Goal: Task Accomplishment & Management: Manage account settings

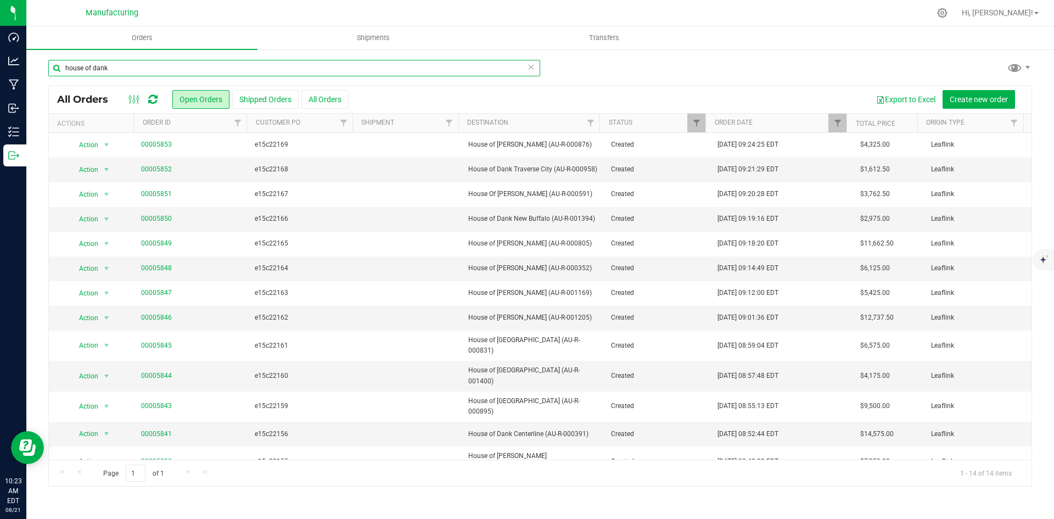
drag, startPoint x: 0, startPoint y: 0, endPoint x: 150, endPoint y: 65, distance: 164.0
click at [150, 65] on input "house of dank" at bounding box center [294, 68] width 492 height 16
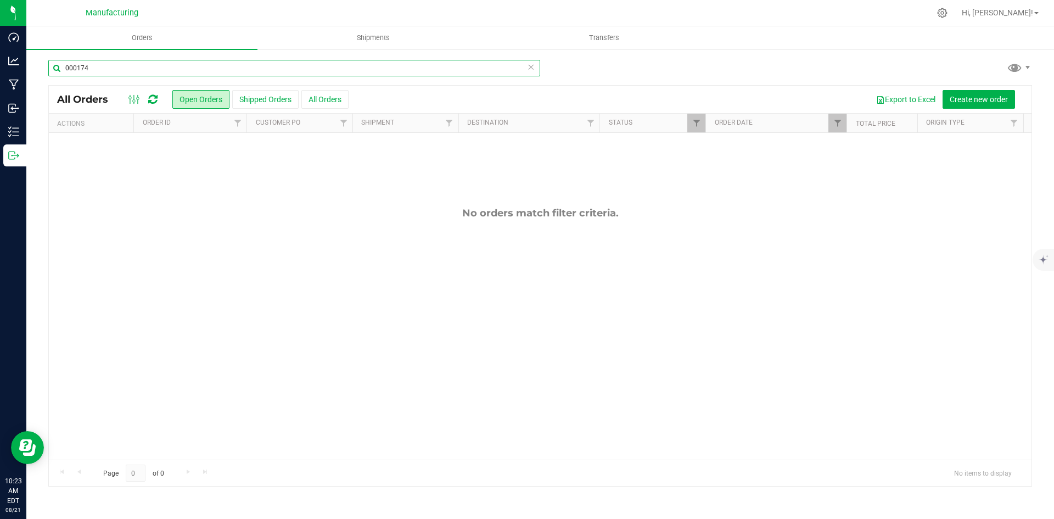
type input "000174"
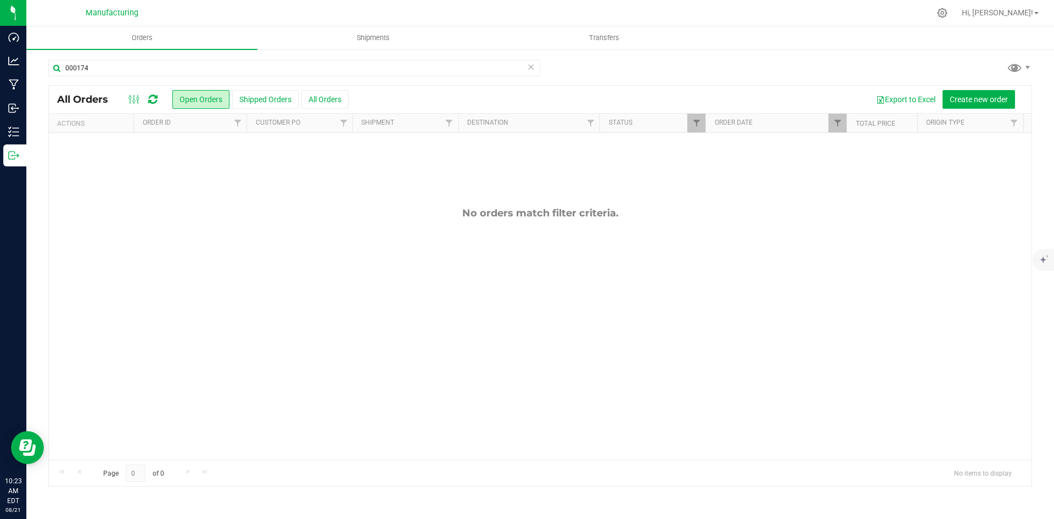
click at [327, 99] on button "All Orders" at bounding box center [324, 99] width 47 height 19
click at [841, 127] on span "Filter" at bounding box center [837, 123] width 9 height 9
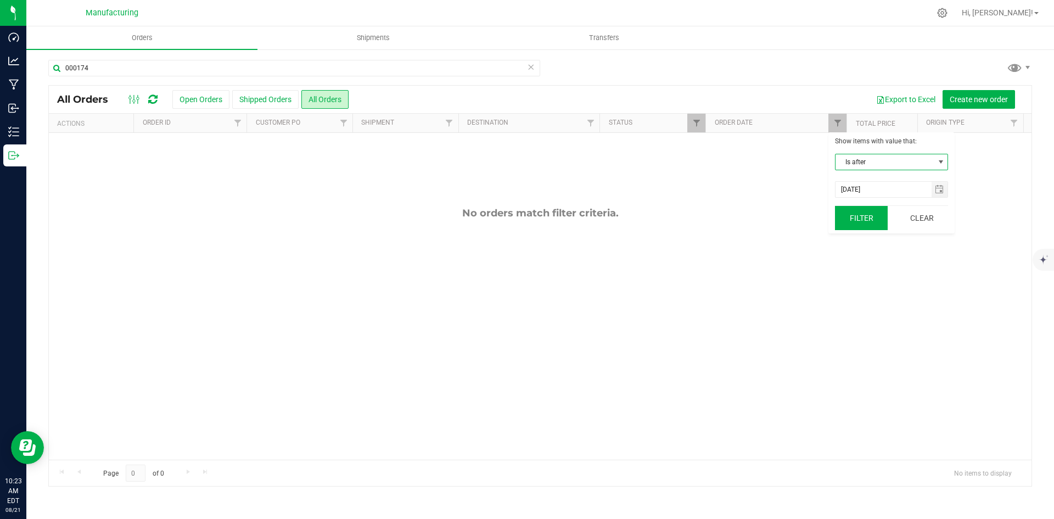
click at [875, 215] on button "Filter" at bounding box center [861, 218] width 53 height 24
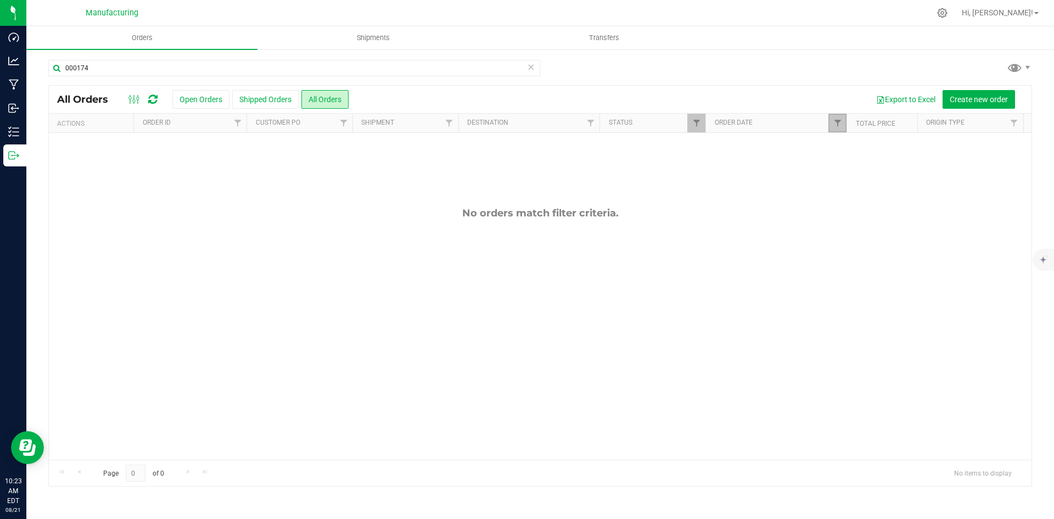
click at [839, 128] on link "Filter" at bounding box center [837, 123] width 18 height 19
click at [918, 214] on button "Clear" at bounding box center [921, 218] width 53 height 24
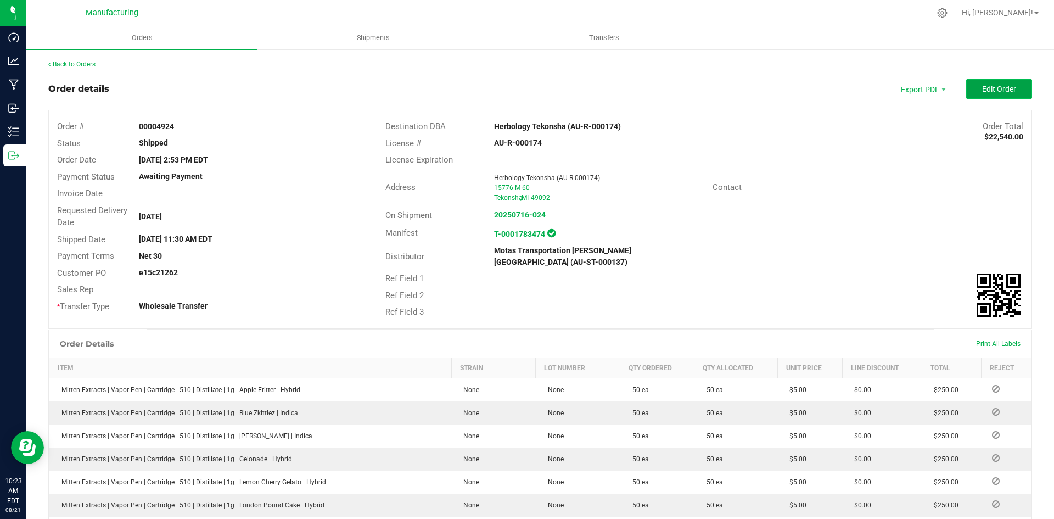
click at [1002, 89] on span "Edit Order" at bounding box center [999, 89] width 34 height 9
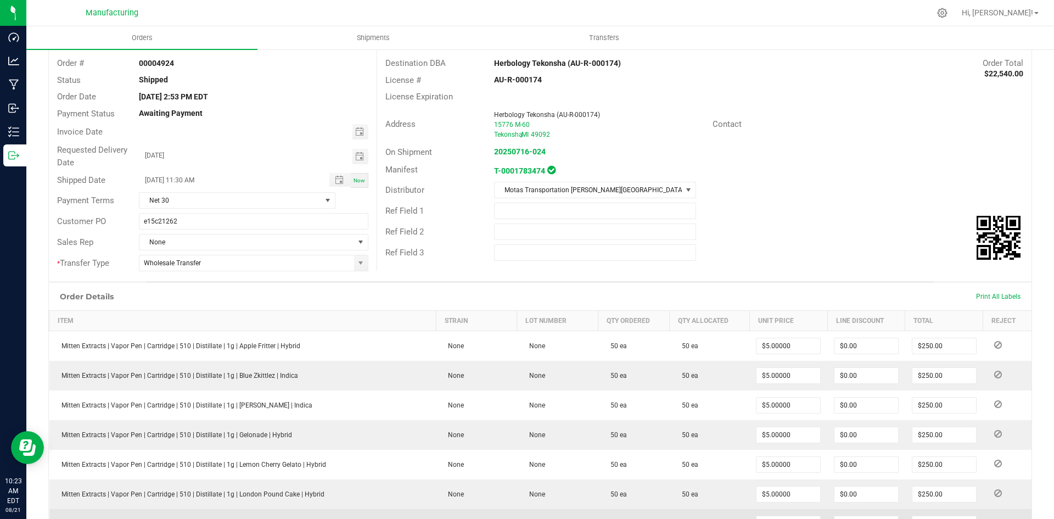
scroll to position [274, 0]
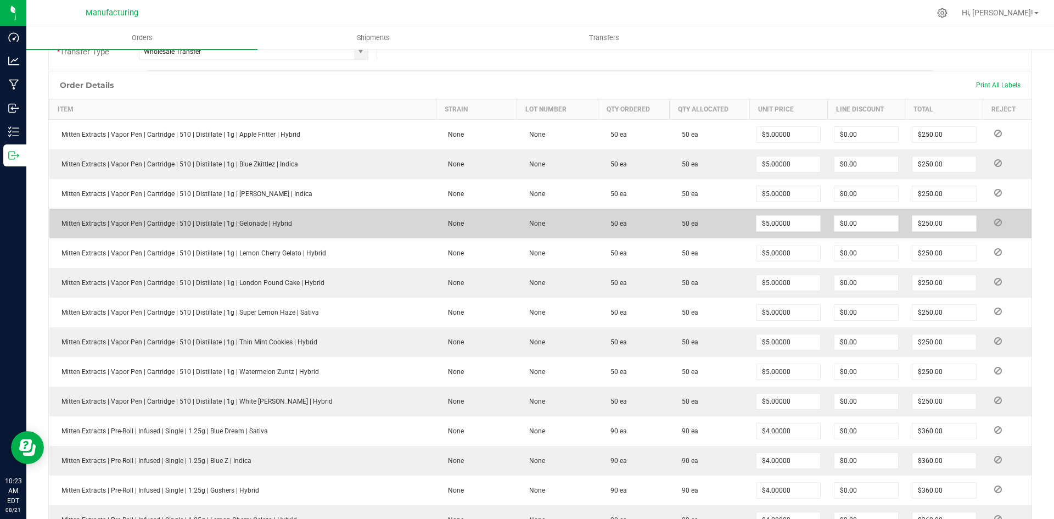
click at [994, 225] on icon at bounding box center [998, 222] width 8 height 7
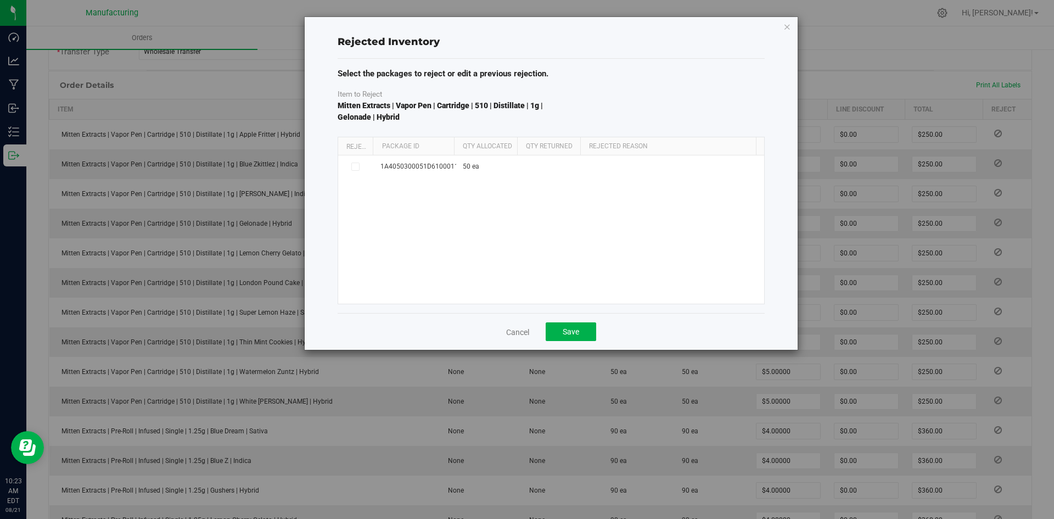
drag, startPoint x: 455, startPoint y: 145, endPoint x: 493, endPoint y: 145, distance: 39.0
click at [493, 145] on div "Reject Package Id Qty Allocated Qty Returned Rejected Reason" at bounding box center [547, 146] width 418 height 18
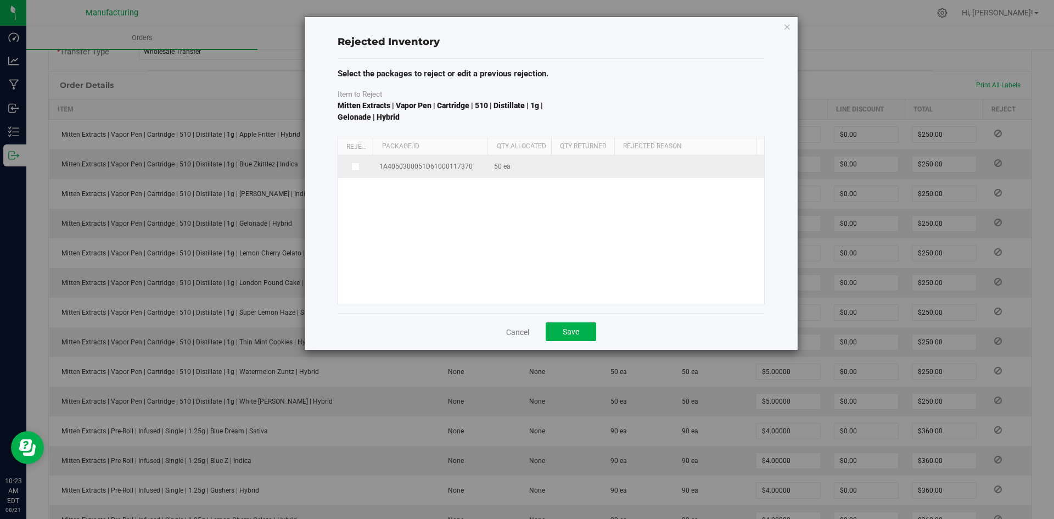
drag, startPoint x: 355, startPoint y: 168, endPoint x: 364, endPoint y: 168, distance: 9.3
click at [355, 166] on icon at bounding box center [354, 166] width 5 height 0
click at [0, 0] on input "checkbox" at bounding box center [0, 0] width 0 height 0
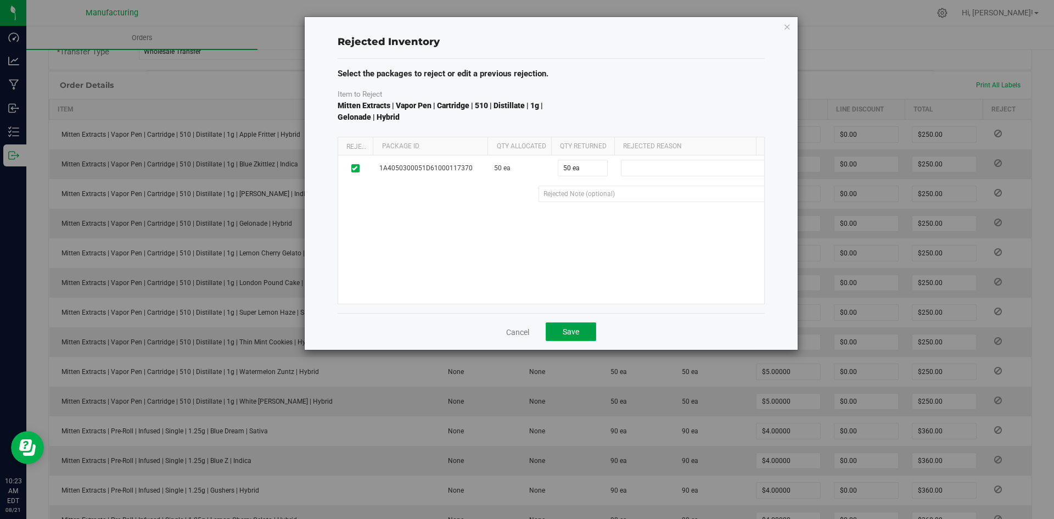
click at [574, 331] on span "Save" at bounding box center [571, 331] width 16 height 9
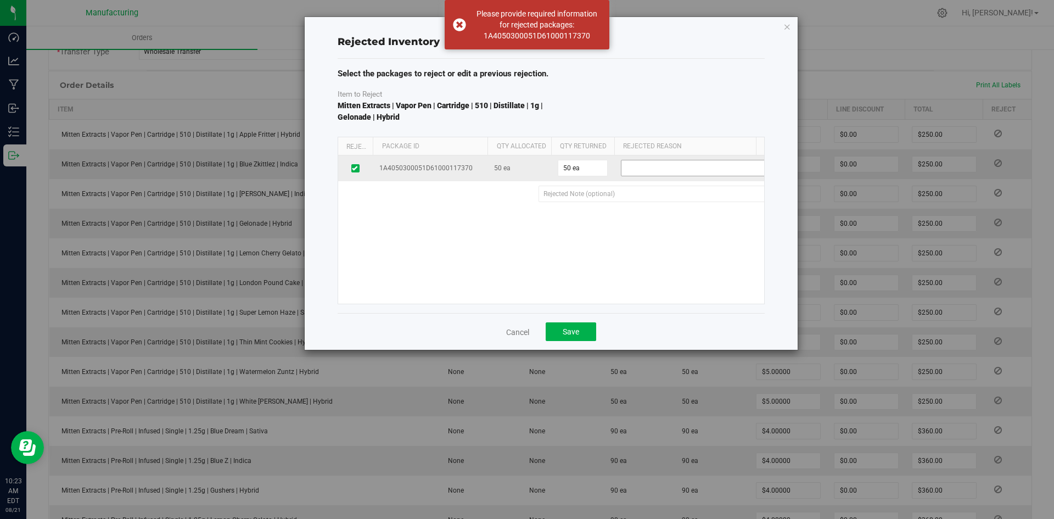
click at [666, 163] on span at bounding box center [695, 167] width 148 height 15
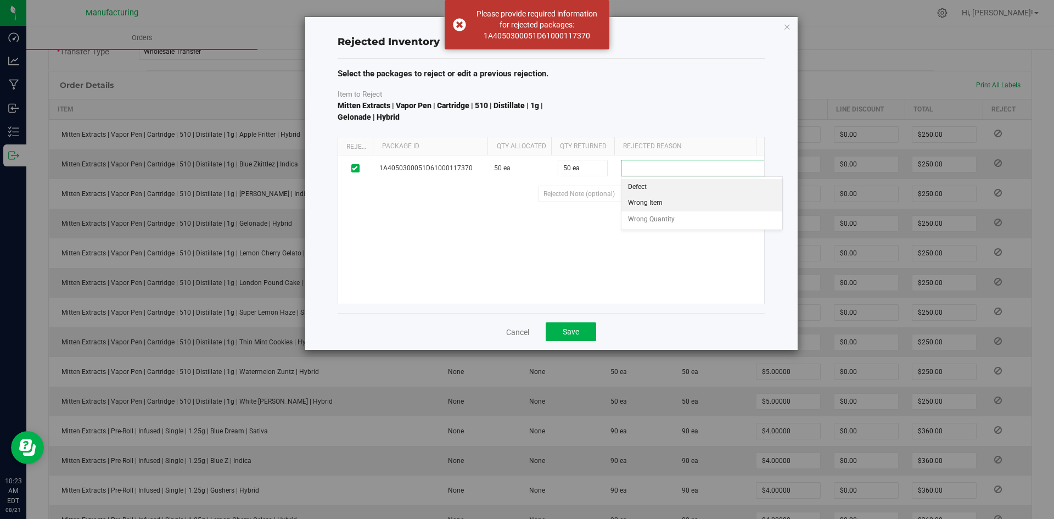
click at [665, 203] on li "Wrong Item" at bounding box center [701, 203] width 161 height 16
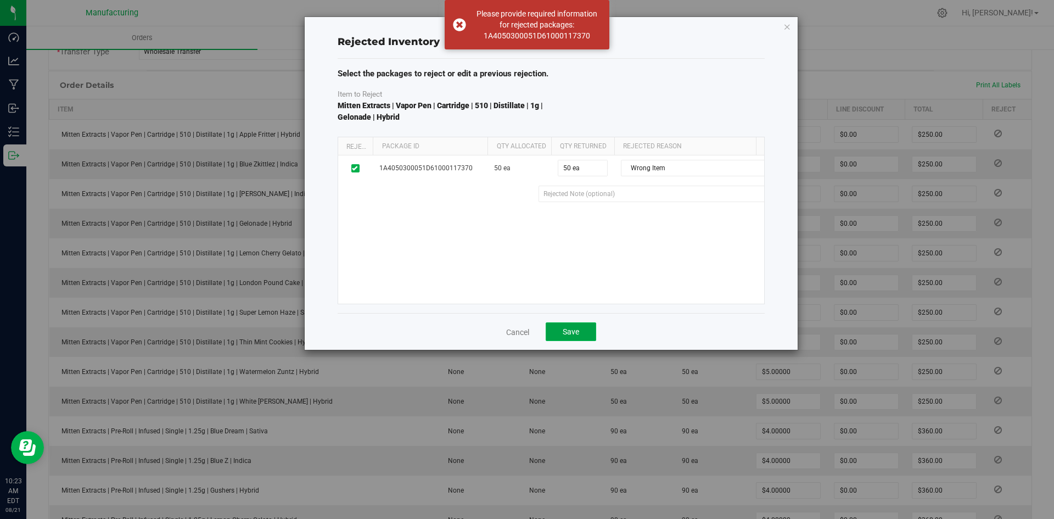
click at [585, 335] on button "Save" at bounding box center [571, 331] width 51 height 19
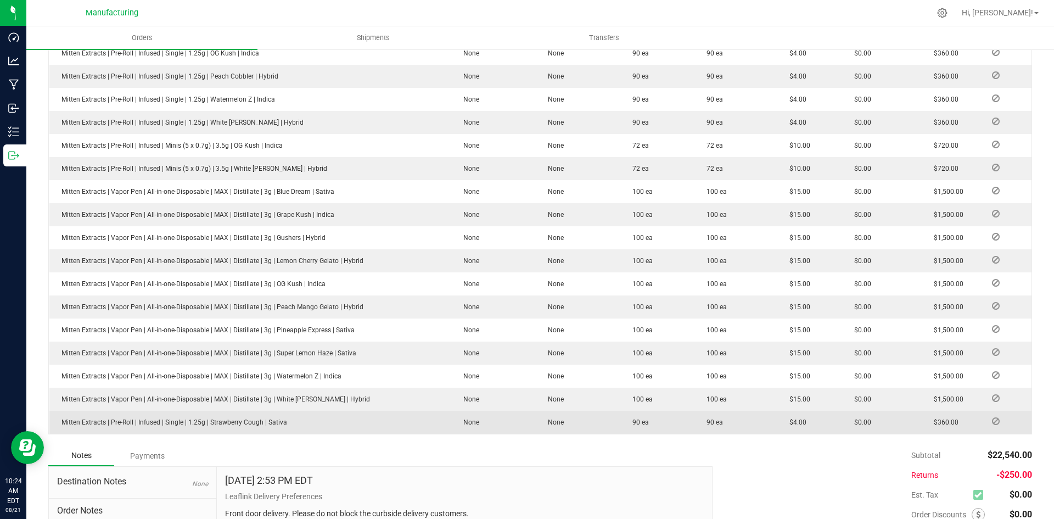
scroll to position [696, 0]
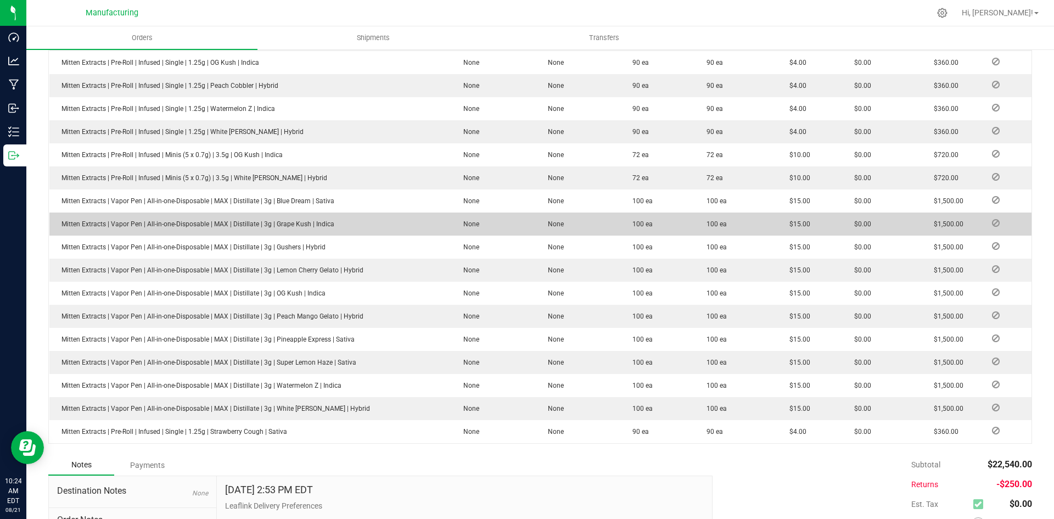
click at [992, 220] on icon at bounding box center [996, 223] width 8 height 7
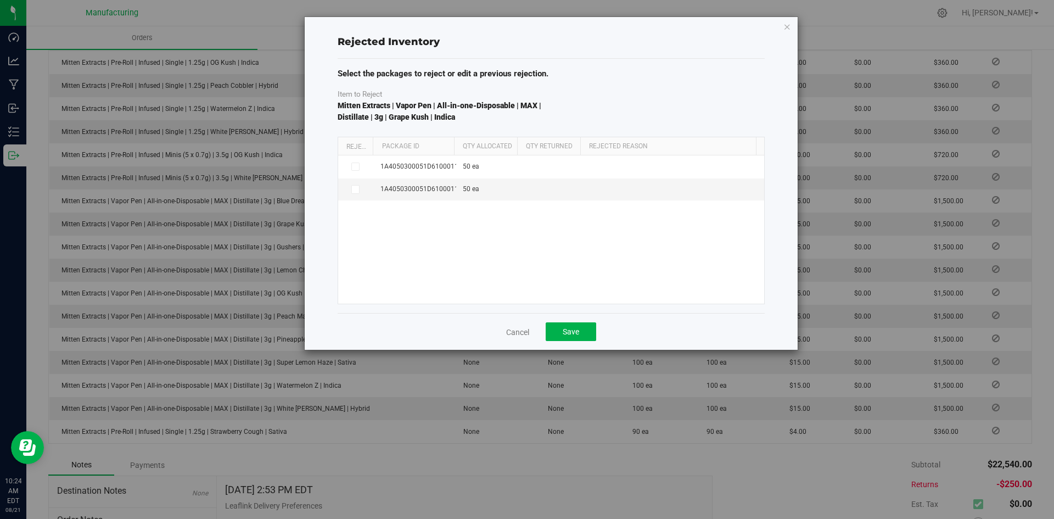
click at [457, 144] on th "Qty Allocated" at bounding box center [485, 146] width 63 height 19
drag, startPoint x: 452, startPoint y: 144, endPoint x: 461, endPoint y: 151, distance: 11.0
click at [480, 145] on div "Reject Package Id Qty Allocated Qty Returned Rejected Reason" at bounding box center [547, 146] width 418 height 18
click at [360, 190] on label at bounding box center [356, 189] width 22 height 9
click at [0, 0] on input "checkbox" at bounding box center [0, 0] width 0 height 0
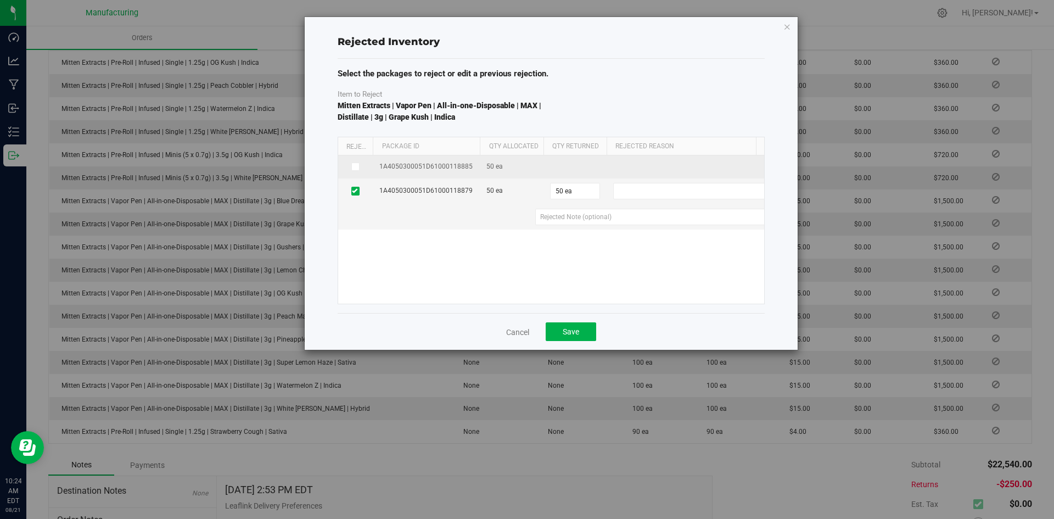
click at [358, 169] on span at bounding box center [355, 166] width 9 height 9
click at [0, 0] on input "checkbox" at bounding box center [0, 0] width 0 height 0
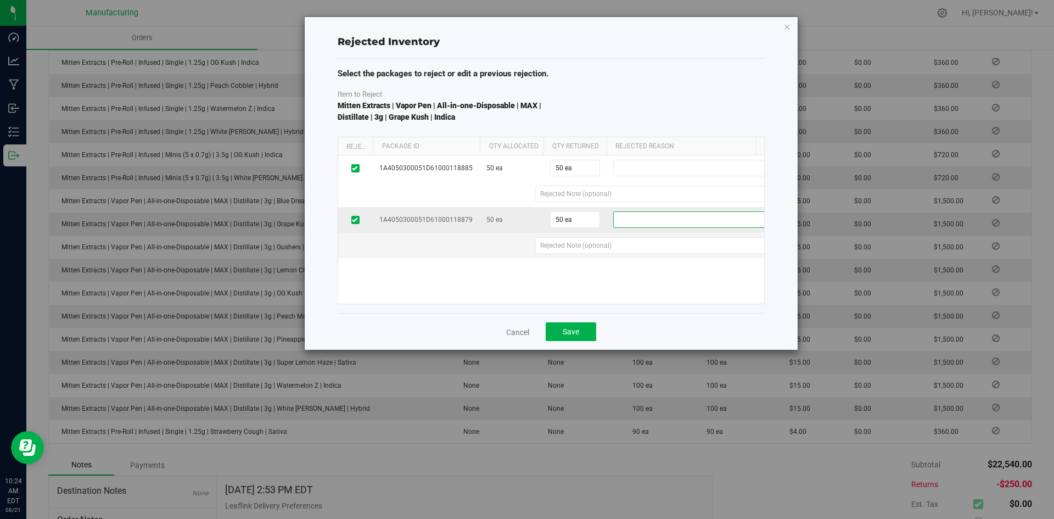
click at [641, 220] on span at bounding box center [688, 219] width 148 height 15
click at [649, 252] on li "Wrong Item" at bounding box center [694, 254] width 161 height 16
click at [643, 170] on span at bounding box center [688, 167] width 148 height 15
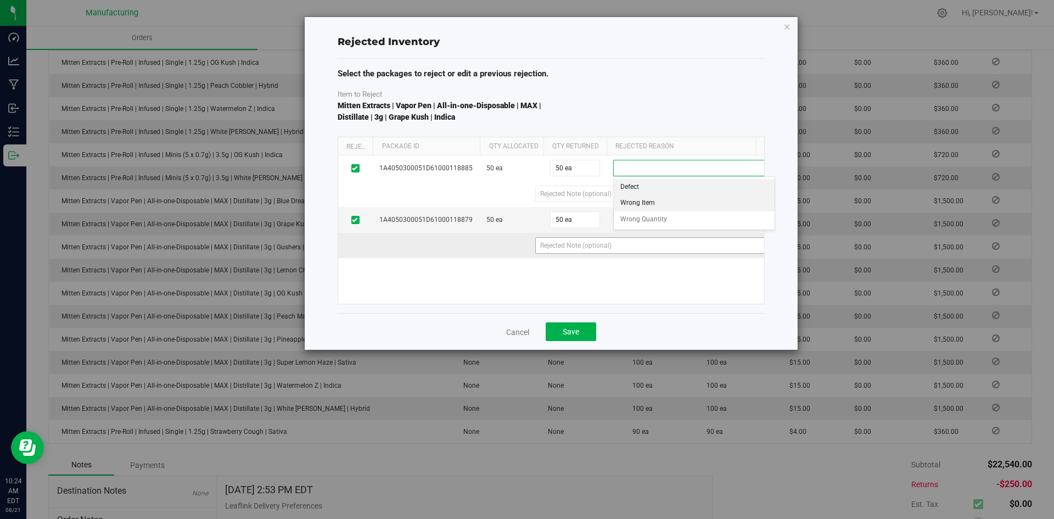
drag, startPoint x: 650, startPoint y: 207, endPoint x: 634, endPoint y: 239, distance: 35.8
click at [651, 207] on li "Wrong Item" at bounding box center [694, 203] width 161 height 16
click at [570, 328] on span "Save" at bounding box center [571, 331] width 16 height 9
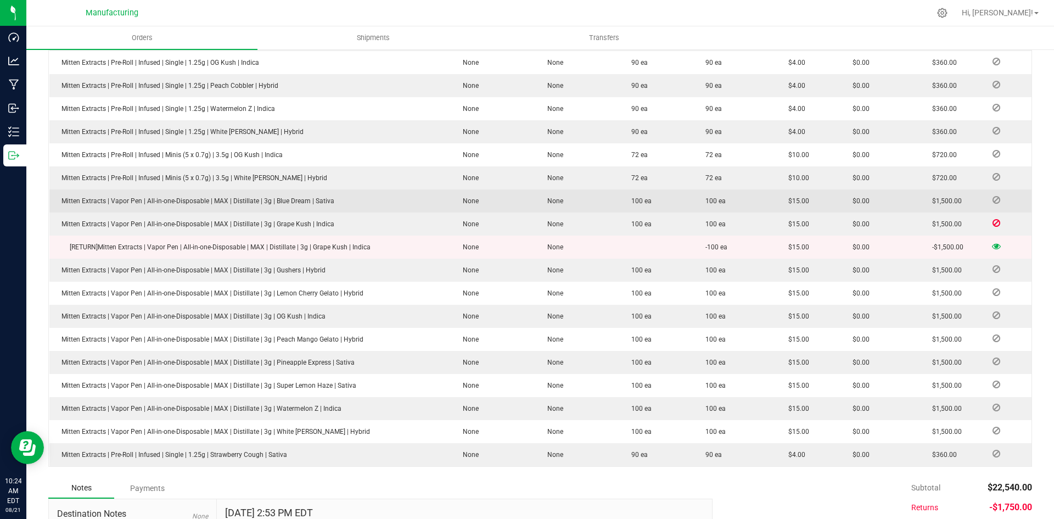
click at [992, 197] on icon at bounding box center [996, 200] width 8 height 7
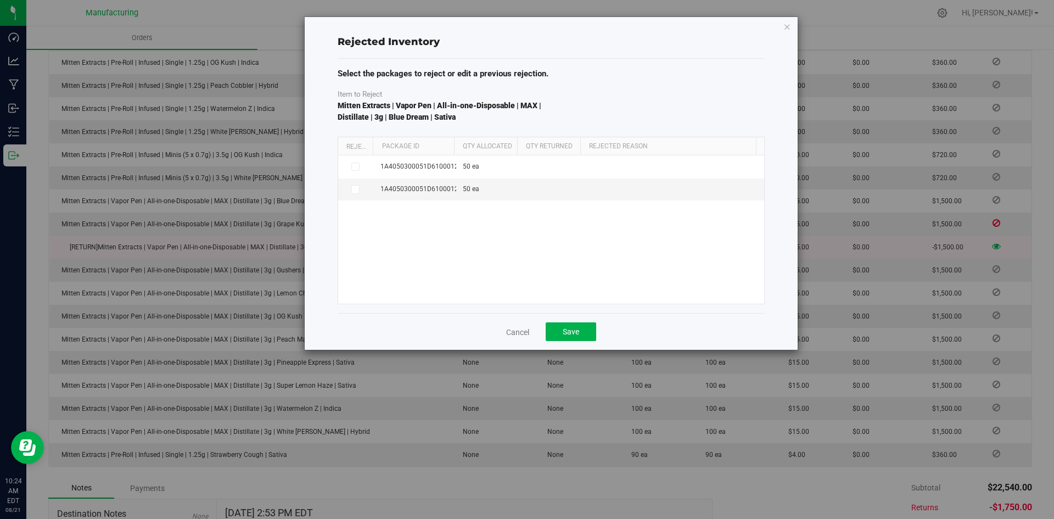
click at [456, 142] on th "Qty Allocated" at bounding box center [485, 146] width 63 height 19
drag, startPoint x: 454, startPoint y: 142, endPoint x: 486, endPoint y: 143, distance: 32.4
click at [486, 143] on div "Reject Package Id Qty Allocated Qty Returned Rejected Reason" at bounding box center [547, 146] width 418 height 18
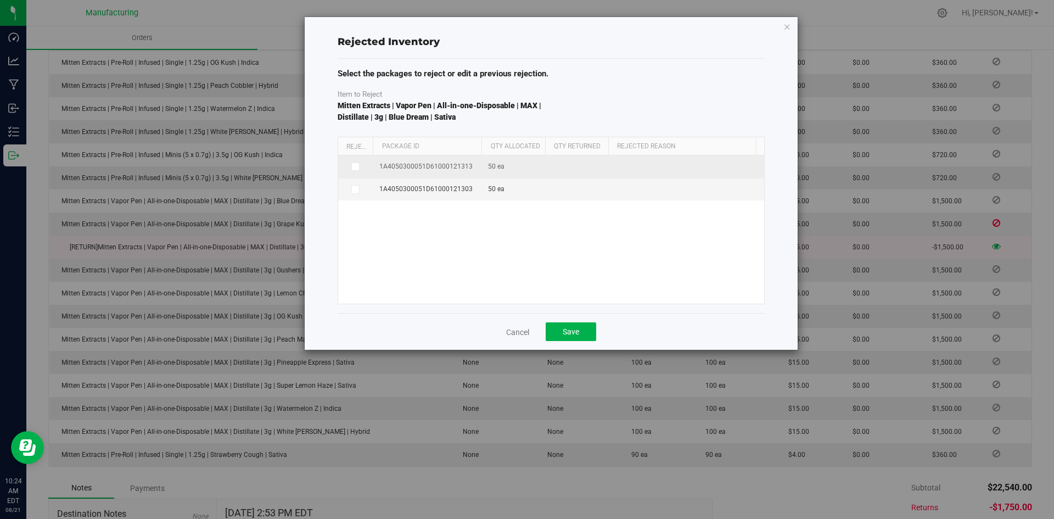
click at [355, 166] on icon at bounding box center [354, 166] width 5 height 0
click at [0, 0] on input "checkbox" at bounding box center [0, 0] width 0 height 0
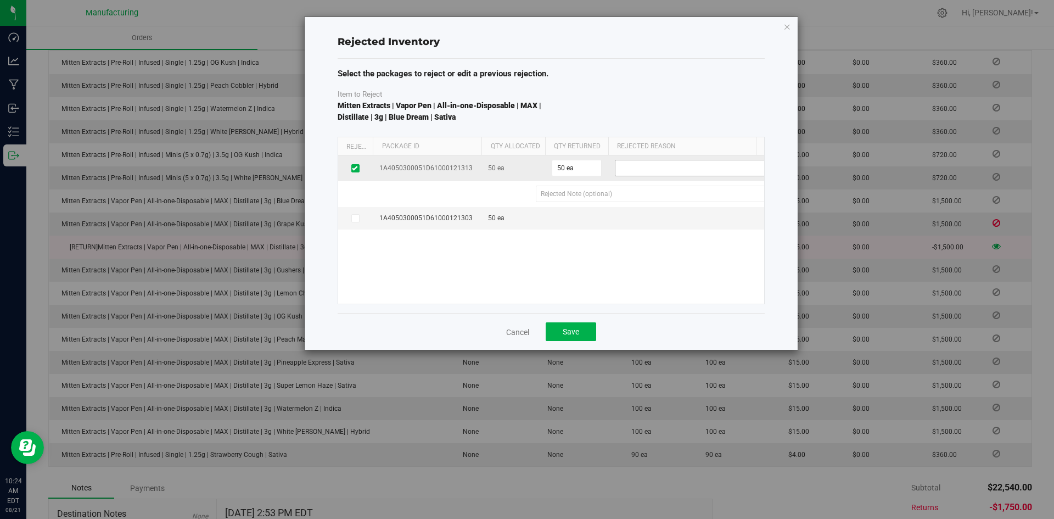
click at [636, 170] on span at bounding box center [689, 167] width 148 height 15
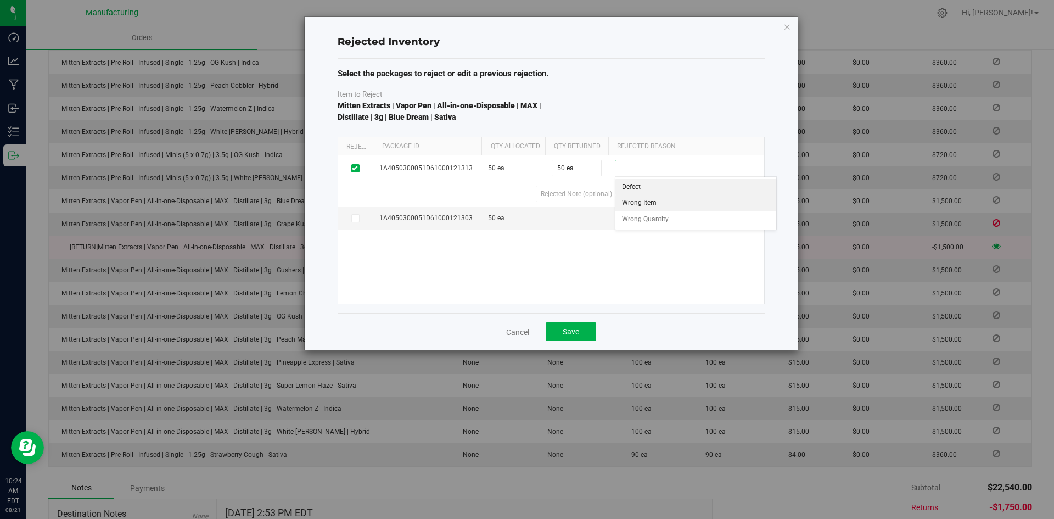
click at [639, 198] on li "Wrong Item" at bounding box center [695, 203] width 161 height 16
click at [584, 332] on button "Save" at bounding box center [571, 331] width 51 height 19
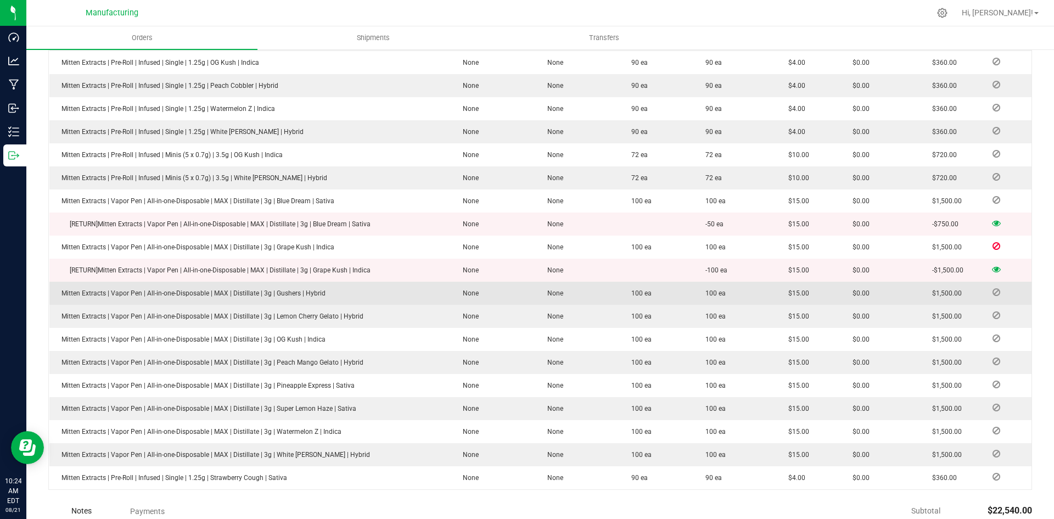
click at [992, 289] on icon at bounding box center [996, 292] width 8 height 7
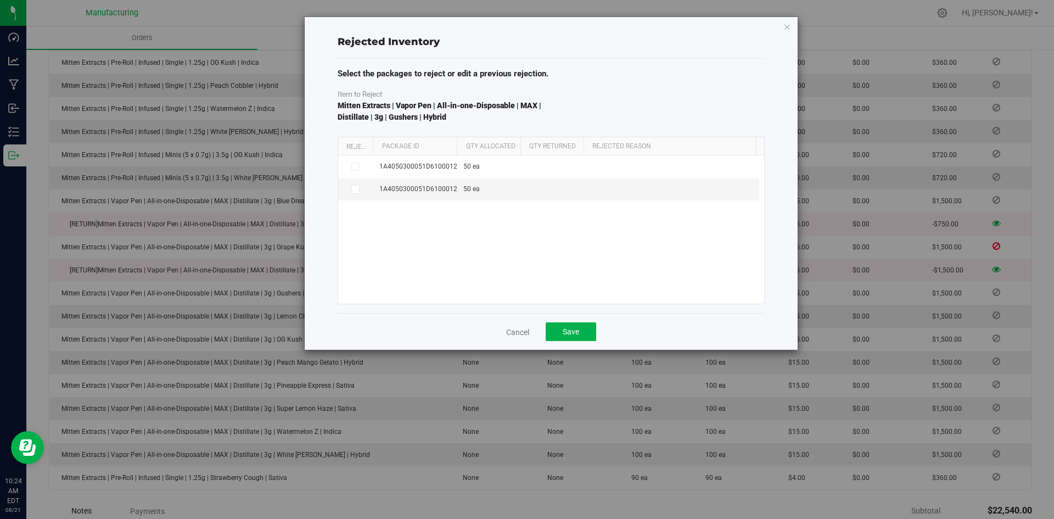
drag, startPoint x: 455, startPoint y: 146, endPoint x: 486, endPoint y: 147, distance: 31.3
click at [486, 147] on div "Reject Package Id Qty Allocated Qty Returned Rejected Reason" at bounding box center [547, 146] width 418 height 18
click at [356, 189] on icon at bounding box center [354, 189] width 5 height 0
click at [0, 0] on input "checkbox" at bounding box center [0, 0] width 0 height 0
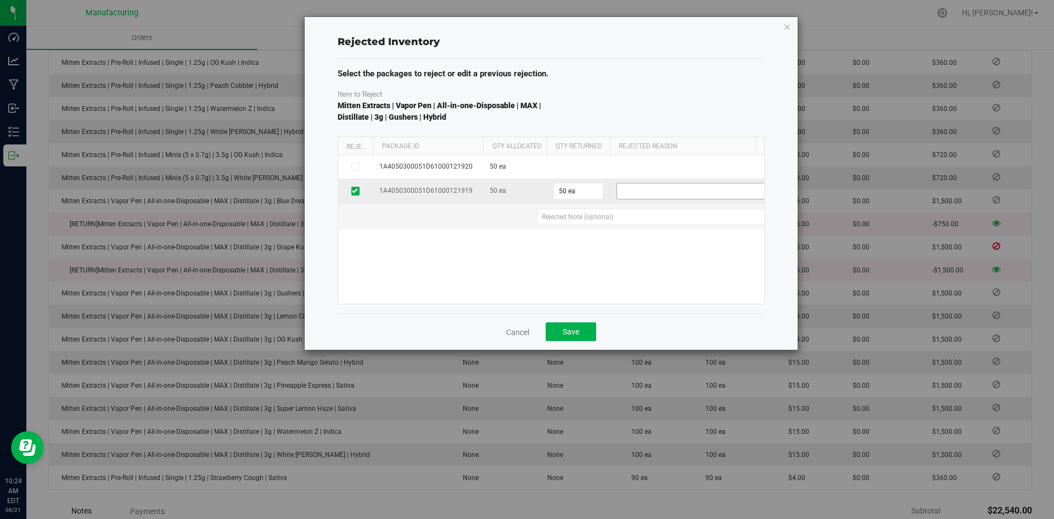
click at [639, 194] on span at bounding box center [691, 190] width 148 height 15
click at [645, 228] on li "Wrong Item" at bounding box center [697, 226] width 161 height 16
click at [580, 333] on button "Save" at bounding box center [571, 331] width 51 height 19
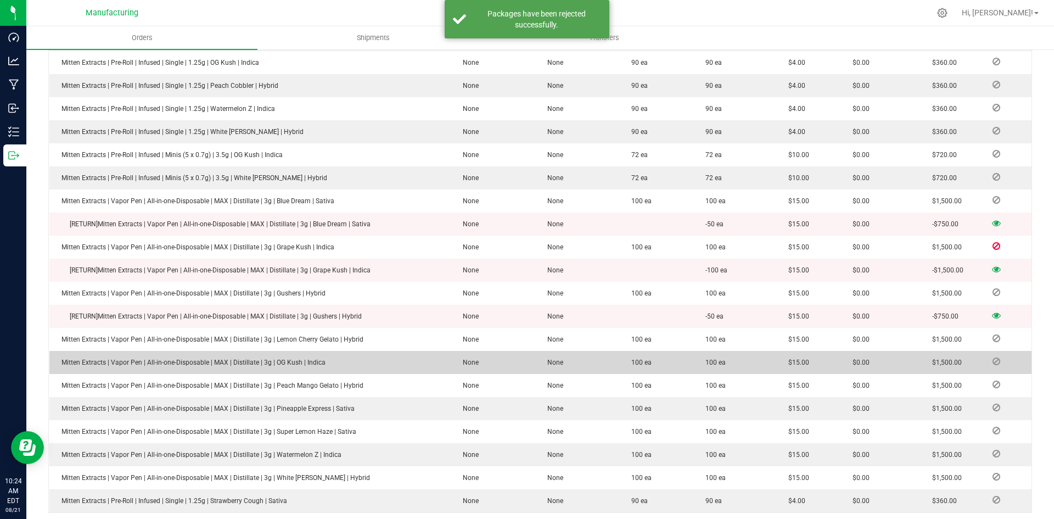
click at [992, 358] on icon at bounding box center [996, 361] width 8 height 7
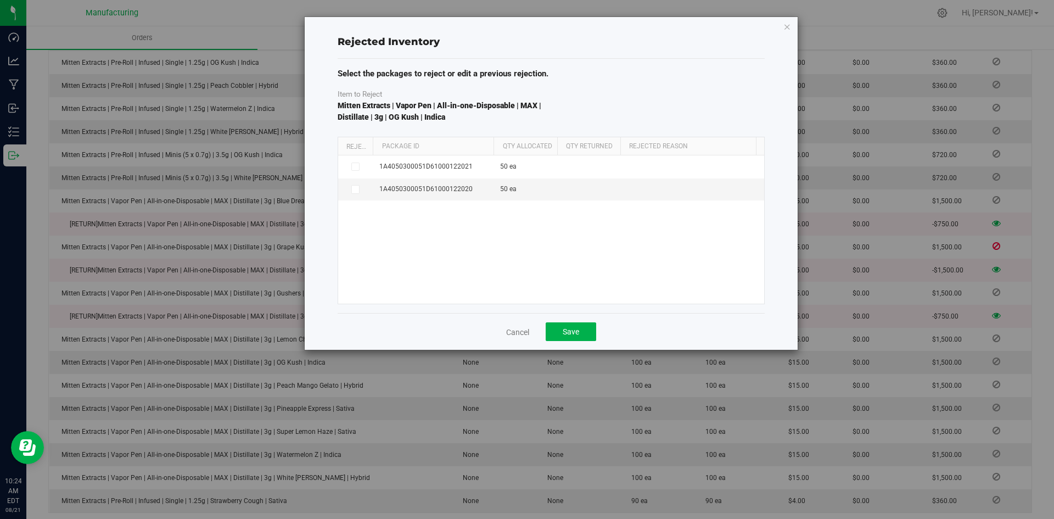
drag, startPoint x: 452, startPoint y: 144, endPoint x: 480, endPoint y: 153, distance: 30.0
click at [494, 145] on div "Reject Package Id Qty Allocated Qty Returned Rejected Reason" at bounding box center [547, 146] width 418 height 18
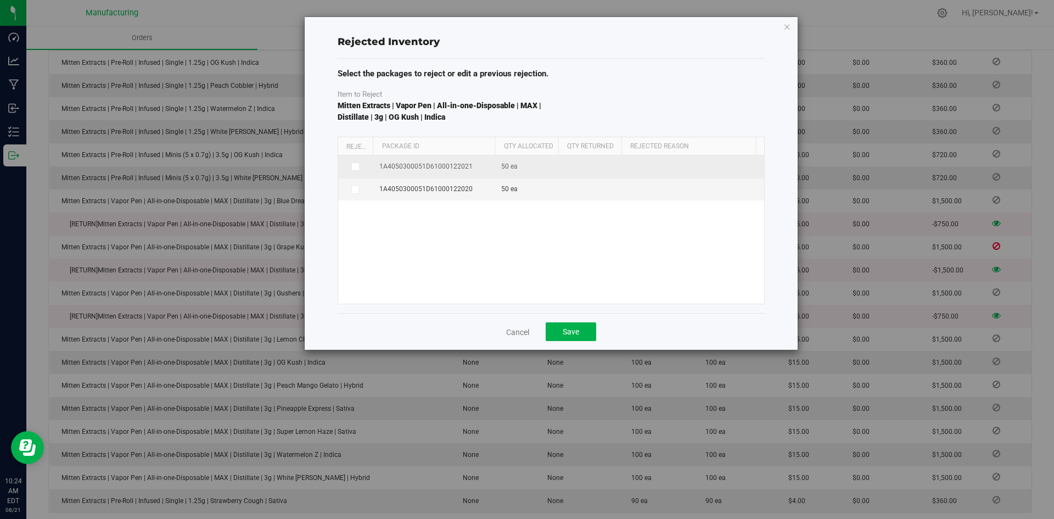
click at [350, 166] on label at bounding box center [356, 166] width 22 height 9
click at [0, 0] on input "checkbox" at bounding box center [0, 0] width 0 height 0
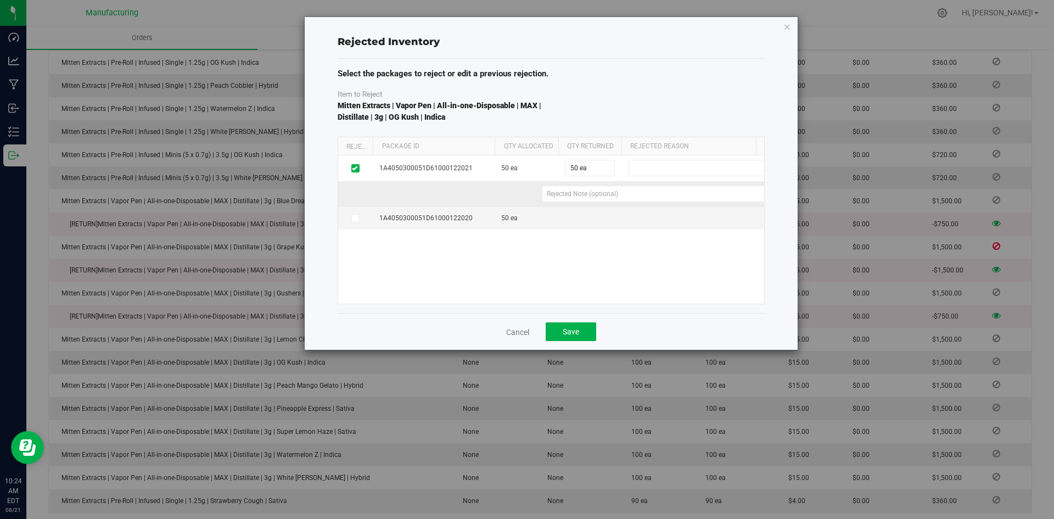
click at [350, 195] on div at bounding box center [567, 194] width 462 height 16
click at [355, 218] on icon at bounding box center [354, 218] width 5 height 0
click at [0, 0] on input "checkbox" at bounding box center [0, 0] width 0 height 0
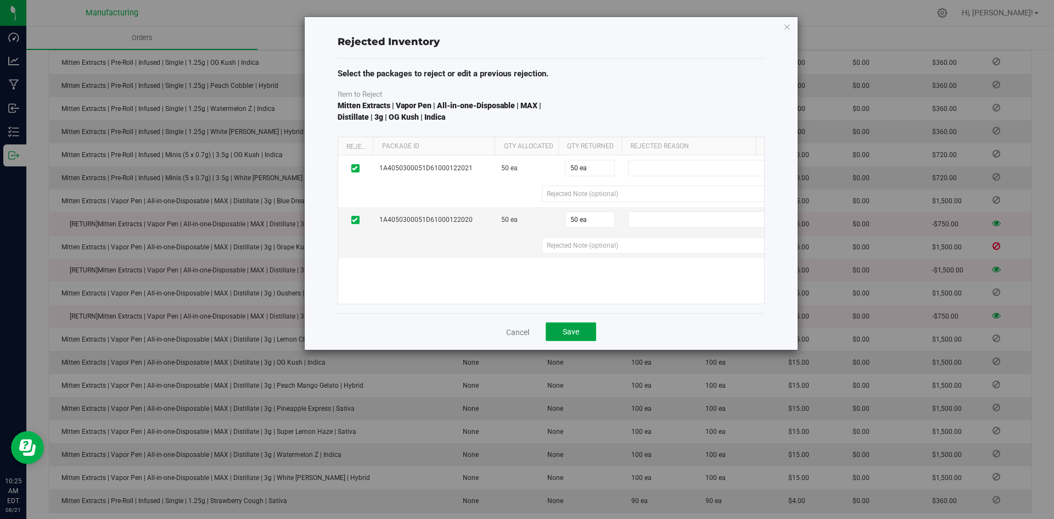
click at [560, 329] on button "Save" at bounding box center [571, 331] width 51 height 19
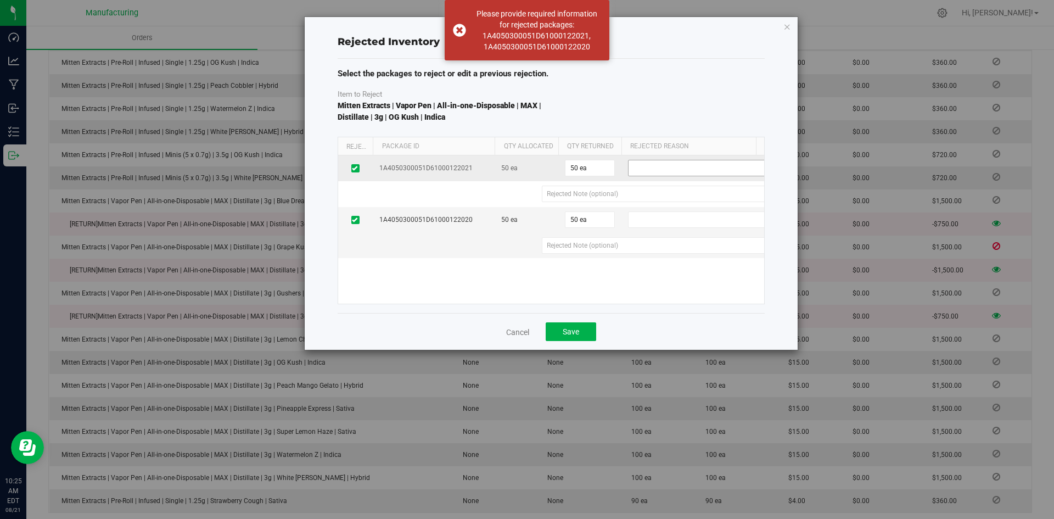
click at [640, 171] on span at bounding box center [703, 167] width 148 height 15
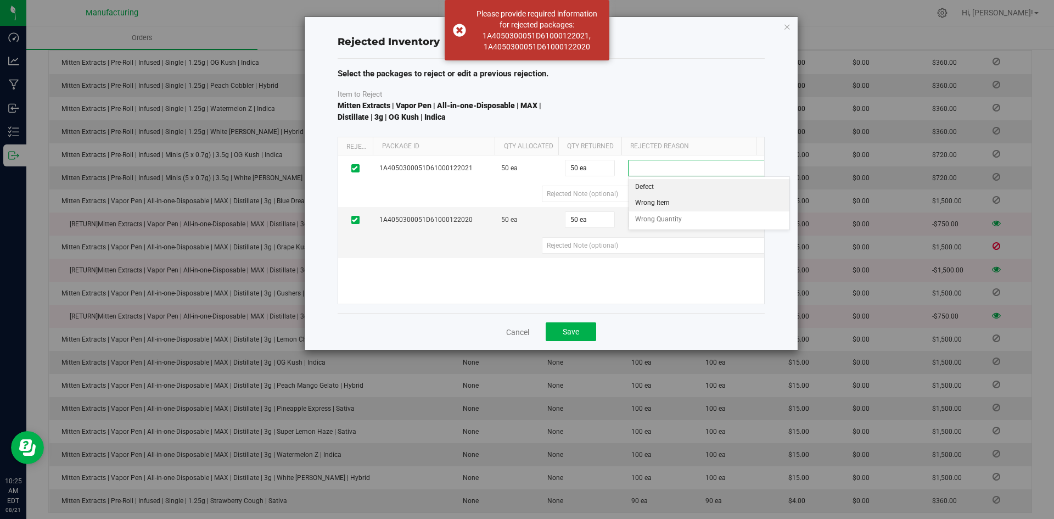
click at [670, 204] on li "Wrong Item" at bounding box center [709, 203] width 161 height 16
click at [661, 220] on span at bounding box center [703, 219] width 148 height 15
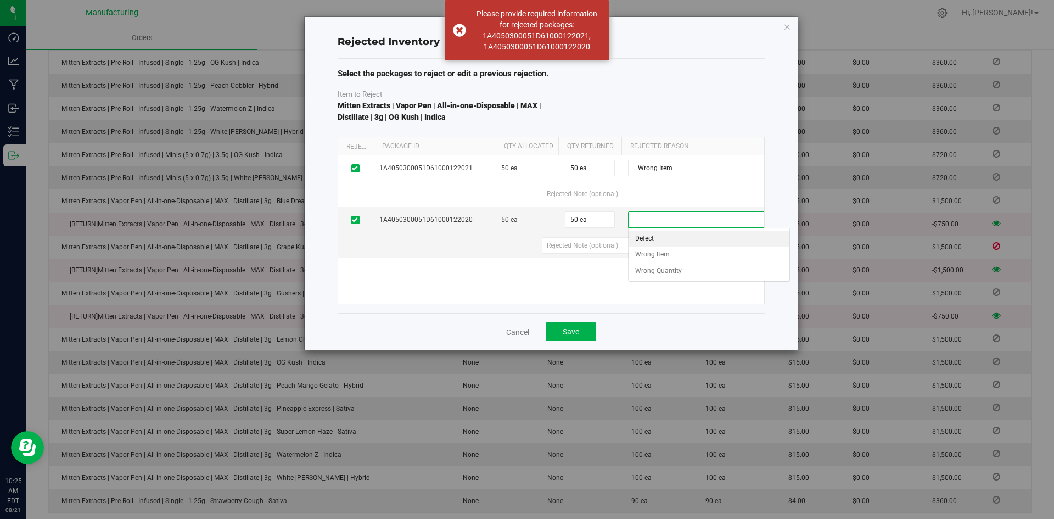
click at [661, 245] on li "Defect" at bounding box center [709, 239] width 161 height 16
click at [583, 330] on button "Save" at bounding box center [571, 331] width 51 height 19
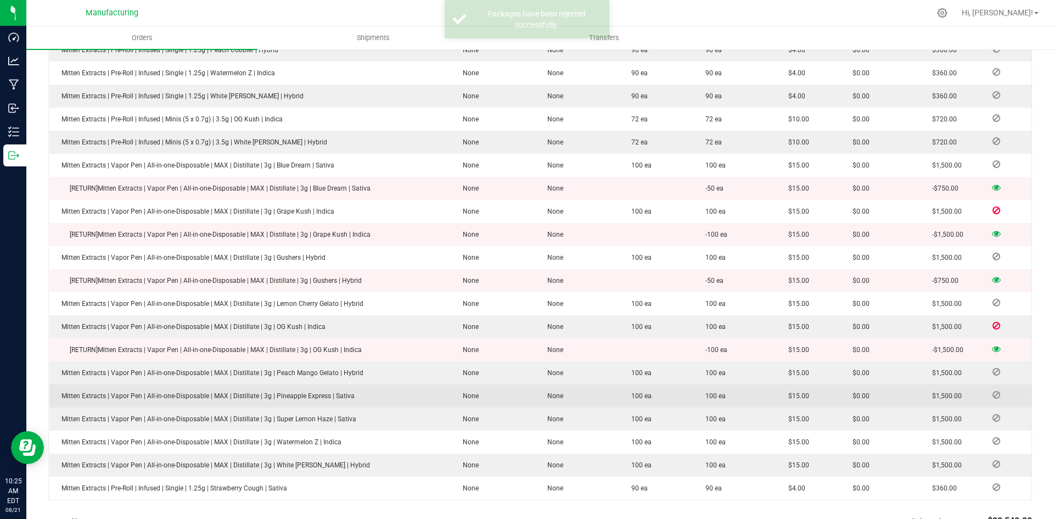
scroll to position [751, 0]
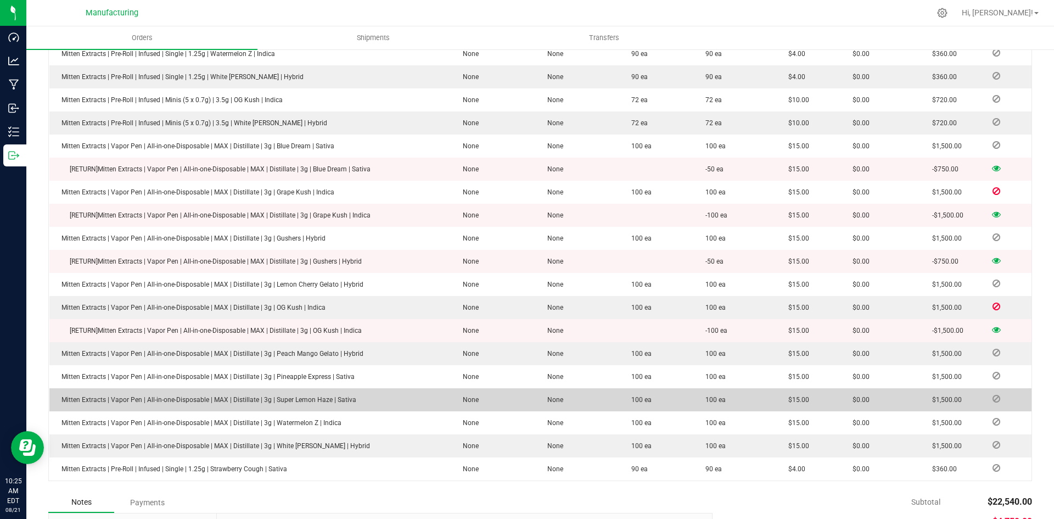
click at [992, 395] on icon at bounding box center [996, 398] width 8 height 7
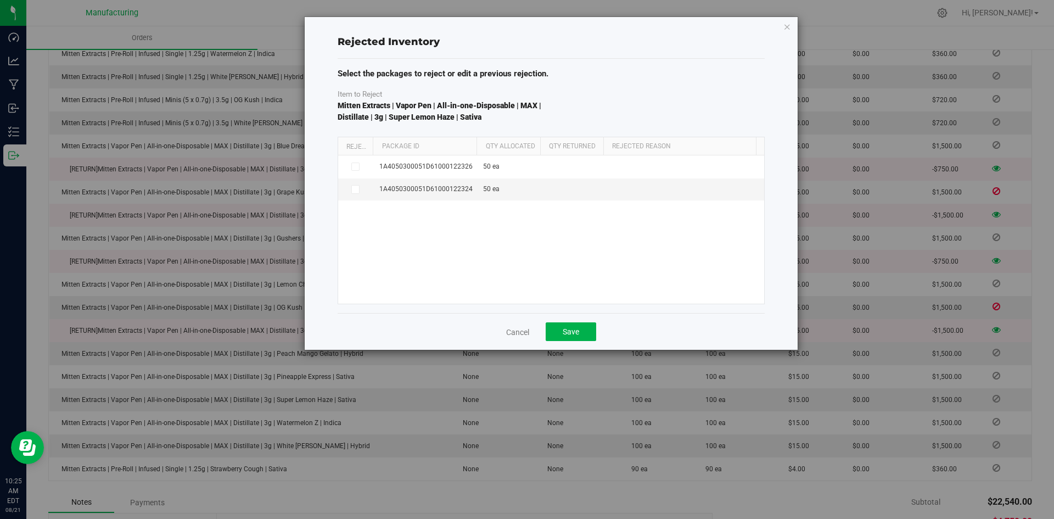
drag, startPoint x: 452, startPoint y: 143, endPoint x: 478, endPoint y: 146, distance: 25.9
click at [478, 146] on div "Reject Package Id Qty Allocated Qty Returned Rejected Reason" at bounding box center [547, 146] width 418 height 18
click at [364, 189] on label at bounding box center [356, 189] width 22 height 9
click at [0, 0] on input "checkbox" at bounding box center [0, 0] width 0 height 0
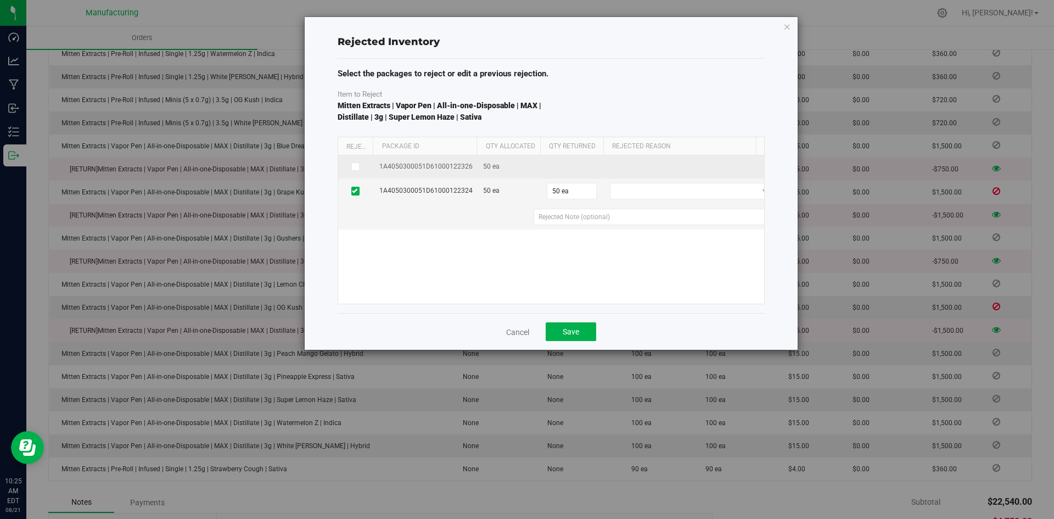
click at [357, 174] on td at bounding box center [355, 166] width 35 height 23
drag, startPoint x: 356, startPoint y: 167, endPoint x: 433, endPoint y: 179, distance: 77.2
click at [357, 166] on icon at bounding box center [354, 166] width 5 height 0
click at [0, 0] on input "checkbox" at bounding box center [0, 0] width 0 height 0
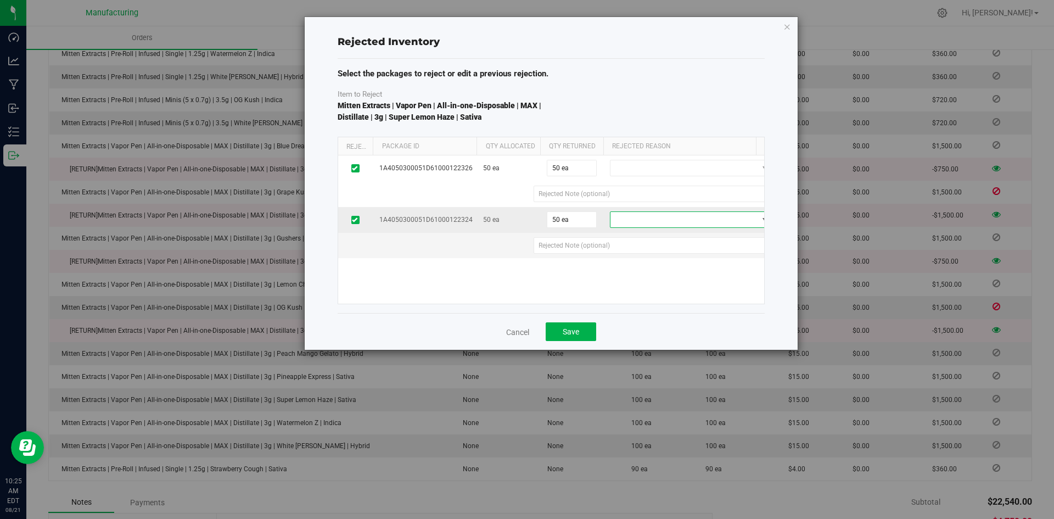
click at [657, 222] on span at bounding box center [684, 219] width 148 height 15
click at [650, 252] on li "Wrong Item" at bounding box center [690, 254] width 161 height 16
click at [637, 178] on td "Defect Wrong Item Wrong Quantity" at bounding box center [691, 168] width 176 height 26
click at [637, 174] on span at bounding box center [684, 167] width 148 height 15
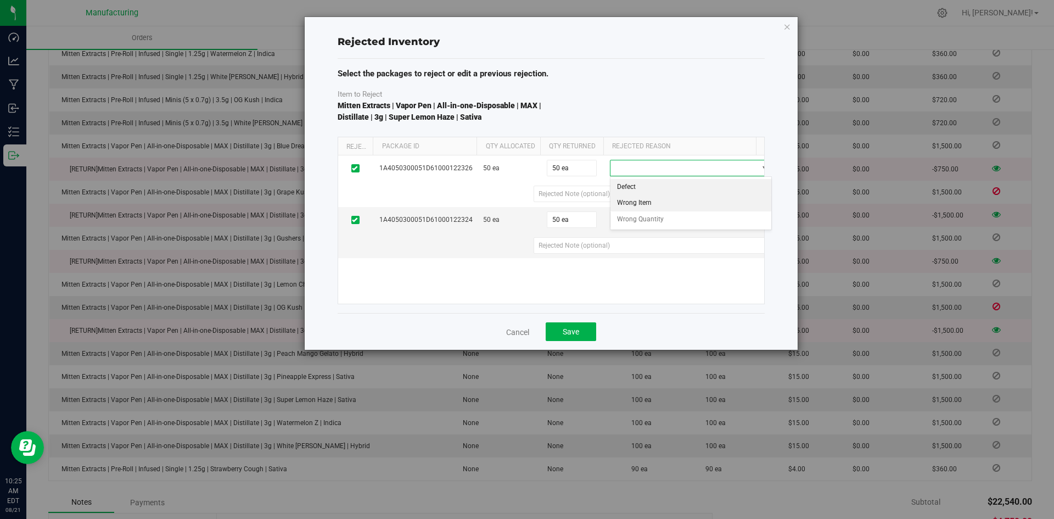
click at [642, 203] on li "Wrong Item" at bounding box center [690, 203] width 161 height 16
click at [575, 329] on span "Save" at bounding box center [571, 331] width 16 height 9
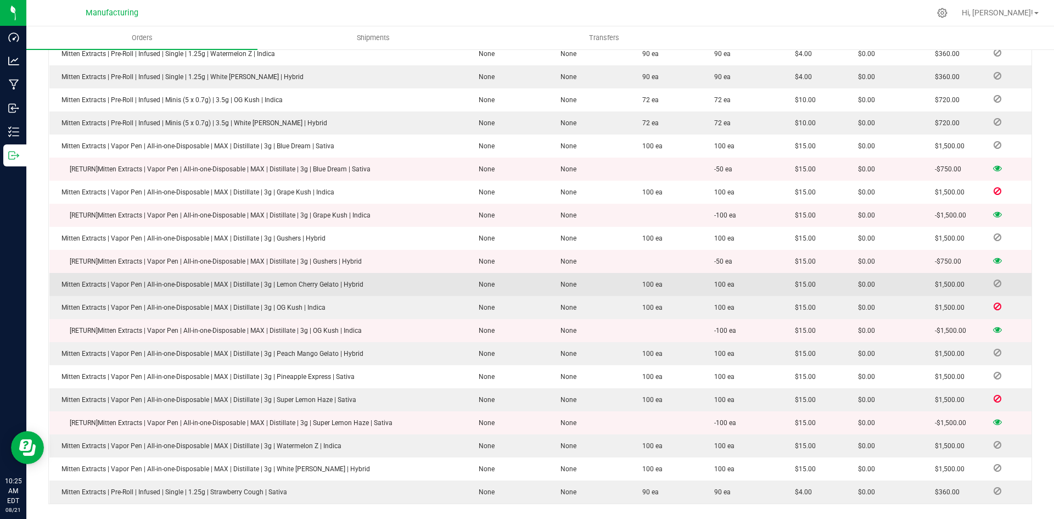
click at [994, 280] on icon at bounding box center [998, 283] width 8 height 7
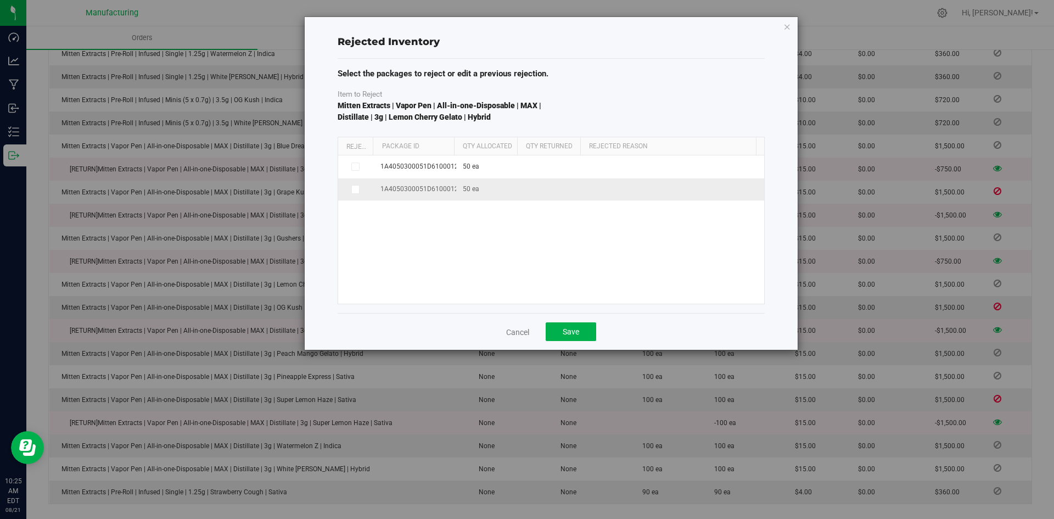
click at [357, 189] on icon at bounding box center [354, 189] width 5 height 0
click at [0, 0] on input "checkbox" at bounding box center [0, 0] width 0 height 0
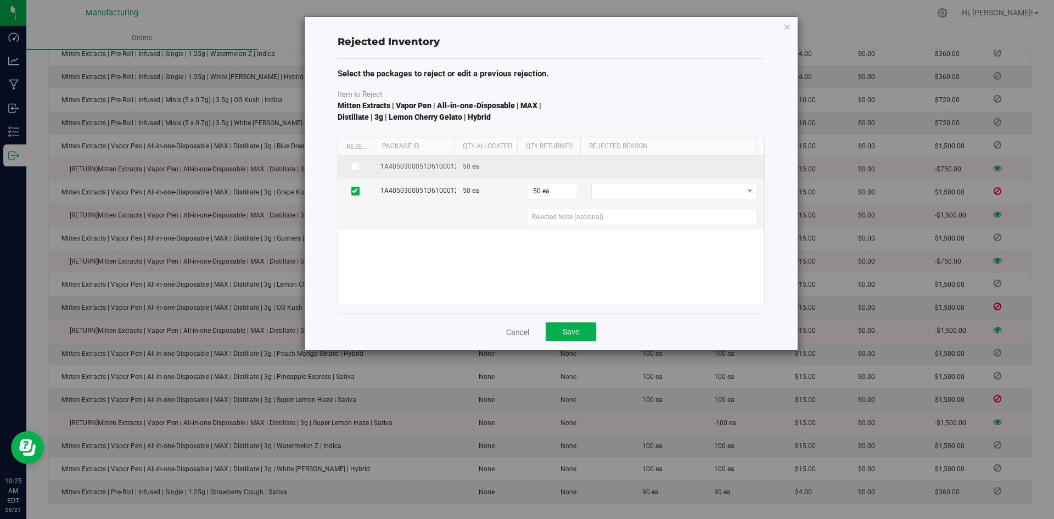
click at [357, 171] on td at bounding box center [356, 166] width 36 height 23
click at [354, 166] on icon at bounding box center [354, 166] width 5 height 0
click at [0, 0] on input "checkbox" at bounding box center [0, 0] width 0 height 0
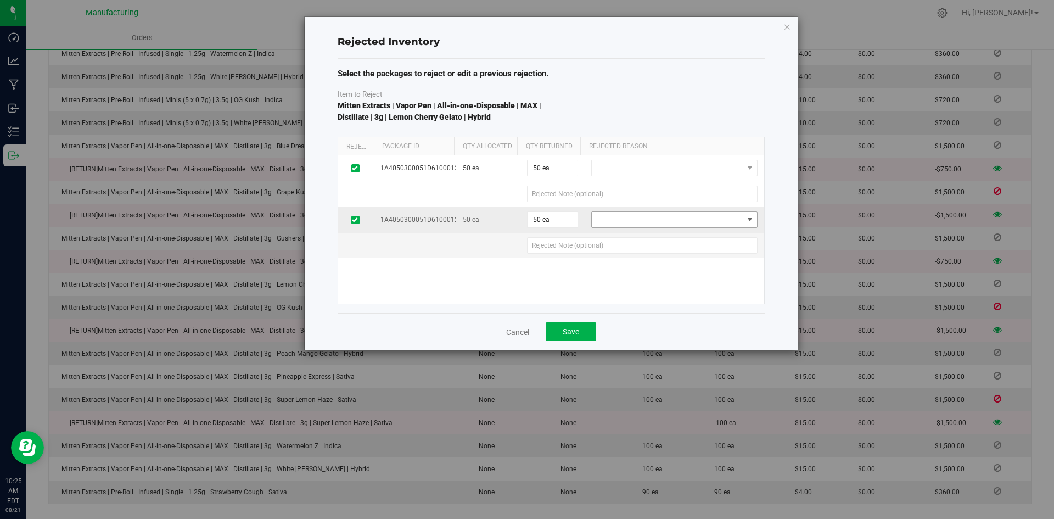
click at [603, 218] on span at bounding box center [667, 219] width 151 height 15
click at [625, 254] on li "Wrong Item" at bounding box center [667, 254] width 161 height 16
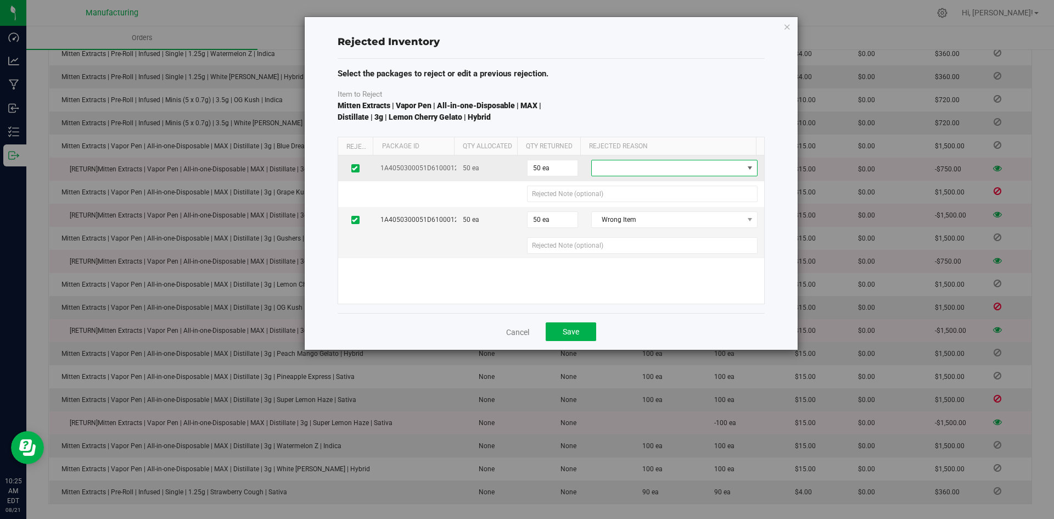
click at [622, 168] on span at bounding box center [667, 167] width 151 height 15
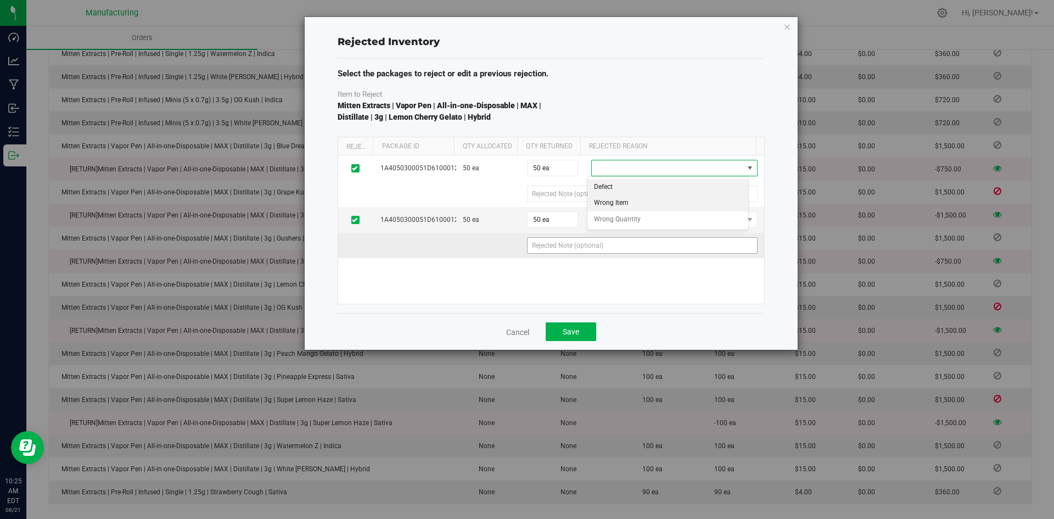
drag, startPoint x: 625, startPoint y: 203, endPoint x: 601, endPoint y: 253, distance: 55.2
click at [626, 203] on li "Wrong Item" at bounding box center [667, 203] width 161 height 16
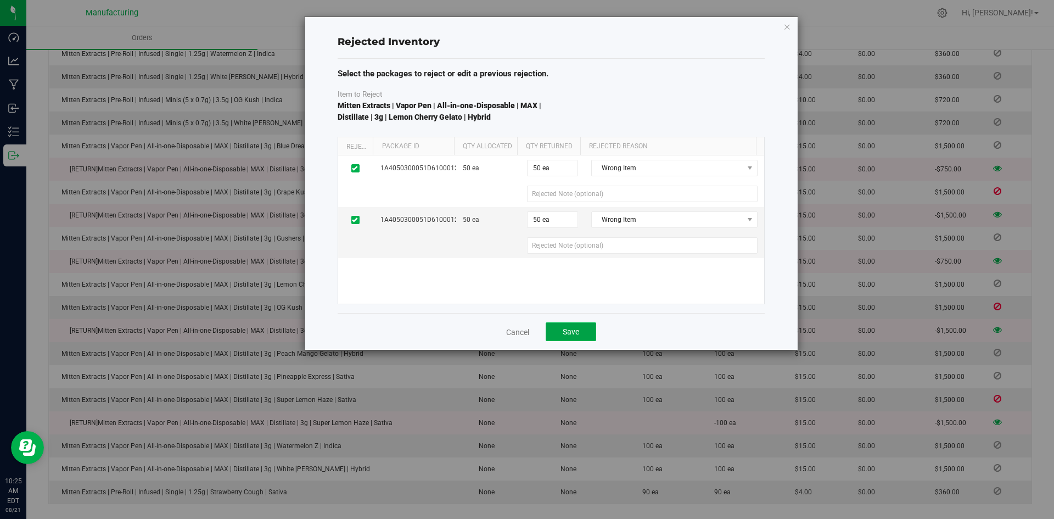
click at [574, 326] on button "Save" at bounding box center [571, 331] width 51 height 19
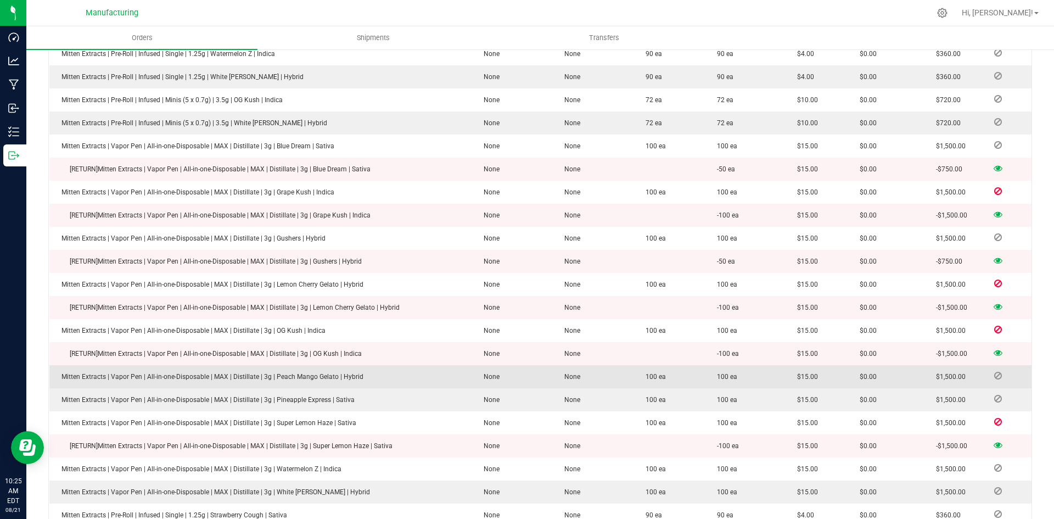
click at [994, 372] on icon at bounding box center [998, 375] width 8 height 7
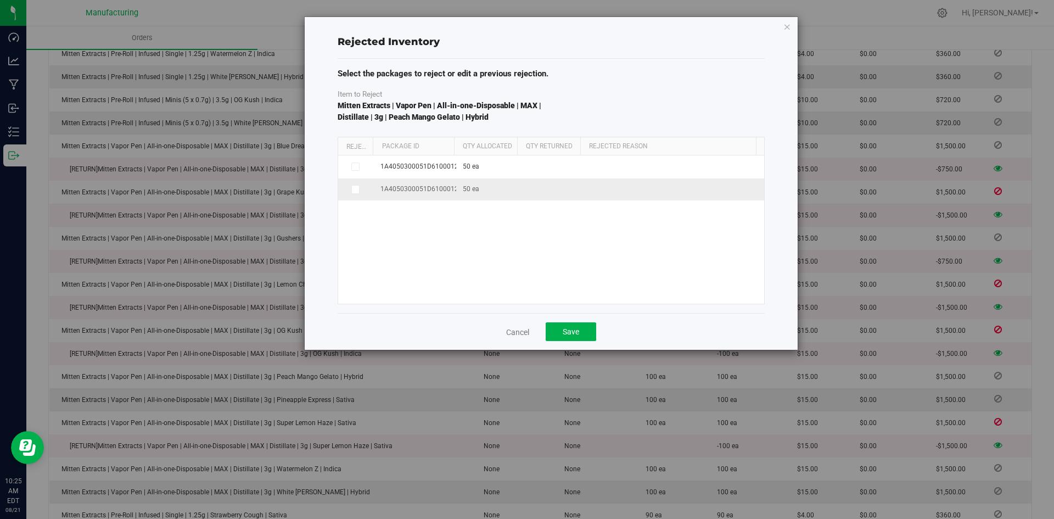
click at [358, 191] on span at bounding box center [355, 189] width 9 height 9
click at [0, 0] on input "checkbox" at bounding box center [0, 0] width 0 height 0
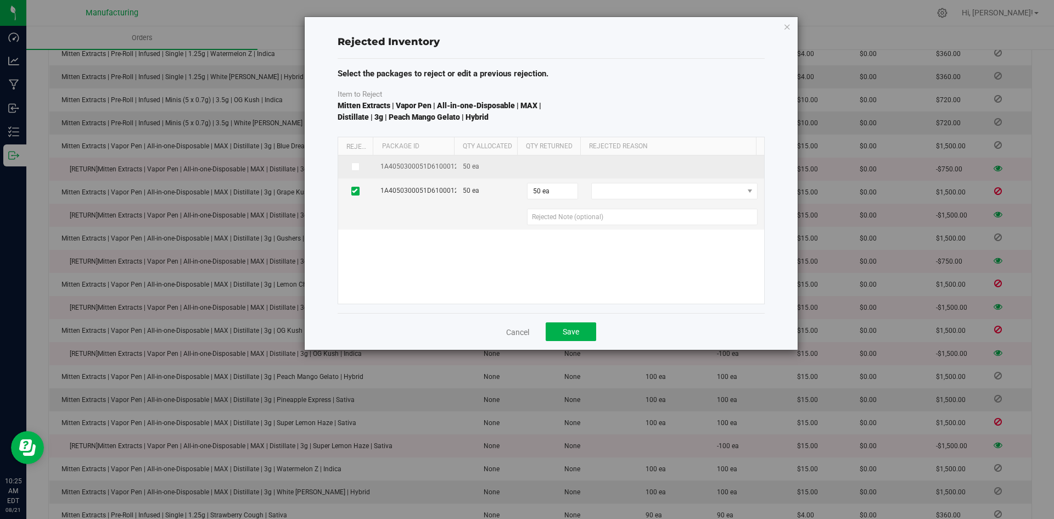
click at [356, 172] on td at bounding box center [356, 166] width 36 height 23
click at [355, 166] on icon at bounding box center [354, 166] width 5 height 0
click at [0, 0] on input "checkbox" at bounding box center [0, 0] width 0 height 0
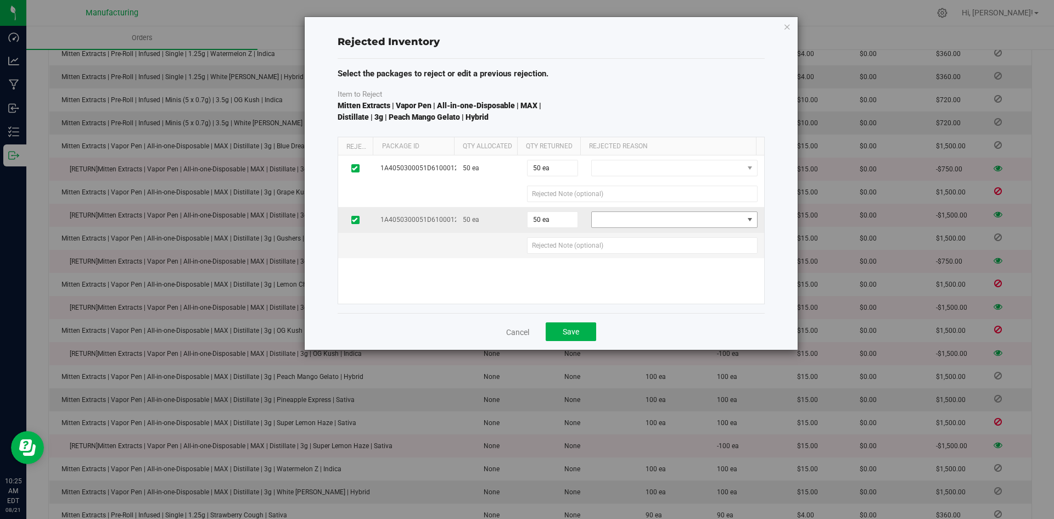
drag, startPoint x: 627, startPoint y: 212, endPoint x: 627, endPoint y: 222, distance: 9.3
click at [628, 212] on span at bounding box center [667, 219] width 151 height 15
click at [630, 251] on li "Wrong Item" at bounding box center [667, 254] width 161 height 16
click at [612, 167] on span at bounding box center [667, 167] width 151 height 15
click at [617, 205] on li "Wrong Item" at bounding box center [667, 203] width 161 height 16
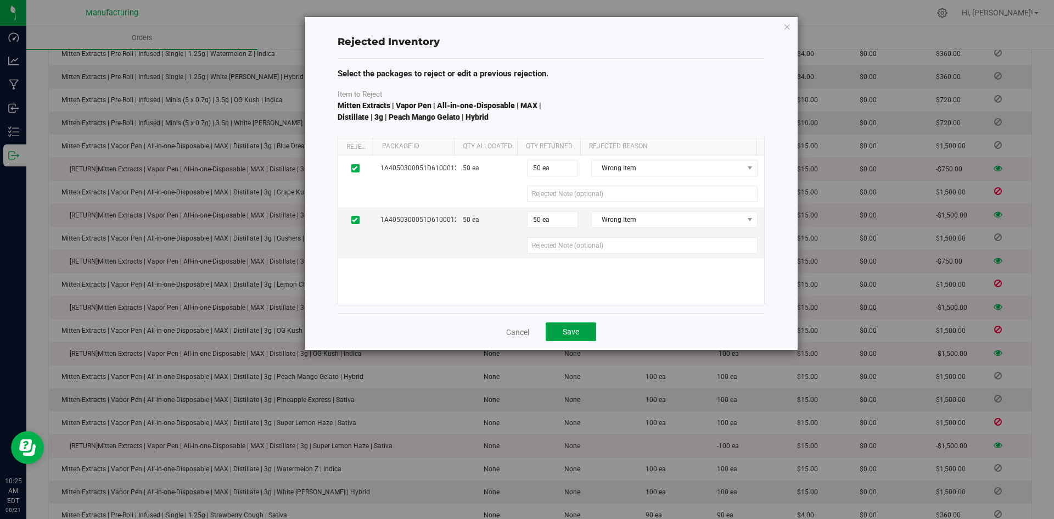
click at [572, 334] on span "Save" at bounding box center [571, 331] width 16 height 9
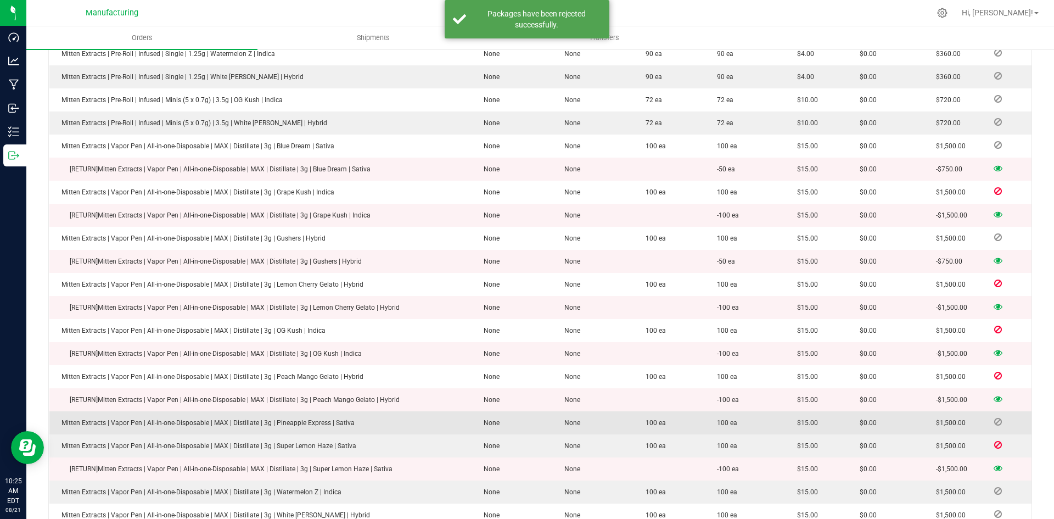
click at [994, 418] on icon at bounding box center [998, 421] width 8 height 7
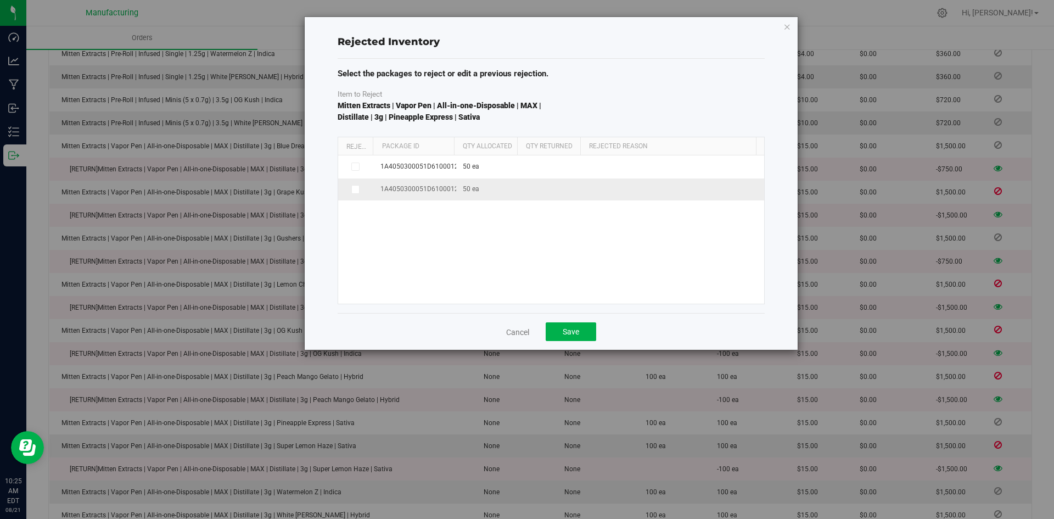
click at [353, 189] on icon at bounding box center [354, 189] width 5 height 0
click at [0, 0] on input "checkbox" at bounding box center [0, 0] width 0 height 0
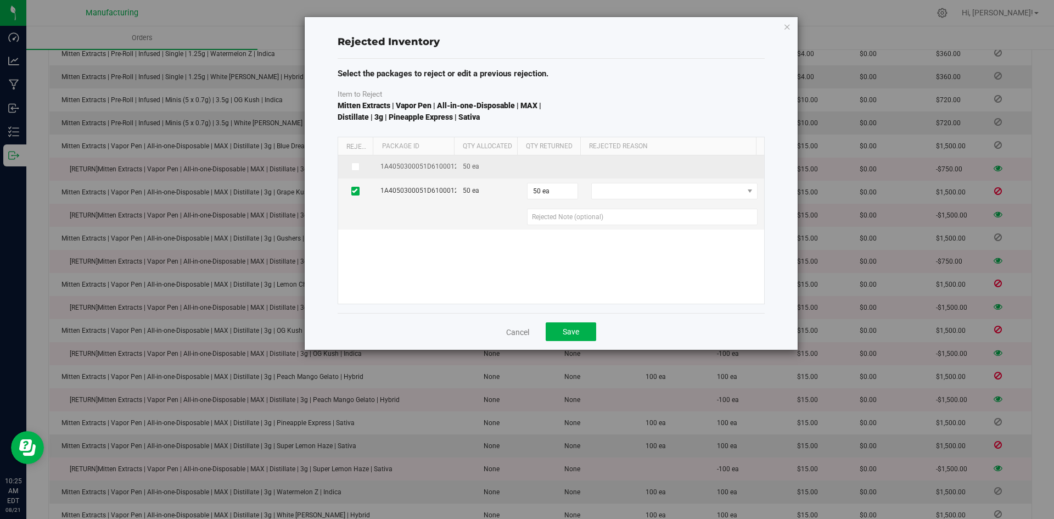
click at [353, 166] on icon at bounding box center [354, 166] width 5 height 0
click at [0, 0] on input "checkbox" at bounding box center [0, 0] width 0 height 0
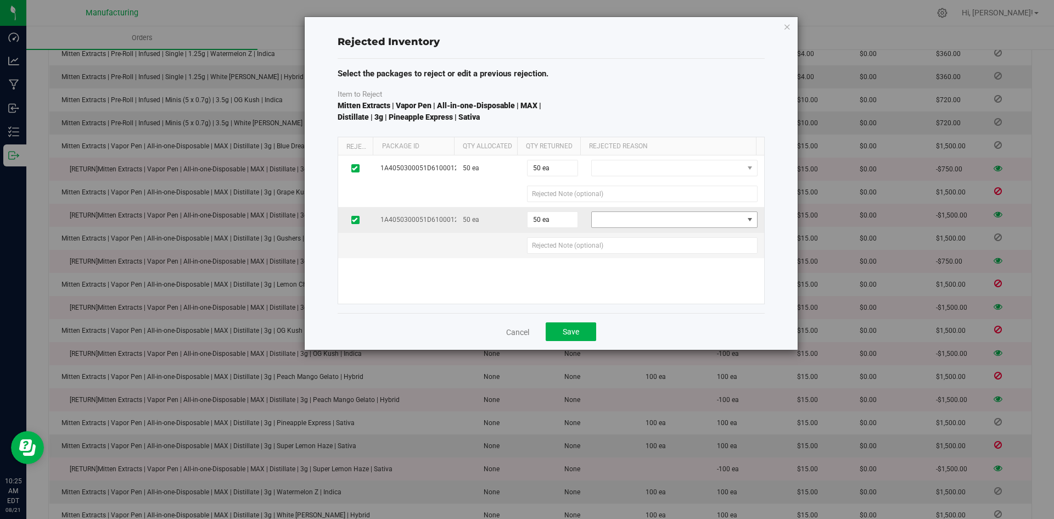
click at [622, 224] on span at bounding box center [667, 219] width 151 height 15
click at [627, 251] on li "Wrong Item" at bounding box center [667, 254] width 161 height 16
click at [616, 162] on span at bounding box center [667, 167] width 151 height 15
click at [616, 214] on li "Wrong Quantity" at bounding box center [667, 219] width 161 height 16
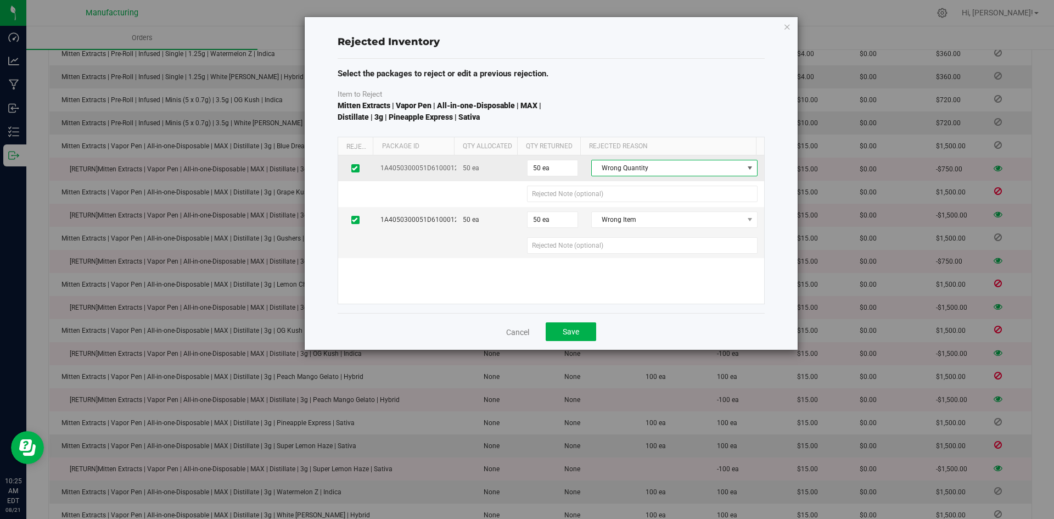
click at [618, 170] on span "Wrong Quantity" at bounding box center [667, 167] width 151 height 15
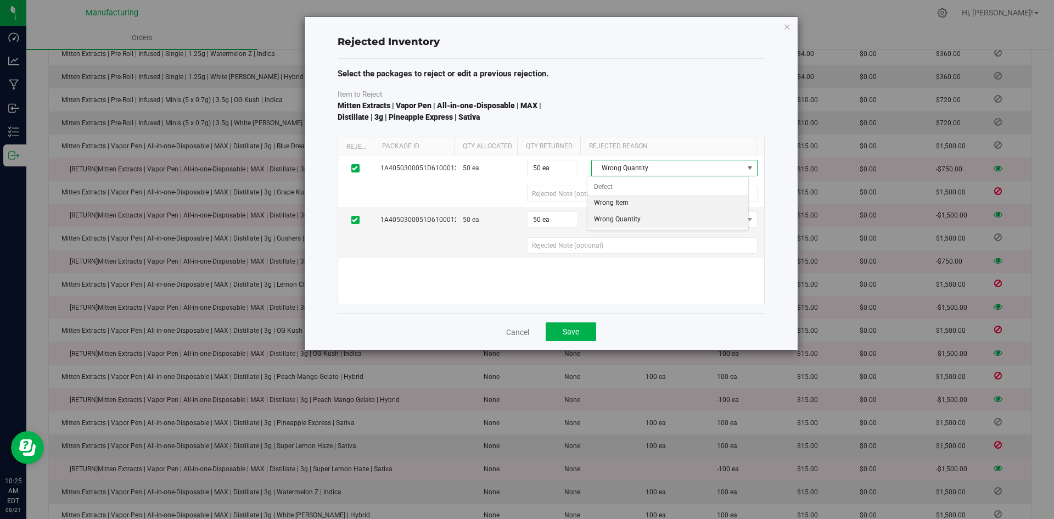
click at [620, 205] on li "Wrong Item" at bounding box center [667, 203] width 161 height 16
click at [585, 335] on button "Save" at bounding box center [571, 331] width 51 height 19
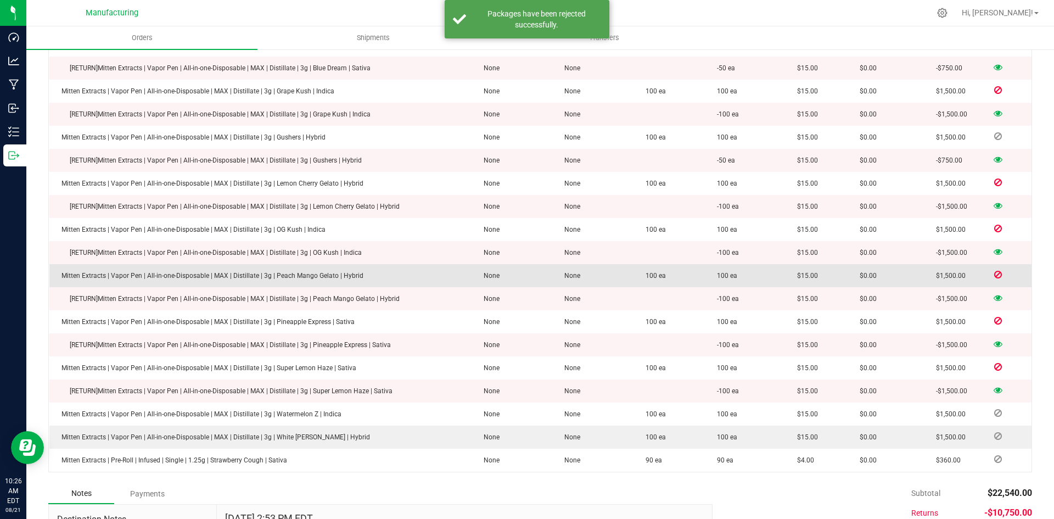
scroll to position [861, 0]
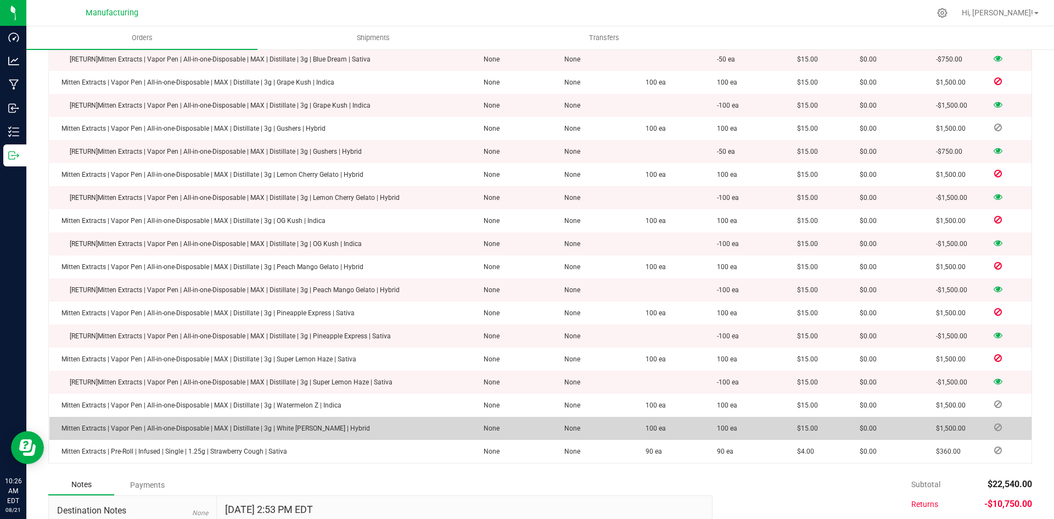
click at [994, 424] on icon at bounding box center [998, 427] width 8 height 7
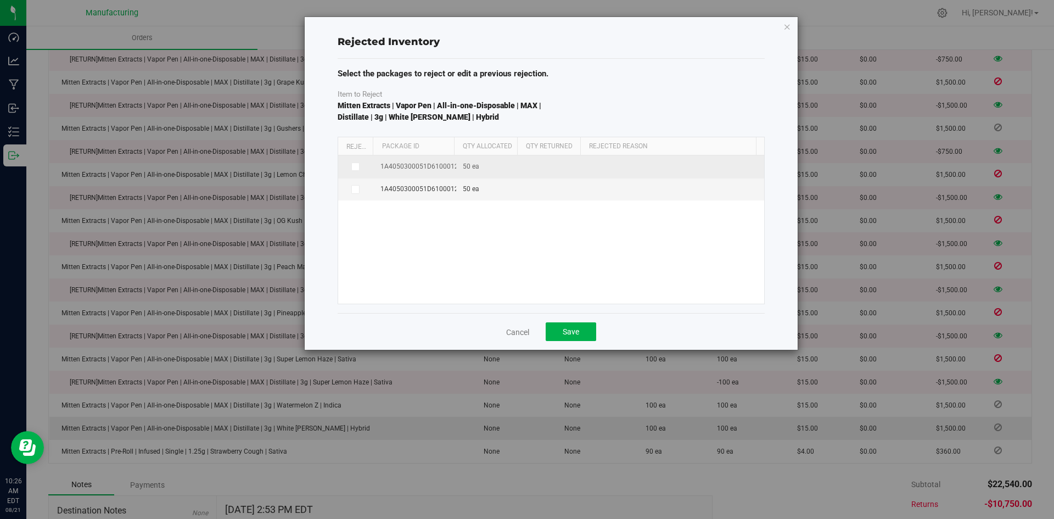
click at [356, 166] on icon at bounding box center [354, 166] width 5 height 0
click at [0, 0] on input "checkbox" at bounding box center [0, 0] width 0 height 0
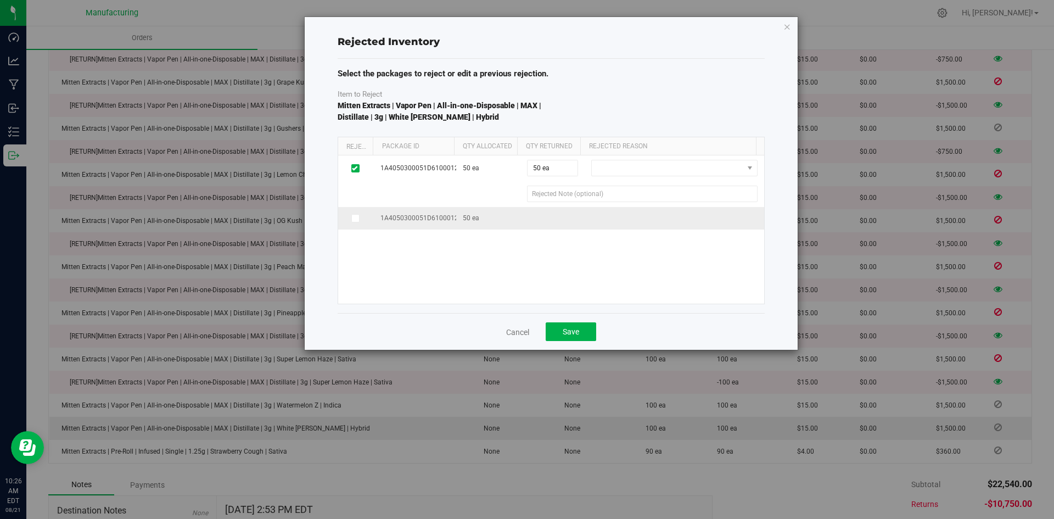
click at [356, 218] on icon at bounding box center [354, 218] width 5 height 0
click at [0, 0] on input "checkbox" at bounding box center [0, 0] width 0 height 0
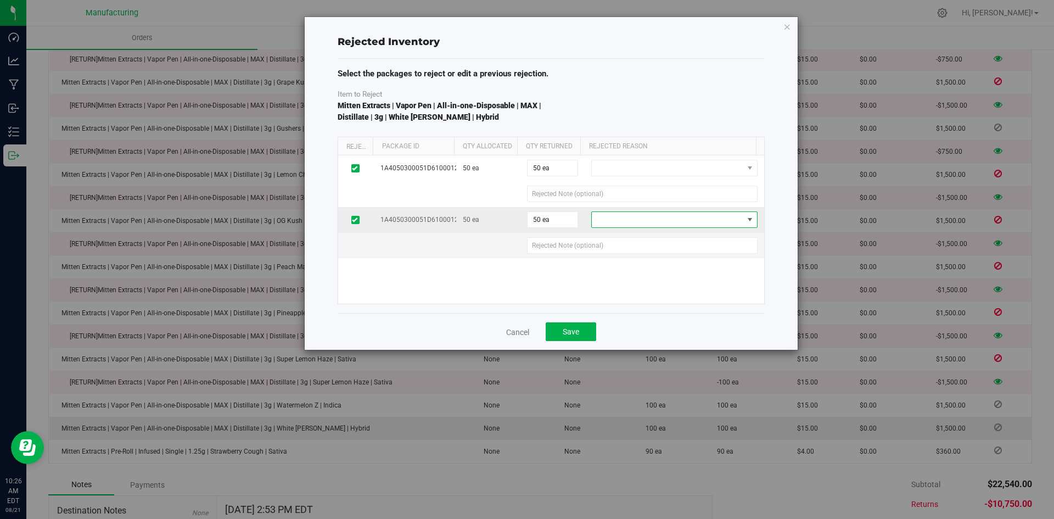
click at [621, 213] on span at bounding box center [667, 219] width 151 height 15
click at [625, 249] on li "Wrong Item" at bounding box center [667, 254] width 161 height 16
click at [615, 163] on span at bounding box center [667, 167] width 151 height 15
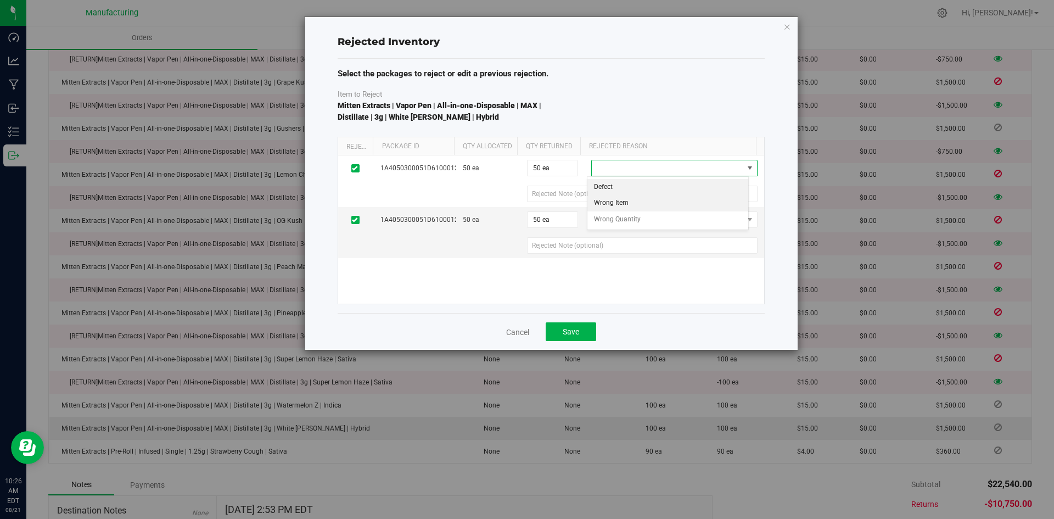
click at [615, 200] on li "Wrong Item" at bounding box center [667, 203] width 161 height 16
click at [558, 332] on button "Save" at bounding box center [571, 331] width 51 height 19
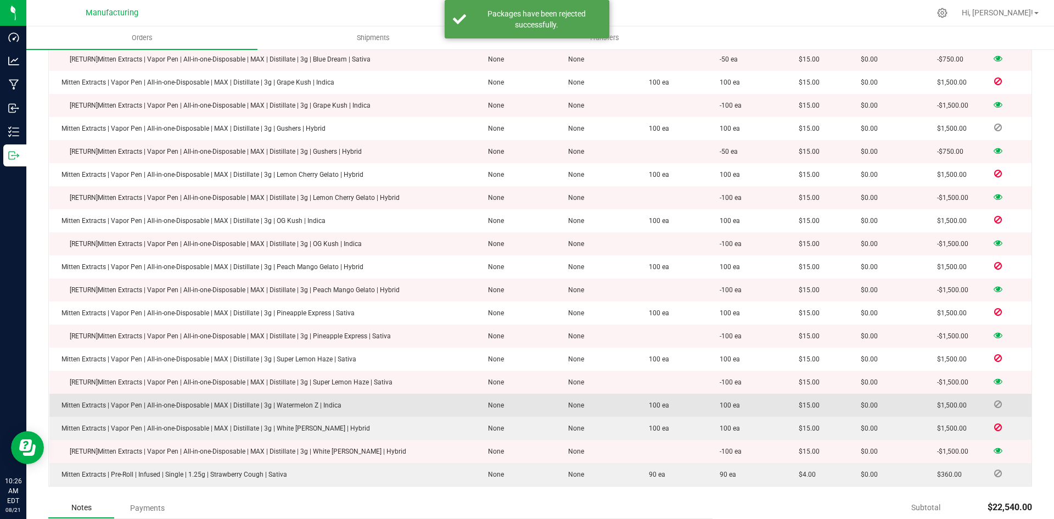
click at [994, 401] on icon at bounding box center [998, 404] width 8 height 7
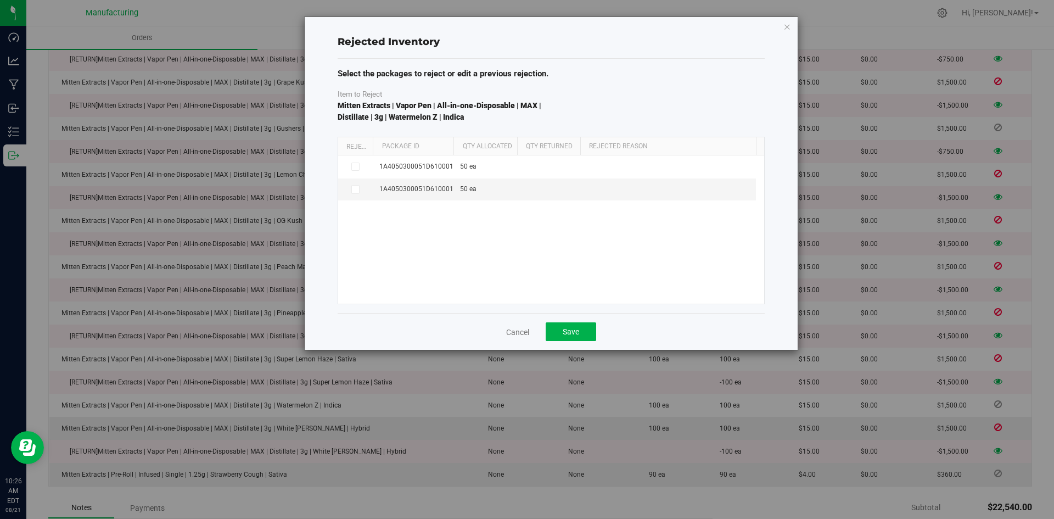
drag, startPoint x: 453, startPoint y: 145, endPoint x: 472, endPoint y: 145, distance: 19.2
click at [472, 145] on div "Reject Package Id Qty Allocated Qty Returned Rejected Reason" at bounding box center [547, 146] width 418 height 18
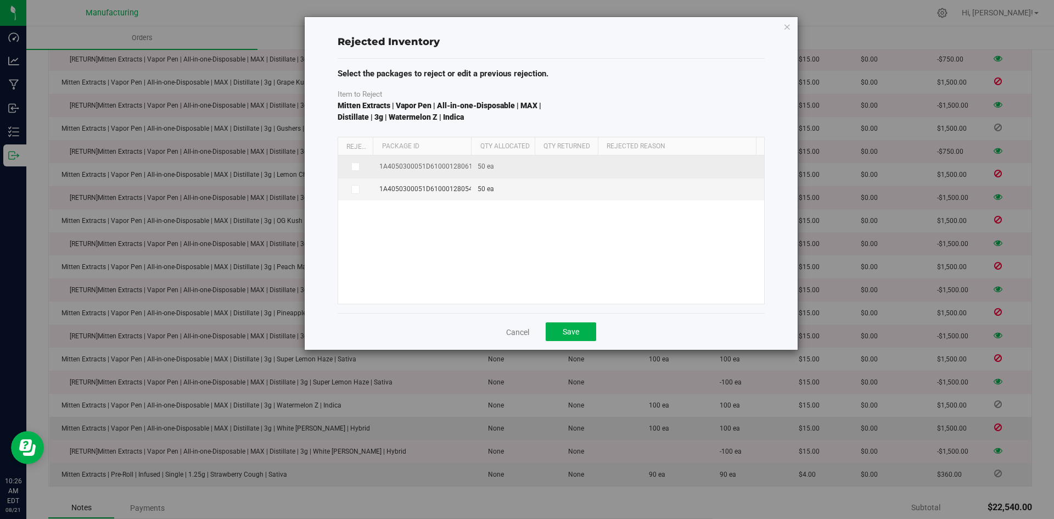
click at [354, 166] on icon at bounding box center [354, 166] width 5 height 0
click at [0, 0] on input "checkbox" at bounding box center [0, 0] width 0 height 0
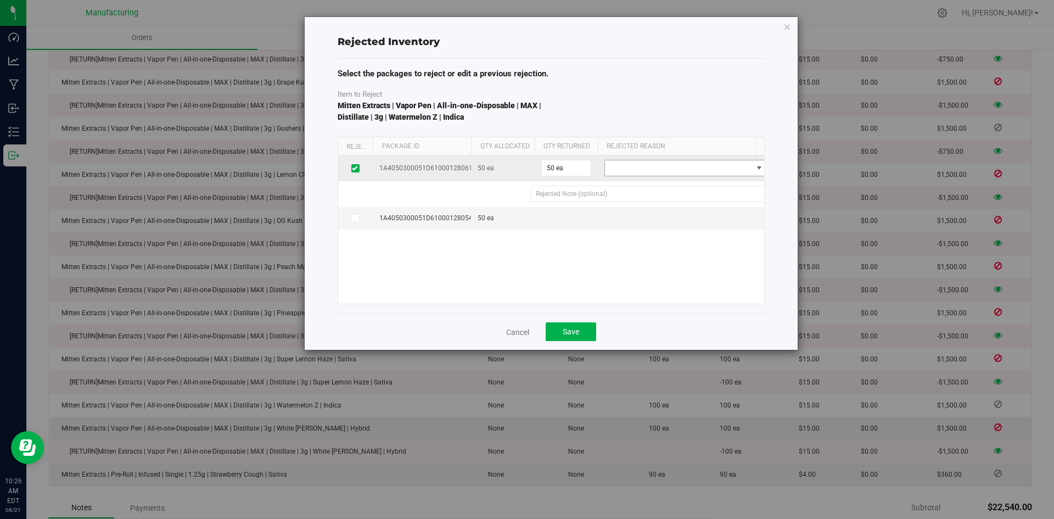
click at [652, 175] on span at bounding box center [679, 167] width 148 height 15
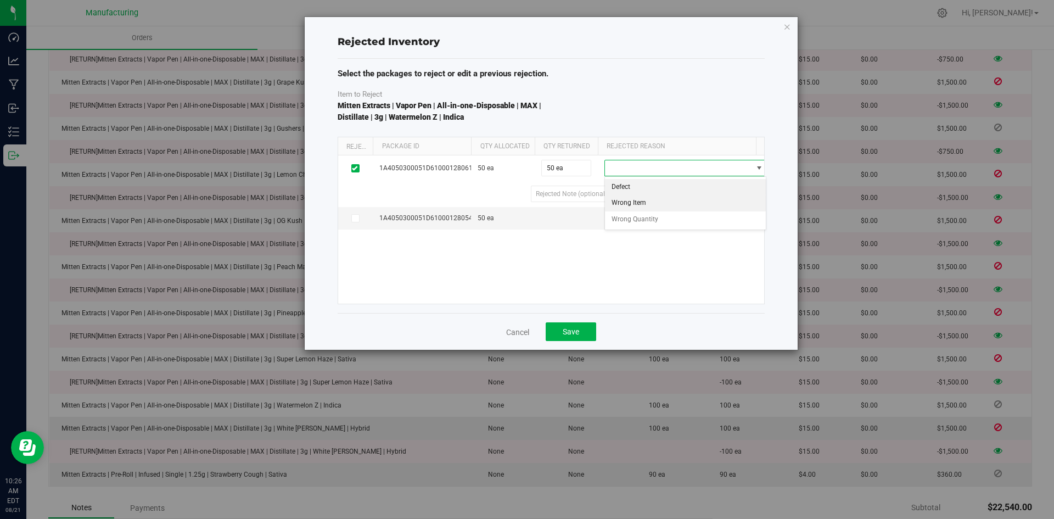
click at [641, 209] on li "Wrong Item" at bounding box center [685, 203] width 161 height 16
click at [575, 327] on span "Save" at bounding box center [571, 331] width 16 height 9
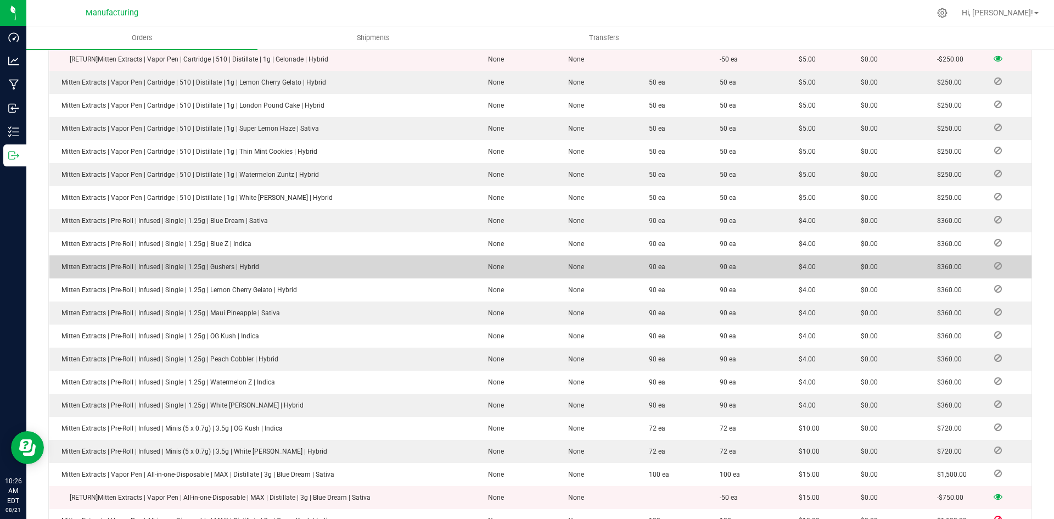
scroll to position [422, 0]
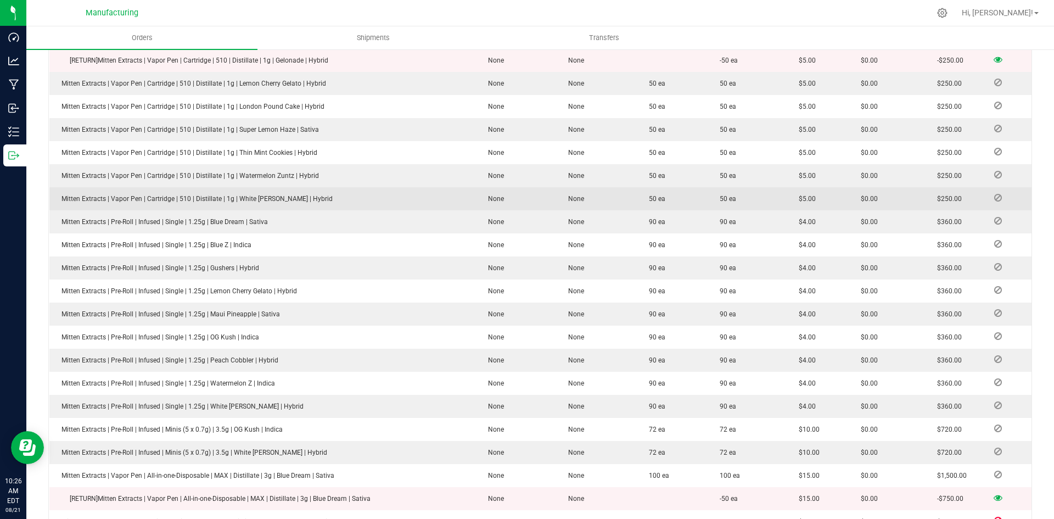
click at [994, 194] on icon at bounding box center [998, 197] width 8 height 7
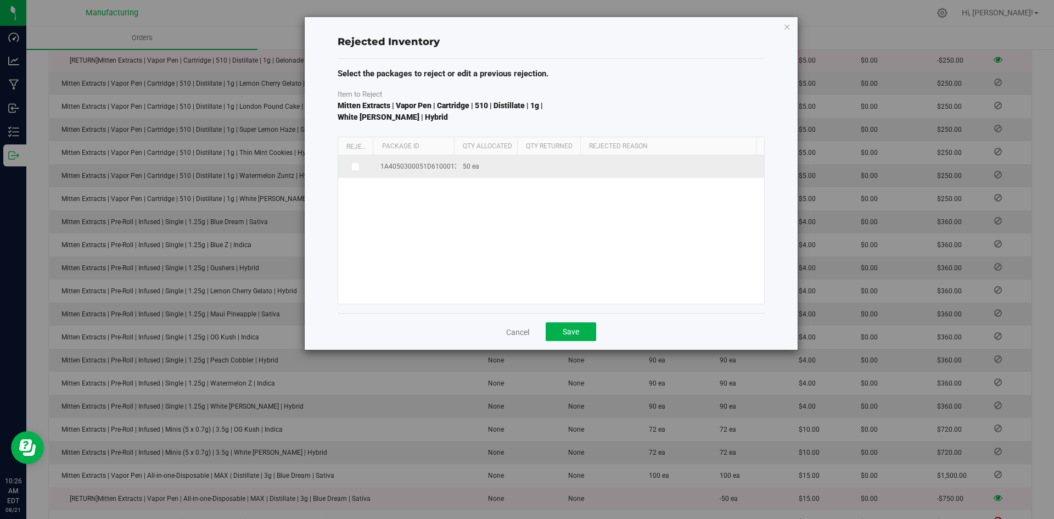
click at [353, 160] on td at bounding box center [356, 166] width 36 height 23
click at [358, 171] on span at bounding box center [355, 166] width 9 height 9
click at [0, 0] on input "checkbox" at bounding box center [0, 0] width 0 height 0
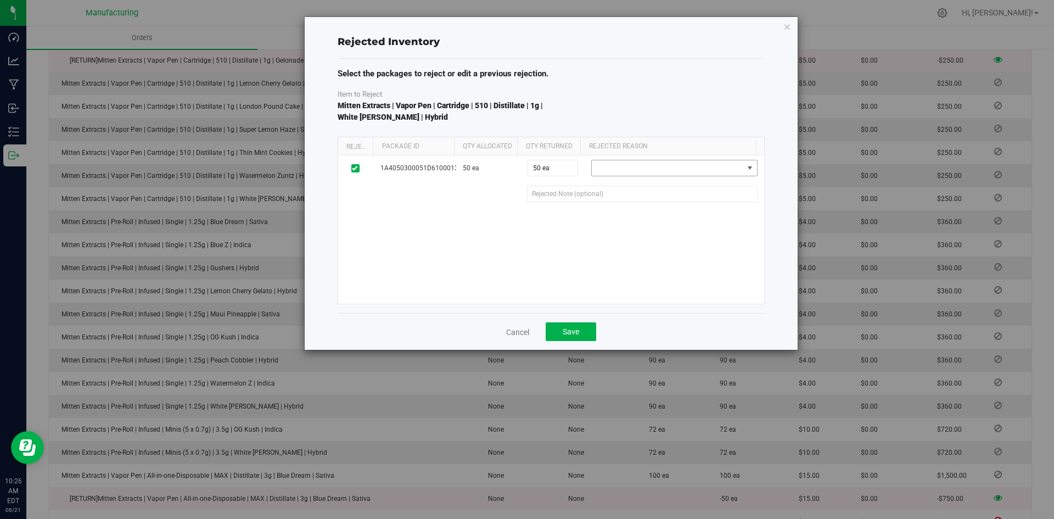
drag, startPoint x: 640, startPoint y: 162, endPoint x: 631, endPoint y: 183, distance: 23.1
click at [640, 162] on span at bounding box center [667, 167] width 151 height 15
click at [622, 205] on li "Wrong Item" at bounding box center [667, 203] width 161 height 16
click at [587, 334] on button "Save" at bounding box center [571, 331] width 51 height 19
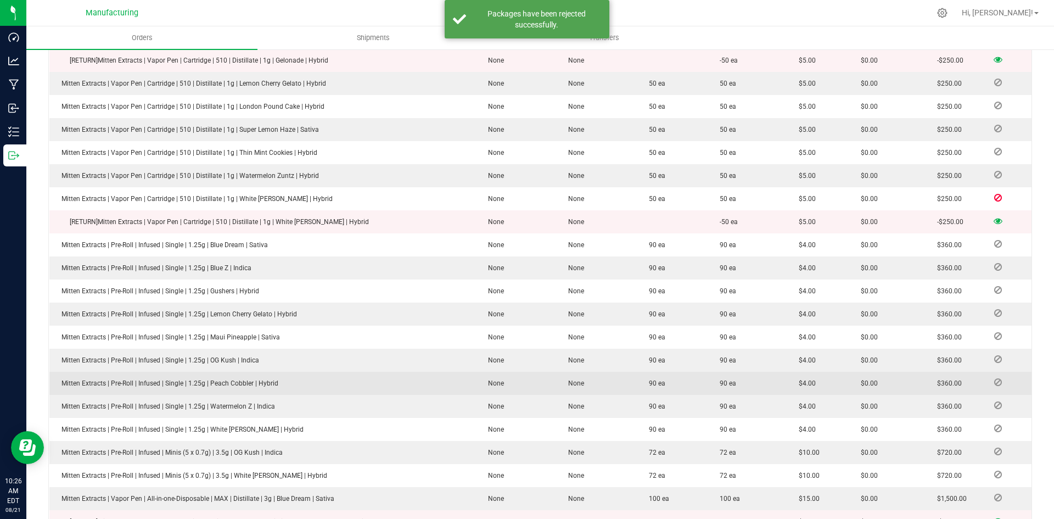
click at [994, 379] on icon at bounding box center [998, 382] width 8 height 7
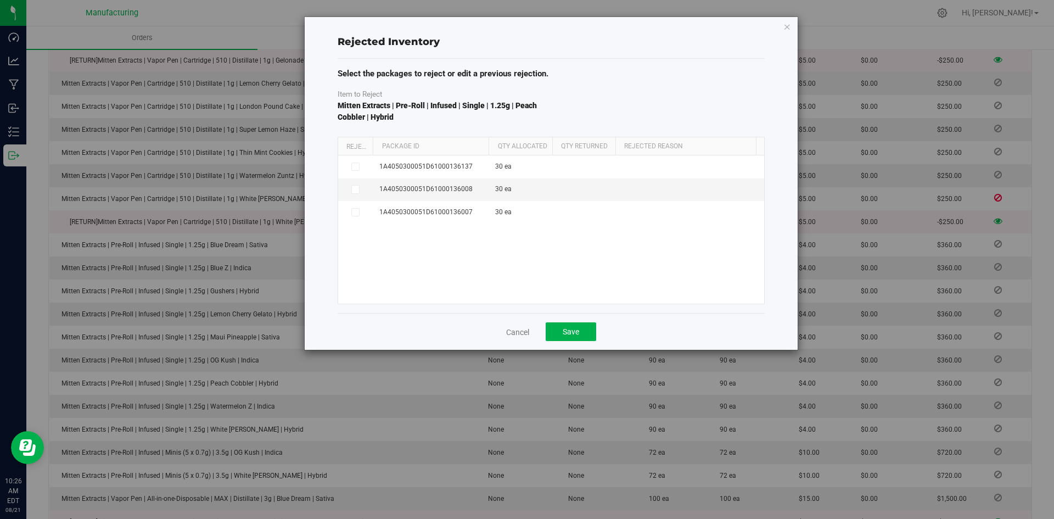
drag, startPoint x: 455, startPoint y: 141, endPoint x: 491, endPoint y: 149, distance: 37.0
click at [491, 149] on div "Reject Package Id Qty Allocated Qty Returned Rejected Reason" at bounding box center [547, 146] width 418 height 18
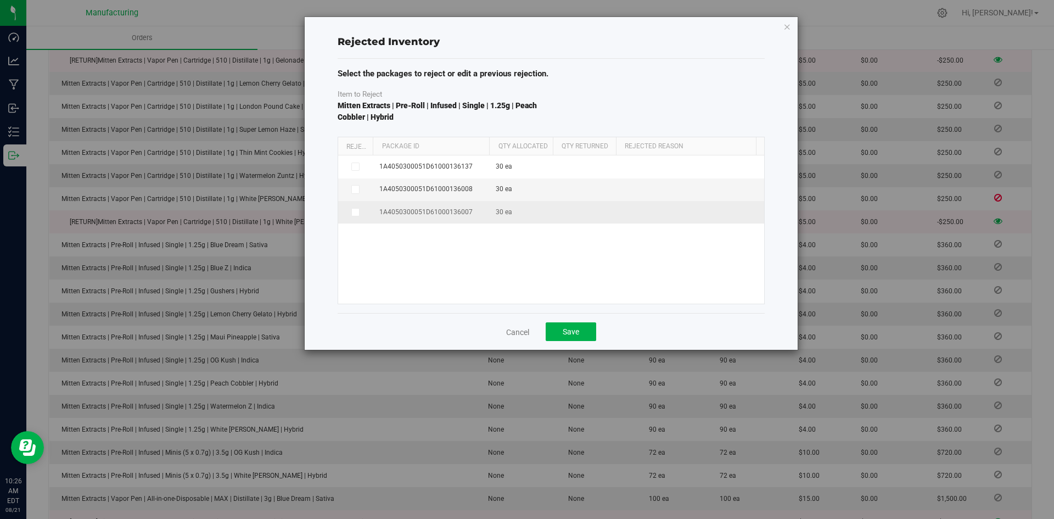
click at [355, 212] on icon at bounding box center [354, 212] width 5 height 0
click at [0, 0] on input "checkbox" at bounding box center [0, 0] width 0 height 0
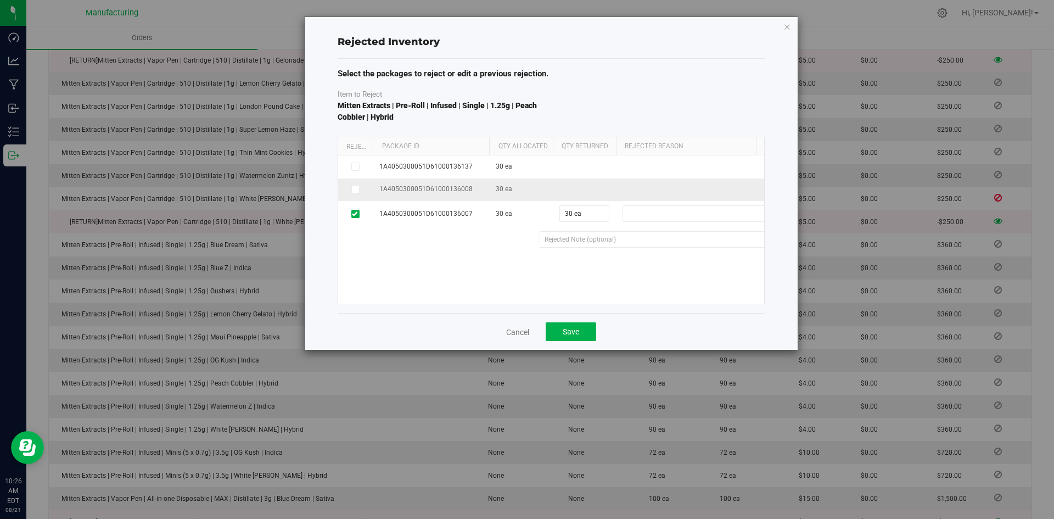
click at [357, 189] on icon at bounding box center [354, 189] width 5 height 0
click at [0, 0] on input "checkbox" at bounding box center [0, 0] width 0 height 0
click at [357, 190] on icon at bounding box center [354, 190] width 5 height 0
click at [0, 0] on input "checkbox" at bounding box center [0, 0] width 0 height 0
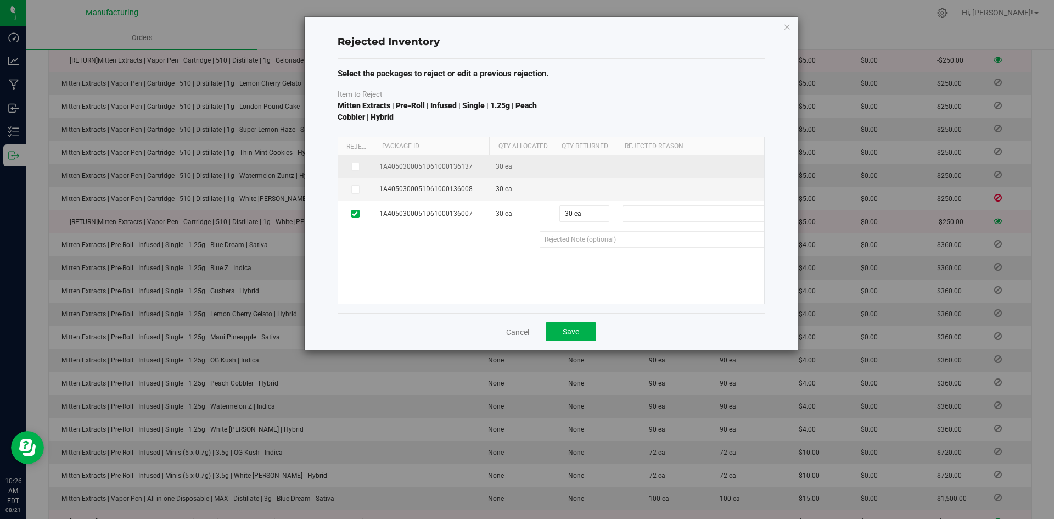
click at [357, 166] on icon at bounding box center [354, 166] width 5 height 0
click at [0, 0] on input "checkbox" at bounding box center [0, 0] width 0 height 0
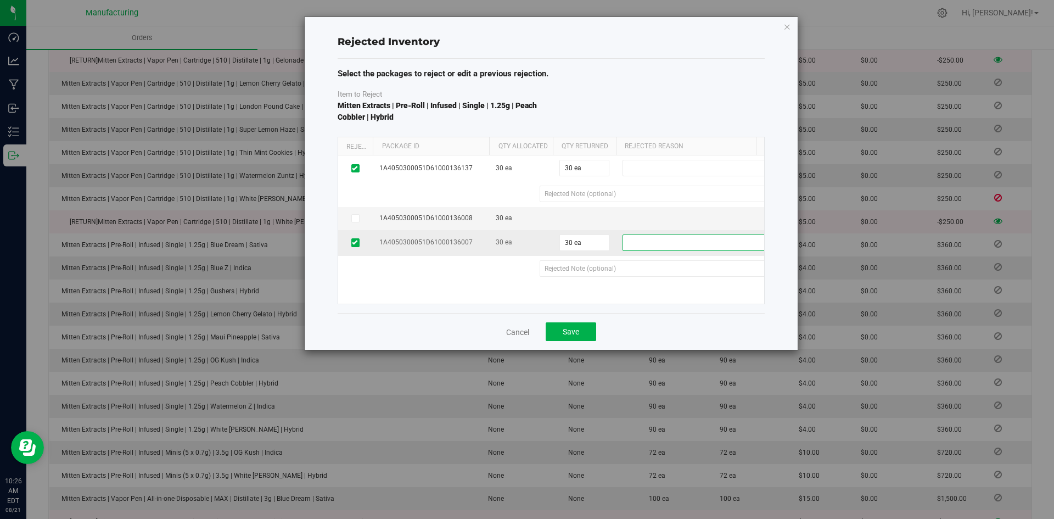
click at [676, 240] on span at bounding box center [697, 242] width 148 height 15
drag, startPoint x: 588, startPoint y: 243, endPoint x: 551, endPoint y: 249, distance: 37.7
click at [551, 249] on tr "1A4050300051D61000136007 30 ea 30 ea 30 Defect Wrong Item Wrong Quantity" at bounding box center [564, 243] width 453 height 26
type input "26"
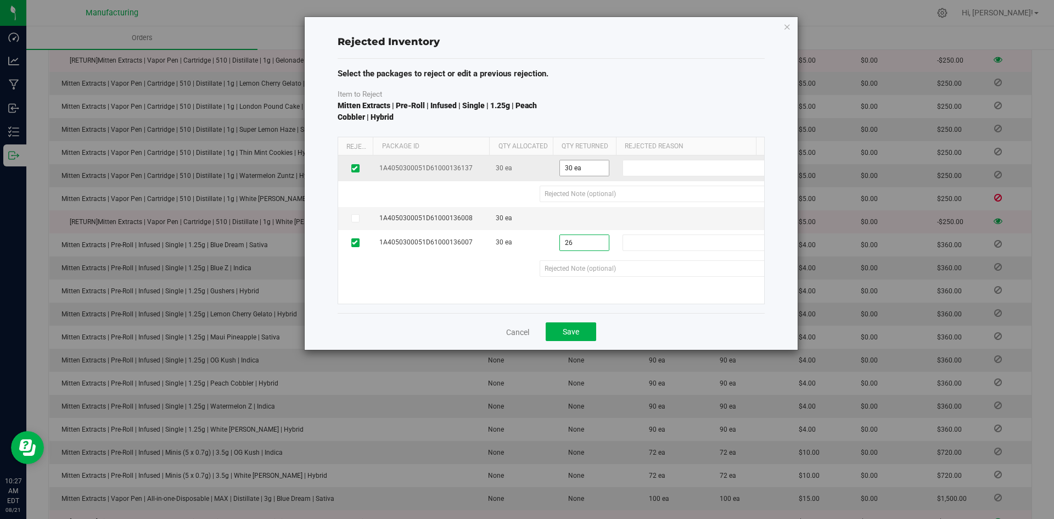
type input "26 ea"
drag, startPoint x: 577, startPoint y: 167, endPoint x: 547, endPoint y: 161, distance: 30.8
click at [547, 161] on tr "1A4050300051D61000136137 30 ea 30 ea 30 Defect Wrong Item Wrong Quantity" at bounding box center [564, 168] width 453 height 26
click at [580, 335] on button "Save" at bounding box center [571, 331] width 51 height 19
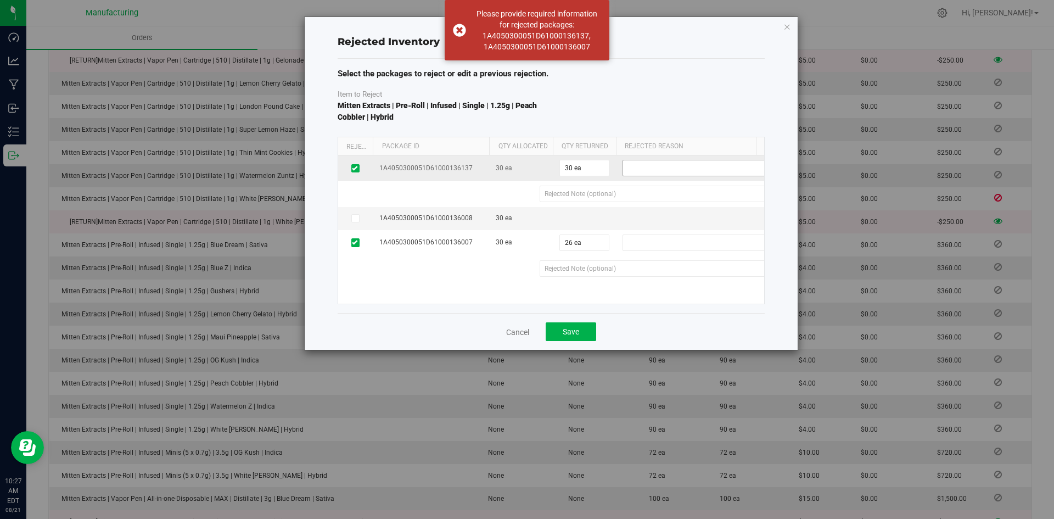
click at [642, 170] on span at bounding box center [697, 167] width 148 height 15
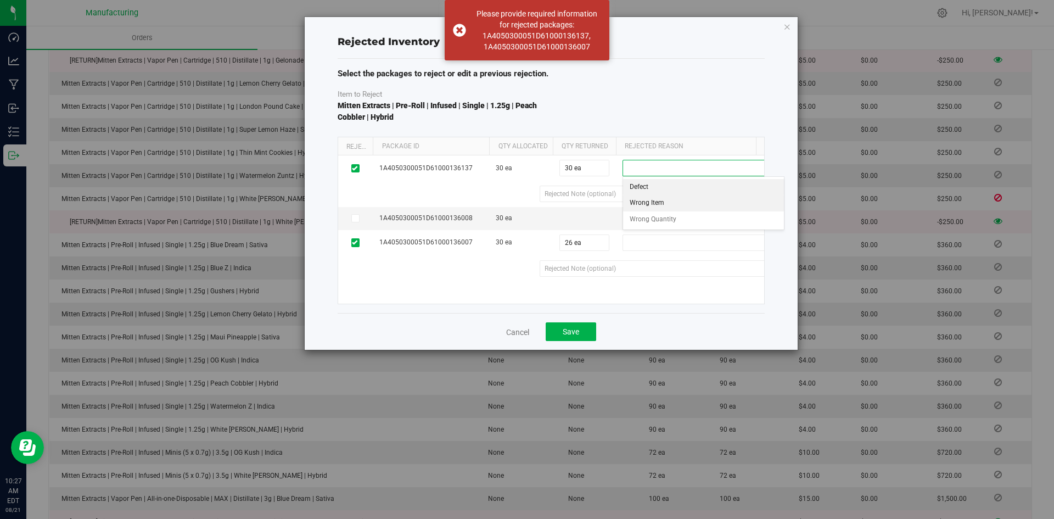
click at [648, 201] on li "Wrong Item" at bounding box center [703, 203] width 161 height 16
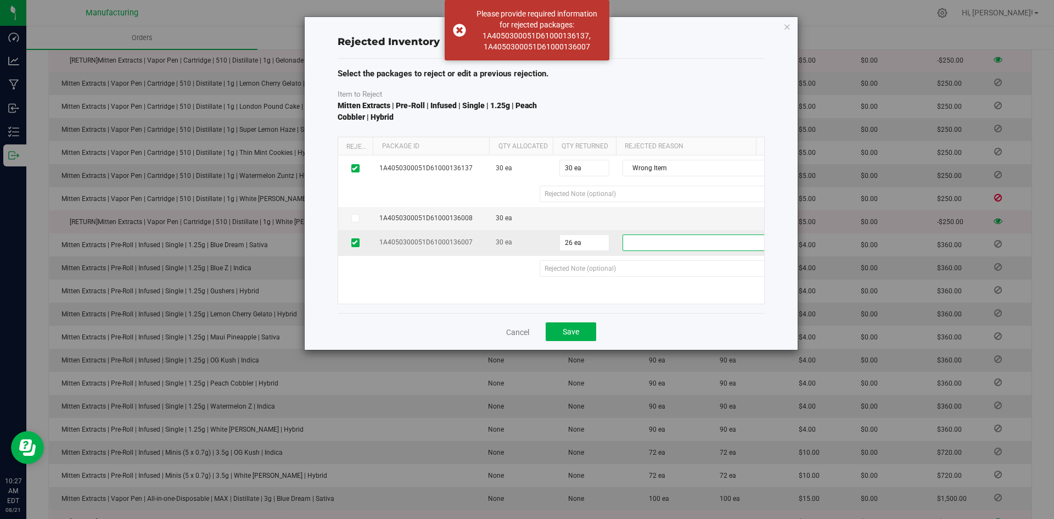
click at [646, 242] on span at bounding box center [697, 242] width 148 height 15
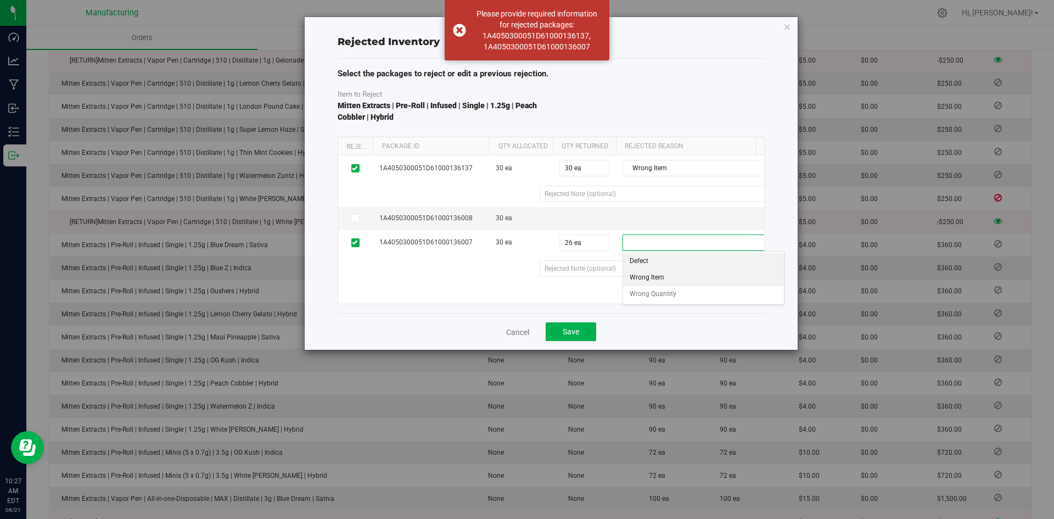
click at [647, 283] on li "Wrong Item" at bounding box center [703, 278] width 161 height 16
click at [588, 330] on button "Save" at bounding box center [571, 331] width 51 height 19
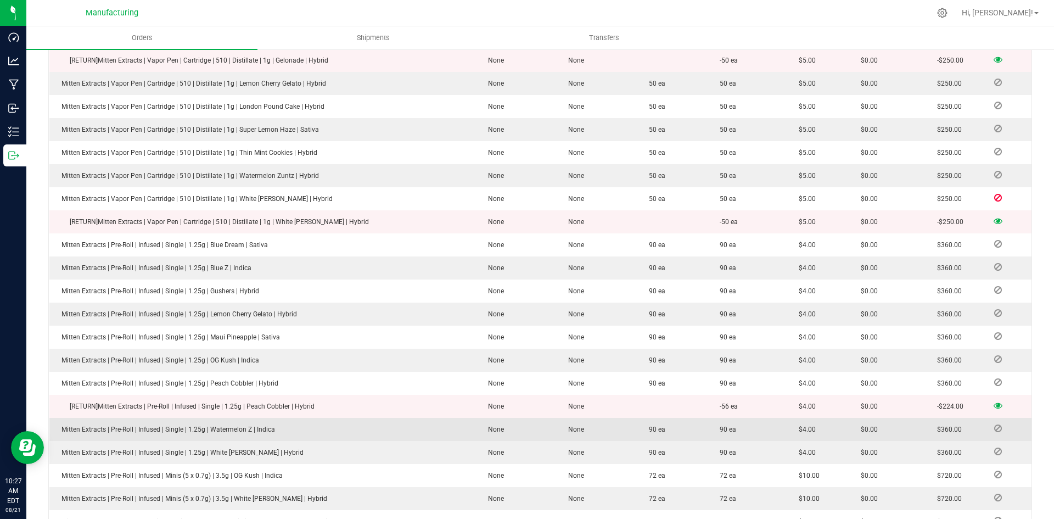
click at [994, 425] on icon at bounding box center [998, 428] width 8 height 7
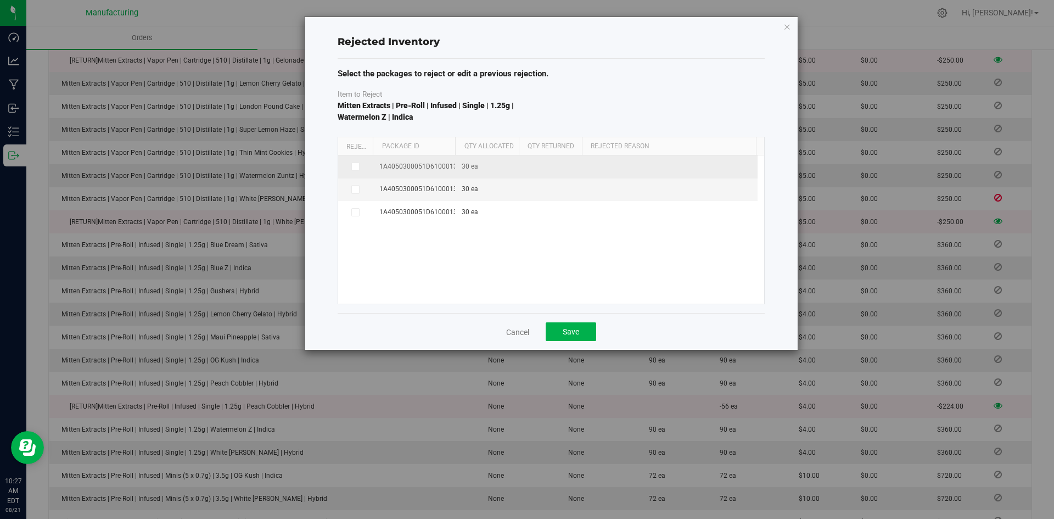
drag, startPoint x: 453, startPoint y: 145, endPoint x: 471, endPoint y: 159, distance: 22.3
click at [490, 145] on div "Reject Package Id Qty Allocated Qty Returned Rejected Reason" at bounding box center [547, 146] width 418 height 18
click at [356, 166] on icon at bounding box center [354, 166] width 5 height 0
click at [0, 0] on input "checkbox" at bounding box center [0, 0] width 0 height 0
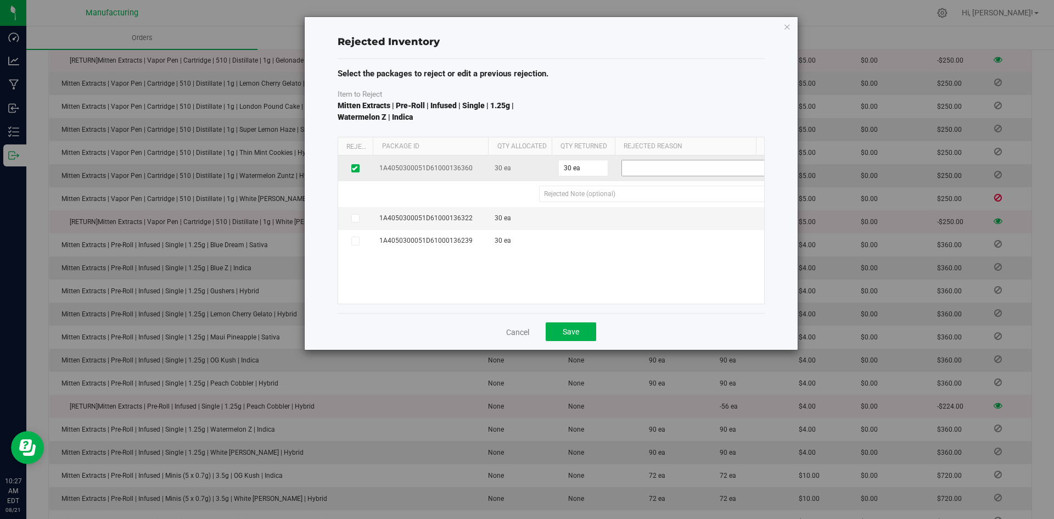
click at [647, 169] on span at bounding box center [696, 167] width 148 height 15
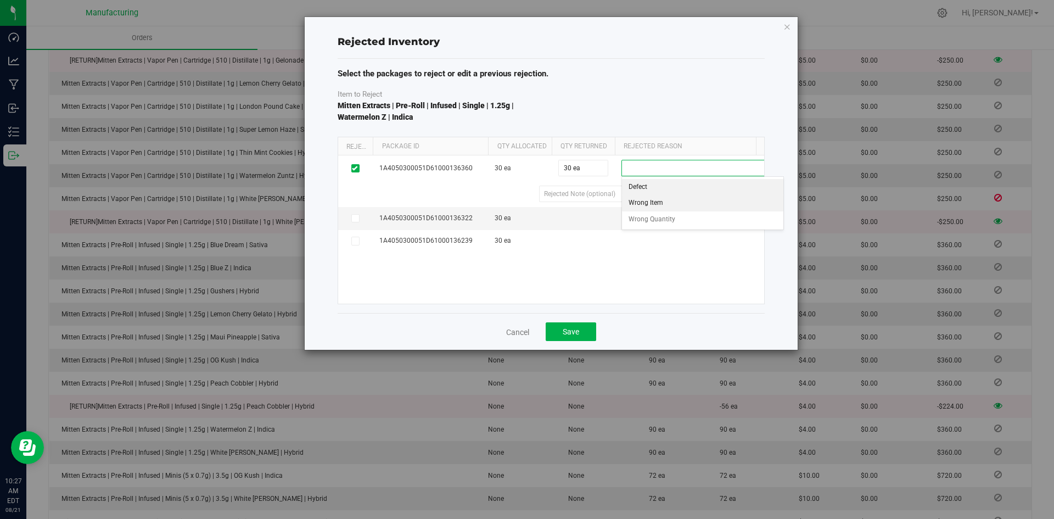
click at [652, 203] on li "Wrong Item" at bounding box center [702, 203] width 161 height 16
click at [588, 329] on button "Save" at bounding box center [571, 331] width 51 height 19
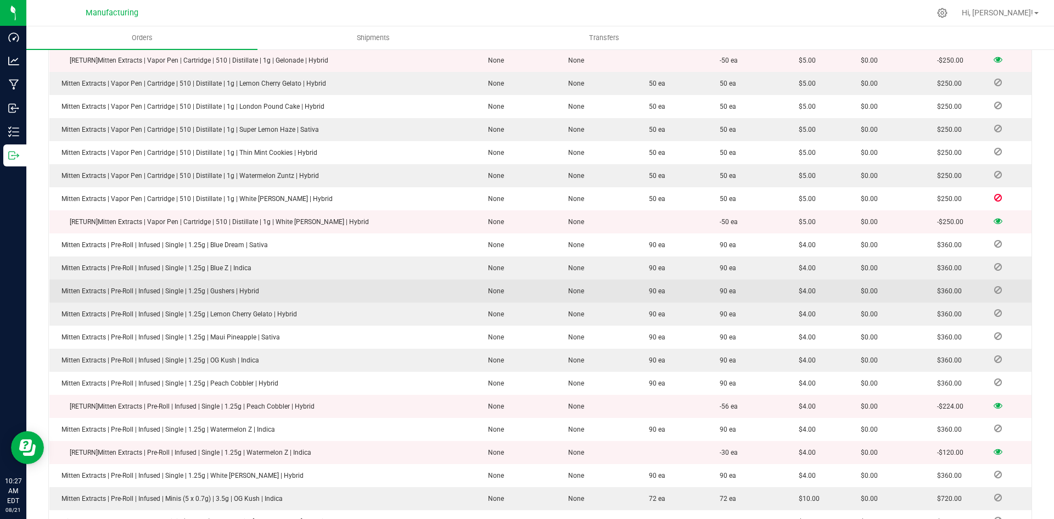
click at [994, 287] on icon at bounding box center [998, 290] width 8 height 7
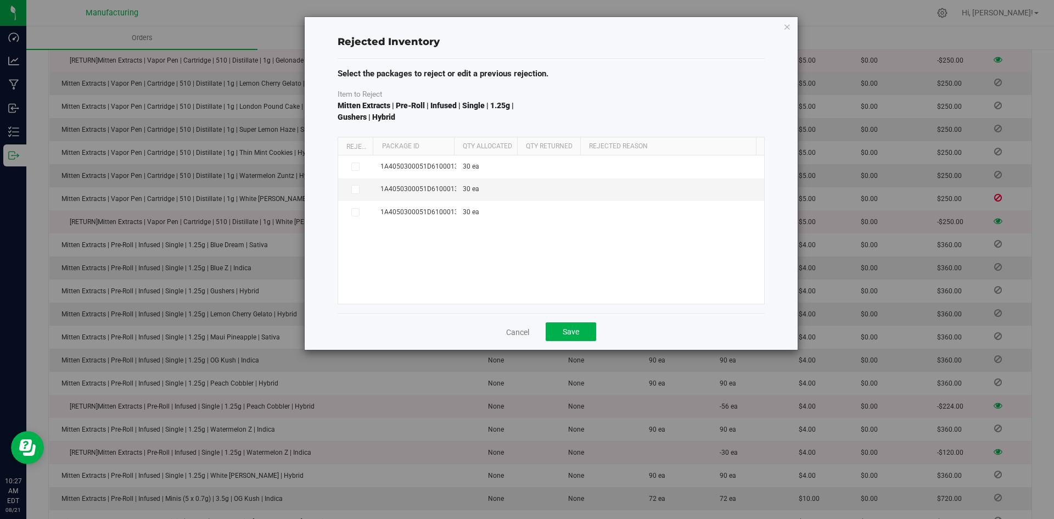
drag, startPoint x: 455, startPoint y: 145, endPoint x: 485, endPoint y: 145, distance: 30.2
click at [485, 145] on th "Qty Allocated" at bounding box center [485, 146] width 63 height 19
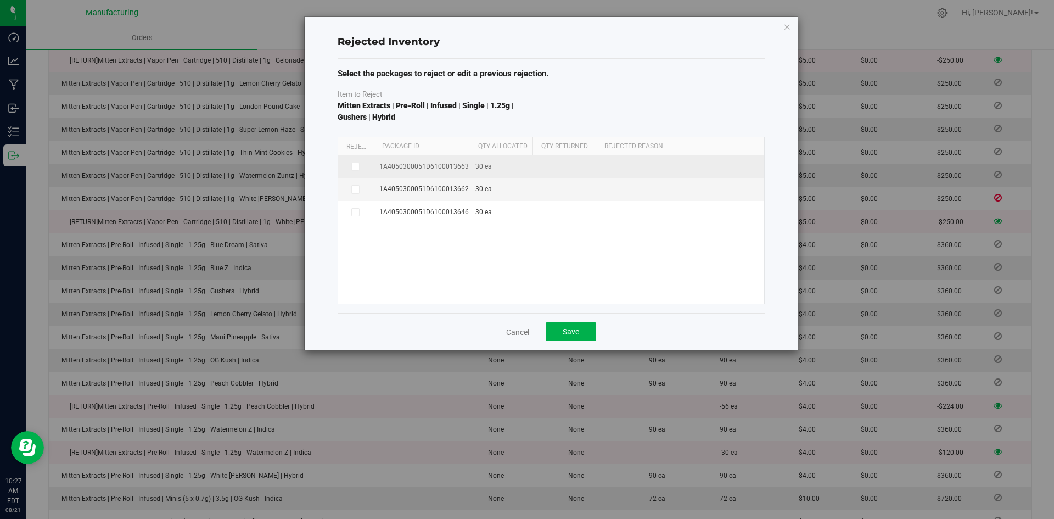
drag, startPoint x: 452, startPoint y: 147, endPoint x: 476, endPoint y: 155, distance: 26.2
click at [496, 144] on div "Reject Package Id Qty Allocated Qty Returned Rejected Reason" at bounding box center [547, 146] width 418 height 18
click at [358, 164] on span at bounding box center [355, 166] width 9 height 9
click at [0, 0] on input "checkbox" at bounding box center [0, 0] width 0 height 0
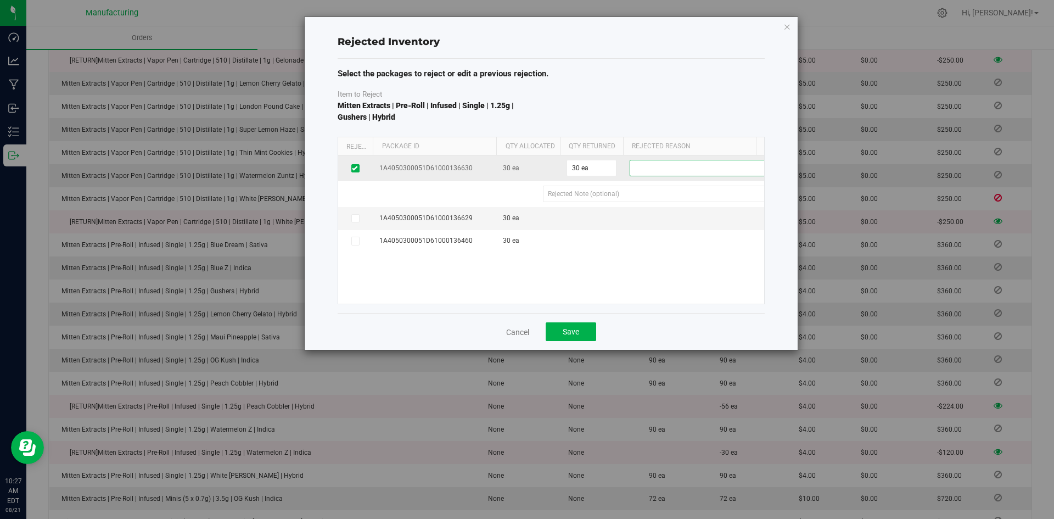
click at [653, 167] on span at bounding box center [704, 167] width 148 height 15
click at [650, 205] on li "Wrong Item" at bounding box center [710, 203] width 161 height 16
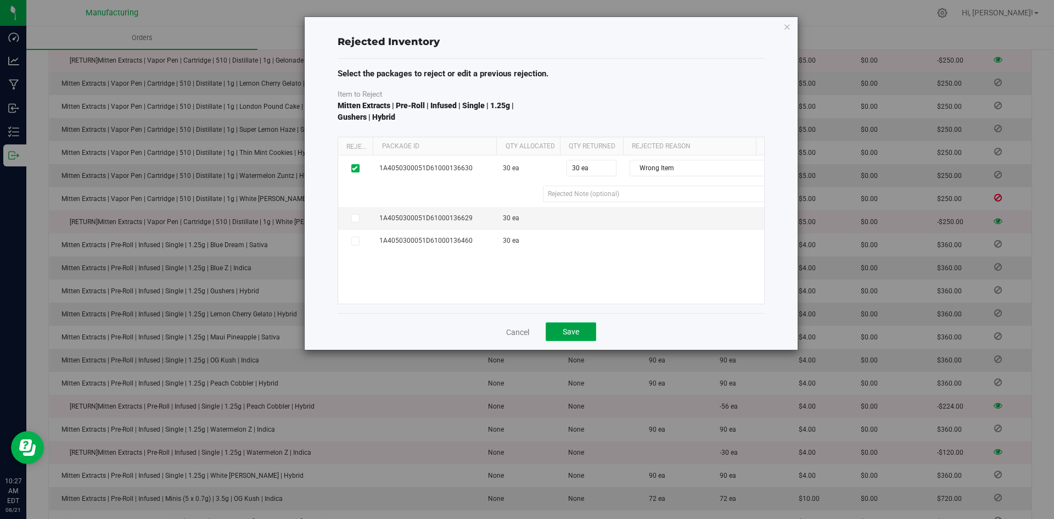
click at [583, 328] on button "Save" at bounding box center [571, 331] width 51 height 19
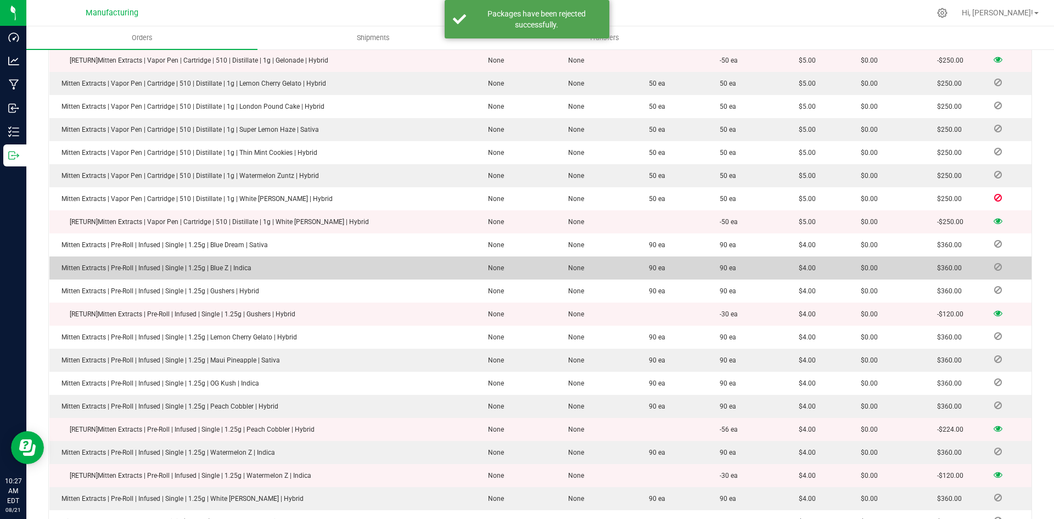
drag, startPoint x: 986, startPoint y: 263, endPoint x: 966, endPoint y: 261, distance: 21.0
click at [994, 263] on icon at bounding box center [998, 266] width 8 height 7
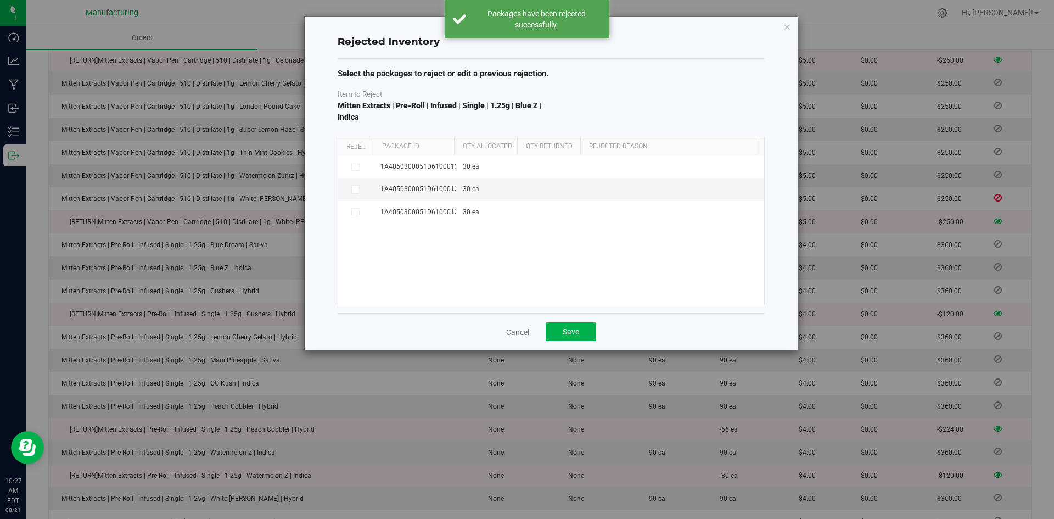
drag, startPoint x: 454, startPoint y: 146, endPoint x: 477, endPoint y: 146, distance: 23.1
click at [477, 146] on div "Reject Package Id Qty Allocated Qty Returned Rejected Reason" at bounding box center [547, 146] width 418 height 18
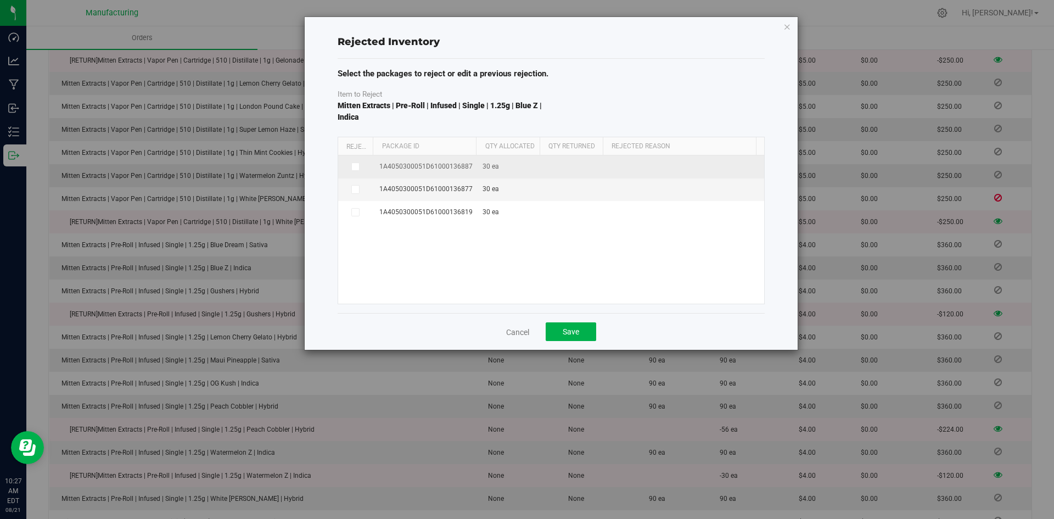
click at [356, 166] on icon at bounding box center [354, 166] width 5 height 0
click at [0, 0] on input "checkbox" at bounding box center [0, 0] width 0 height 0
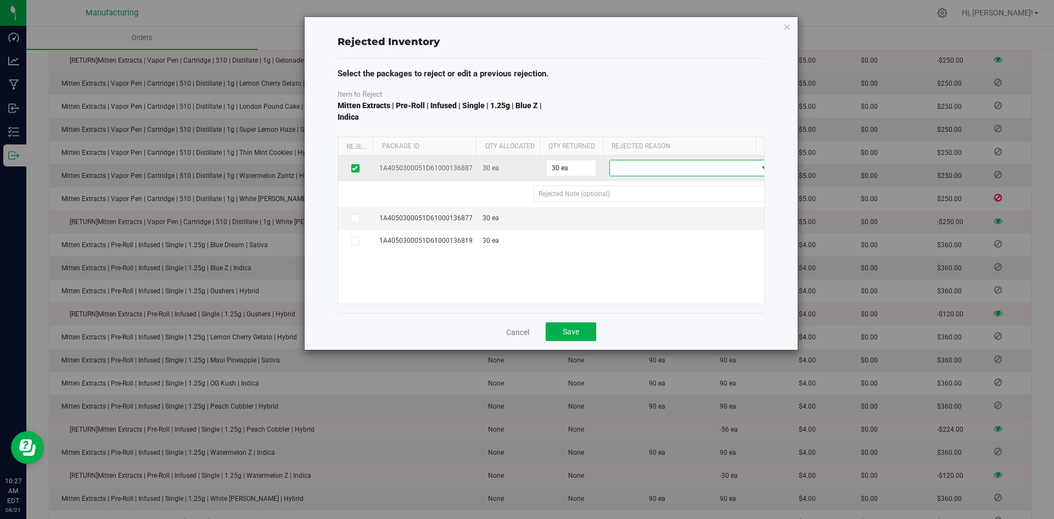
click at [663, 172] on span at bounding box center [684, 167] width 148 height 15
click at [633, 206] on li "Wrong Item" at bounding box center [690, 203] width 161 height 16
click at [583, 327] on button "Save" at bounding box center [571, 331] width 51 height 19
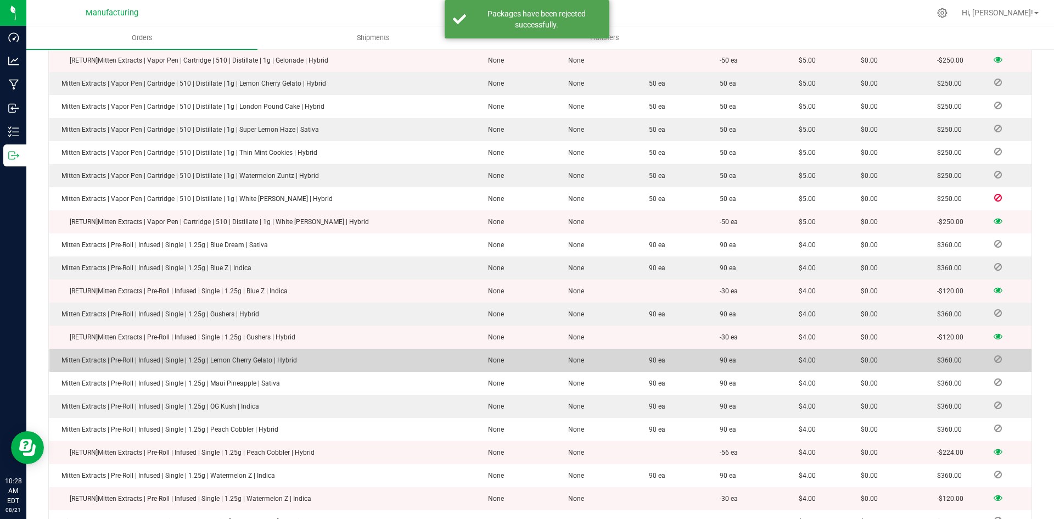
click at [997, 356] on span at bounding box center [998, 359] width 16 height 7
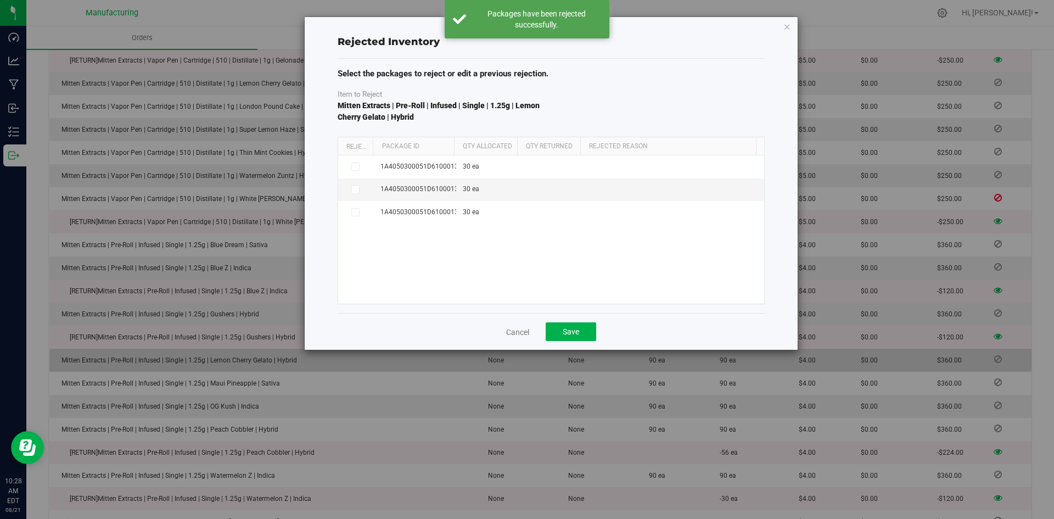
click at [989, 352] on div "Rejected Inventory Select the packages to reject or edit a previous rejection. …" at bounding box center [531, 259] width 1062 height 519
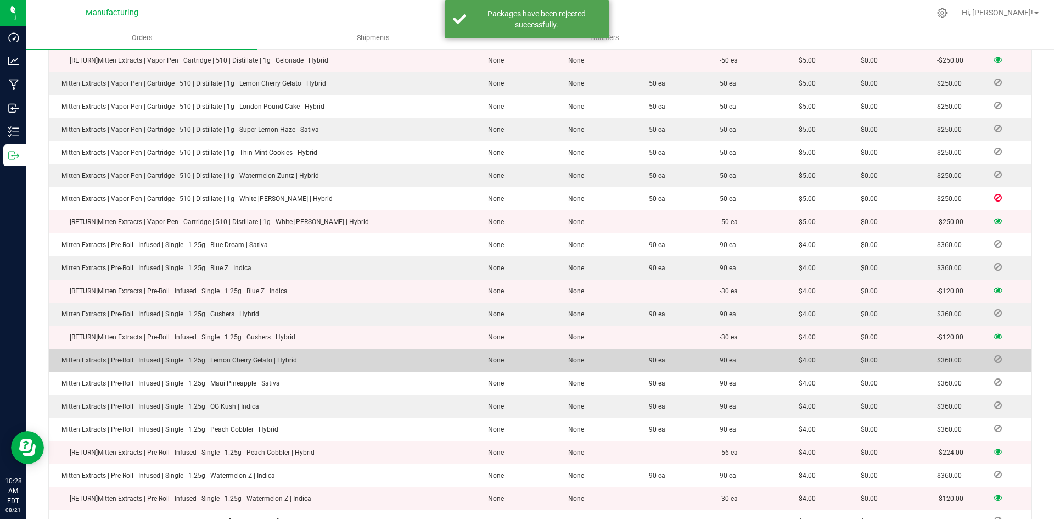
click at [994, 356] on icon at bounding box center [998, 359] width 8 height 7
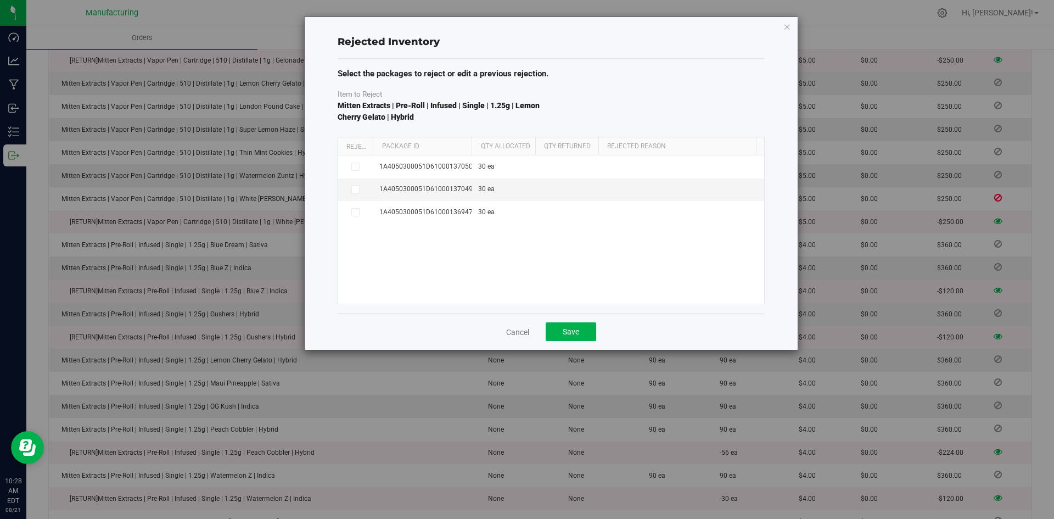
drag, startPoint x: 453, startPoint y: 146, endPoint x: 473, endPoint y: 144, distance: 20.4
click at [473, 144] on div "Reject Package Id Qty Allocated Qty Returned Rejected Reason" at bounding box center [547, 146] width 418 height 18
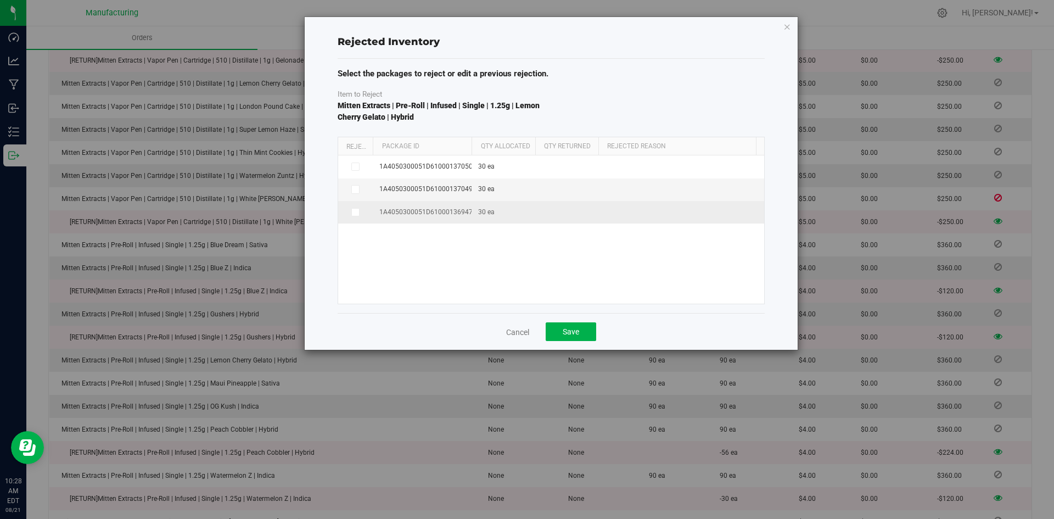
click at [354, 212] on icon at bounding box center [354, 212] width 5 height 0
click at [0, 0] on input "checkbox" at bounding box center [0, 0] width 0 height 0
click at [639, 211] on span at bounding box center [679, 213] width 148 height 15
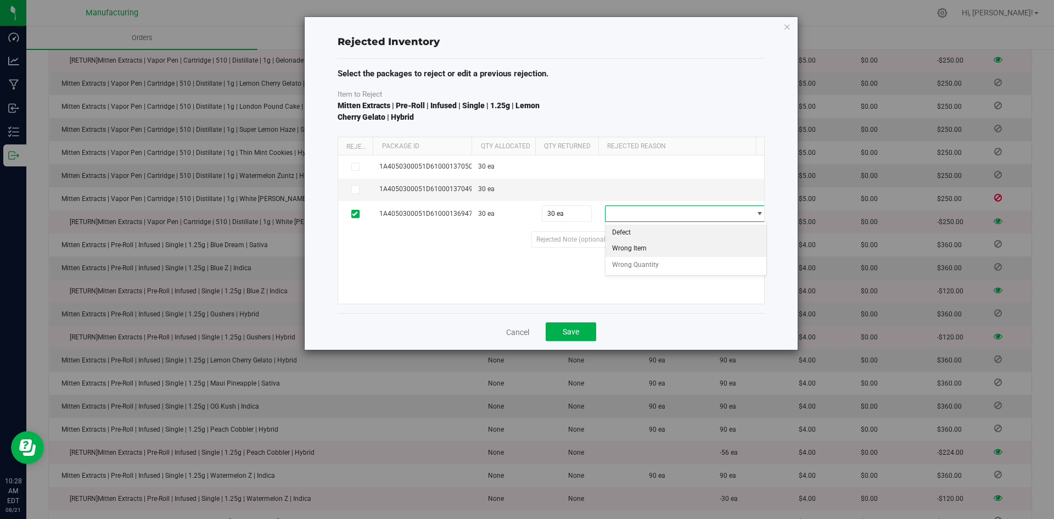
click at [637, 243] on li "Wrong Item" at bounding box center [685, 248] width 161 height 16
click at [585, 330] on button "Save" at bounding box center [571, 331] width 51 height 19
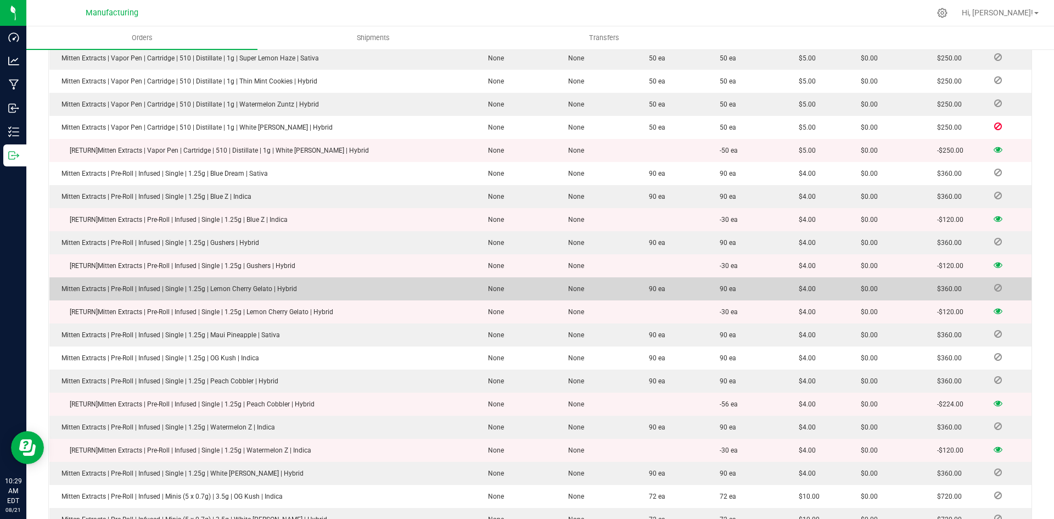
scroll to position [476, 0]
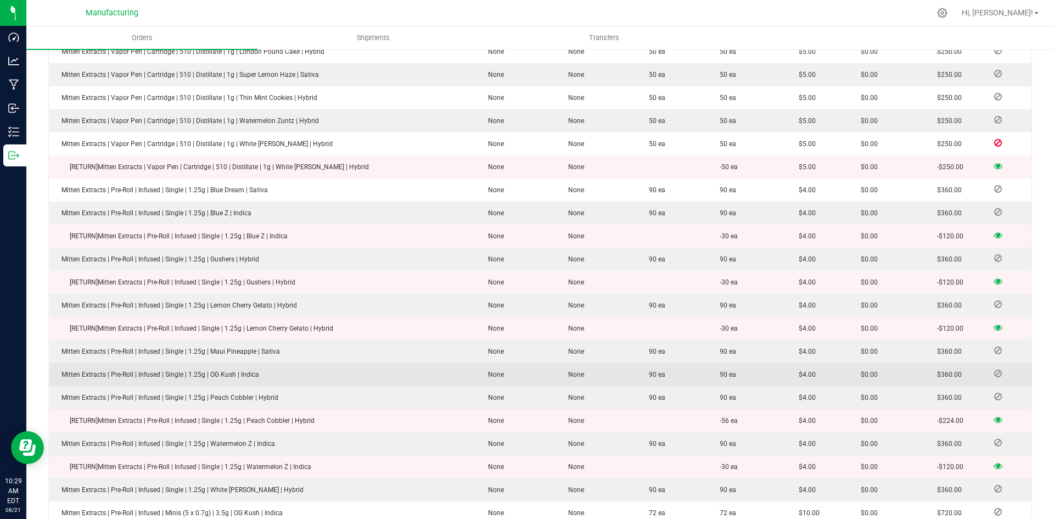
click at [283, 363] on td "Mitten Extracts | Pre-Roll | Infused | Single | 1.25g | OG Kush | Indica" at bounding box center [262, 374] width 427 height 23
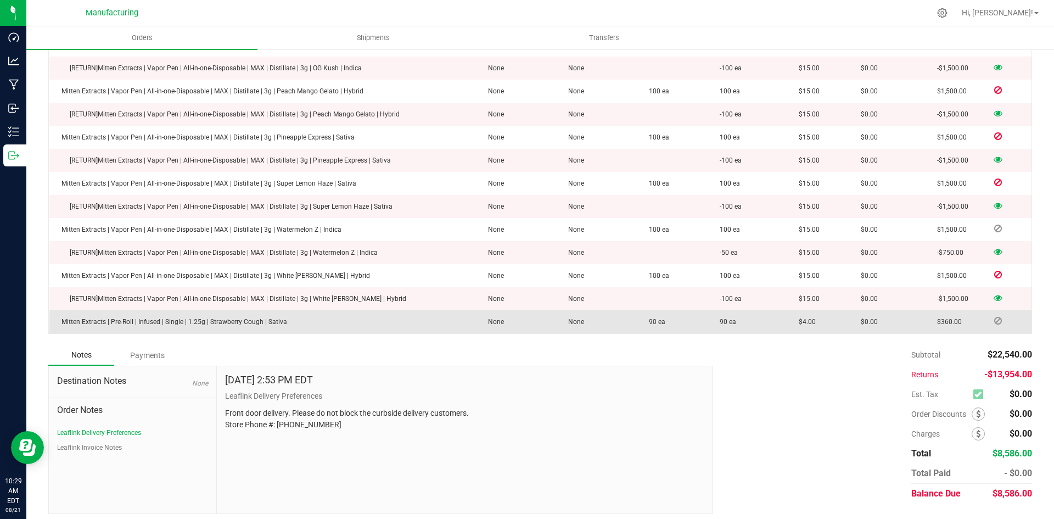
click at [994, 318] on icon at bounding box center [998, 320] width 8 height 7
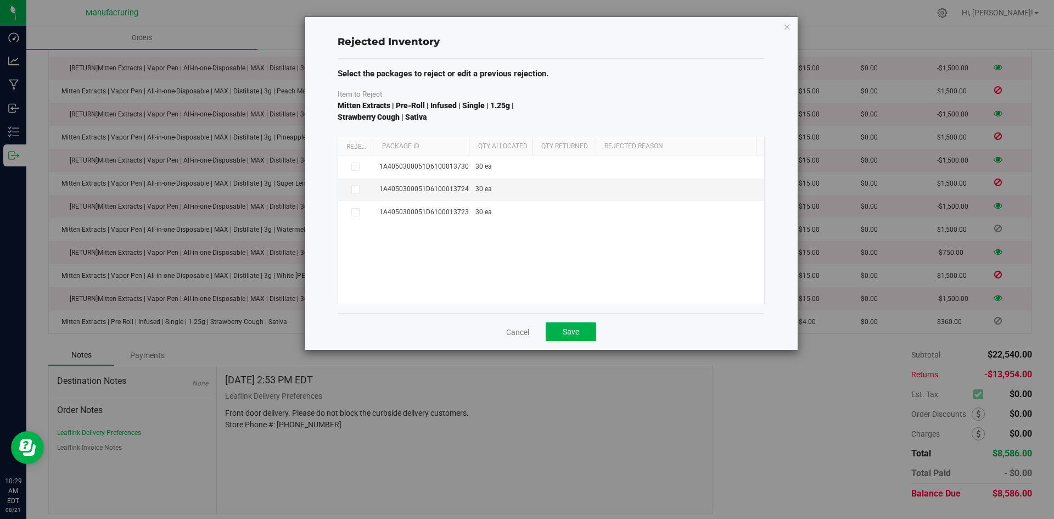
drag, startPoint x: 455, startPoint y: 145, endPoint x: 471, endPoint y: 144, distance: 16.5
click at [471, 144] on div "Reject Package Id Qty Allocated Qty Returned Rejected Reason" at bounding box center [547, 146] width 418 height 18
drag, startPoint x: 468, startPoint y: 144, endPoint x: 489, endPoint y: 145, distance: 21.4
click at [489, 145] on div "Reject Package Id Qty Allocated Qty Returned Rejected Reason" at bounding box center [547, 146] width 418 height 18
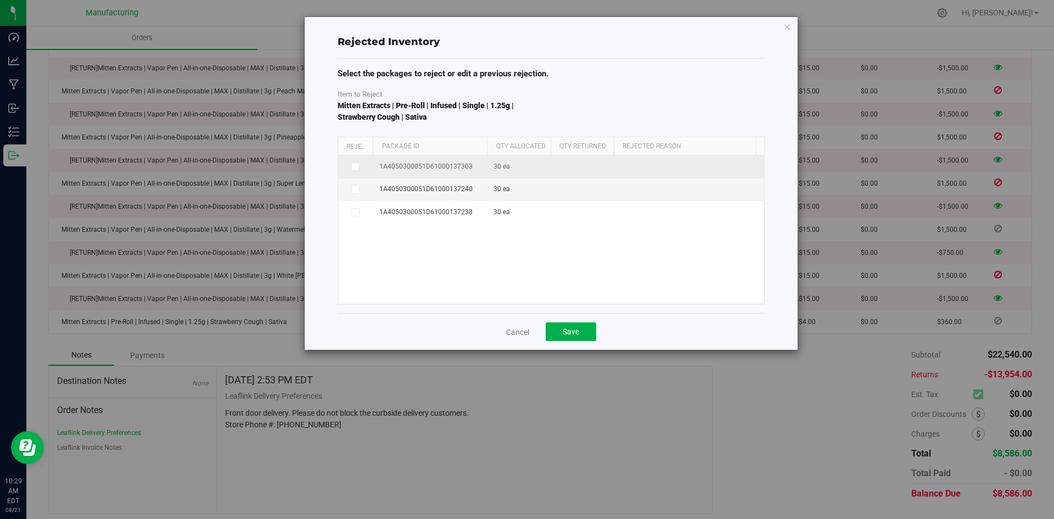
click at [355, 166] on icon at bounding box center [354, 166] width 5 height 0
click at [0, 0] on input "checkbox" at bounding box center [0, 0] width 0 height 0
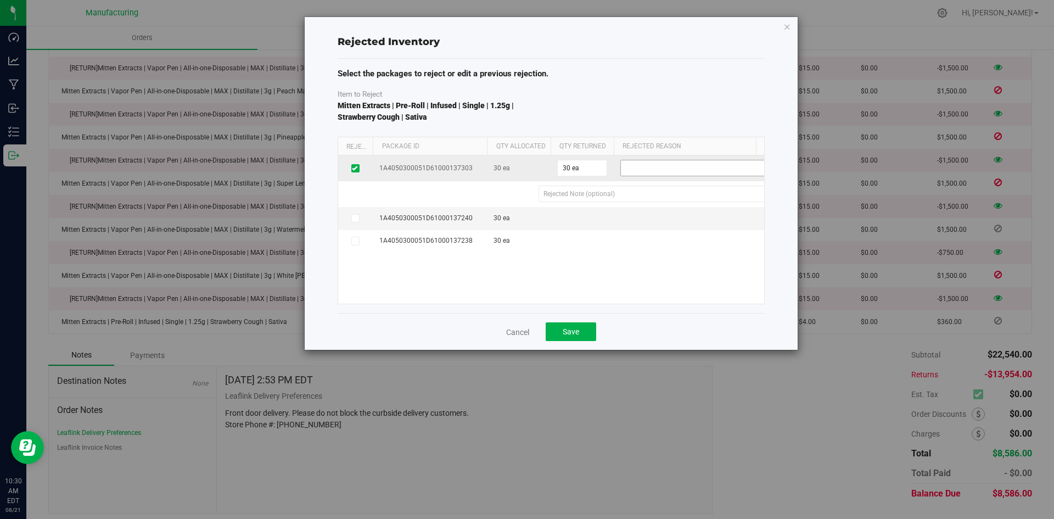
click at [676, 166] on span at bounding box center [695, 167] width 148 height 15
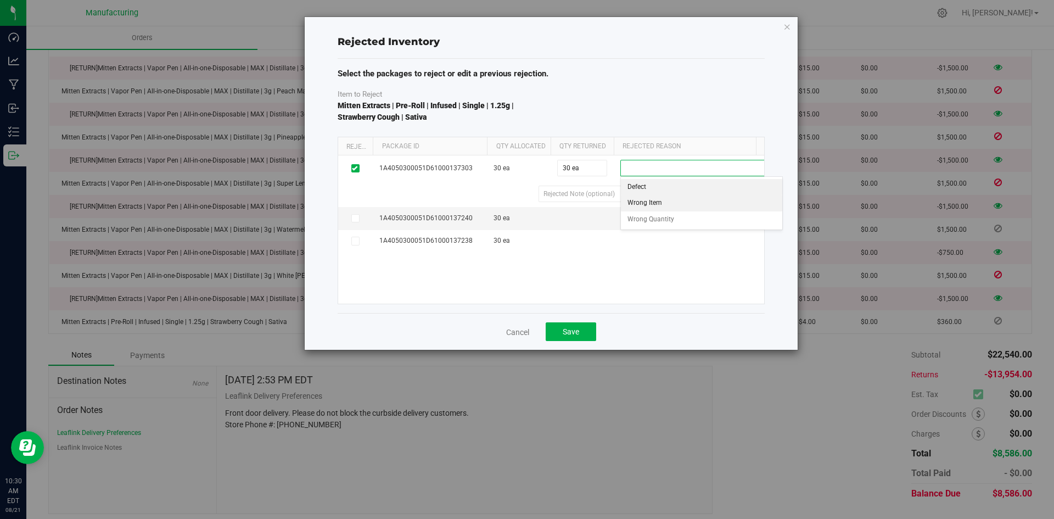
click at [661, 203] on li "Wrong Item" at bounding box center [701, 203] width 161 height 16
click at [569, 331] on span "Save" at bounding box center [571, 331] width 16 height 9
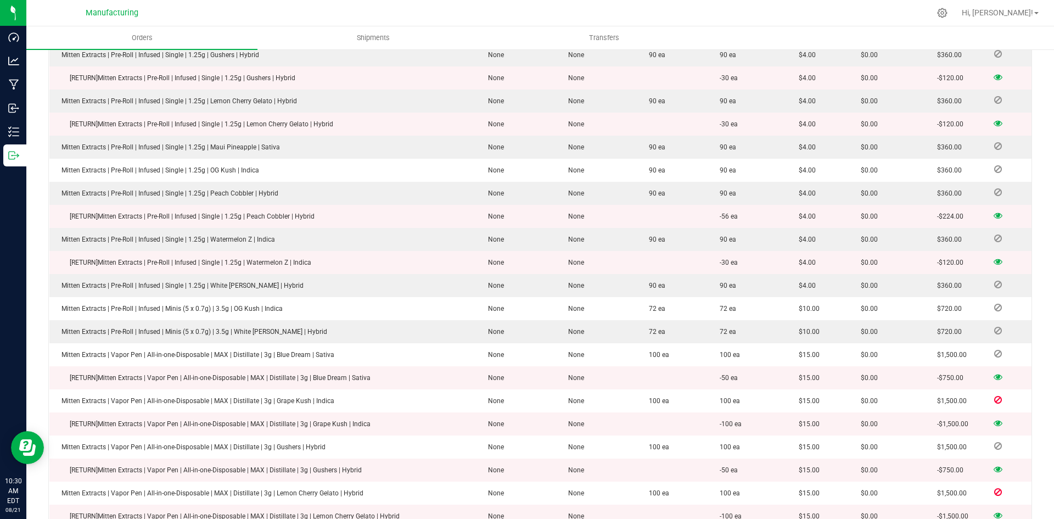
scroll to position [626, 0]
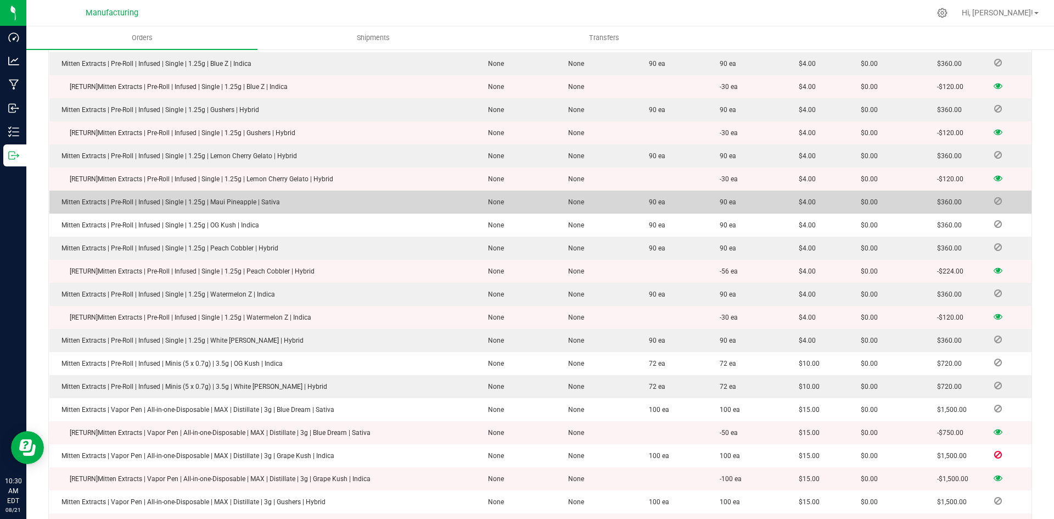
click at [988, 199] on td at bounding box center [1007, 201] width 48 height 23
click at [994, 198] on icon at bounding box center [998, 201] width 8 height 7
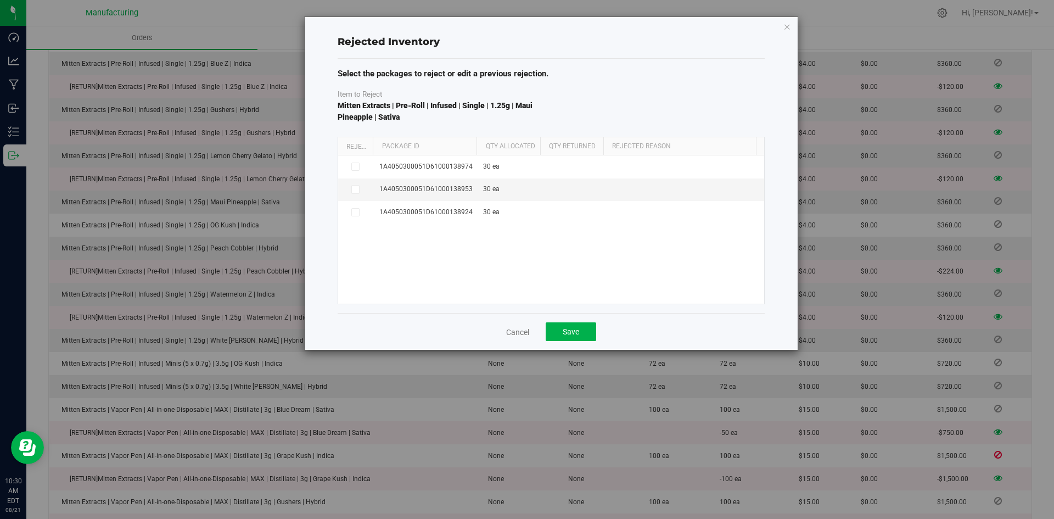
drag, startPoint x: 451, startPoint y: 141, endPoint x: 475, endPoint y: 139, distance: 23.7
click at [475, 139] on div "Reject Package Id Qty Allocated Qty Returned Rejected Reason" at bounding box center [547, 146] width 418 height 18
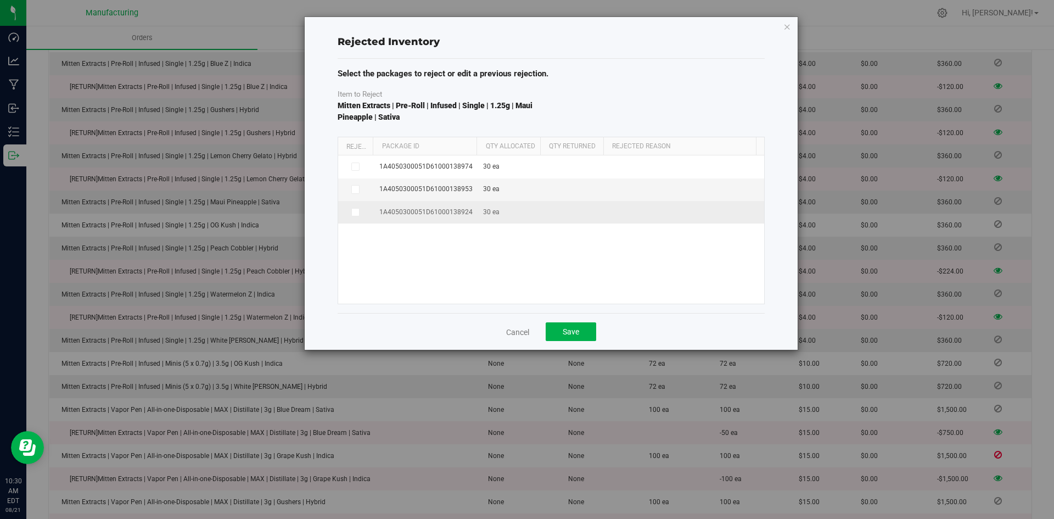
click at [358, 214] on span at bounding box center [355, 212] width 9 height 9
click at [0, 0] on input "checkbox" at bounding box center [0, 0] width 0 height 0
click at [649, 214] on span at bounding box center [684, 213] width 148 height 15
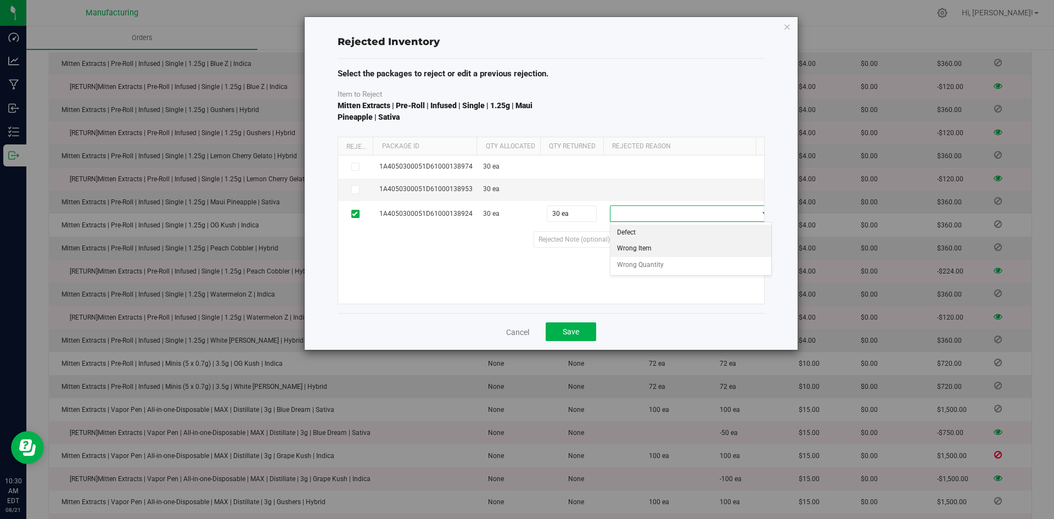
click at [635, 250] on li "Wrong Item" at bounding box center [690, 248] width 161 height 16
click at [563, 333] on span "Save" at bounding box center [571, 331] width 16 height 9
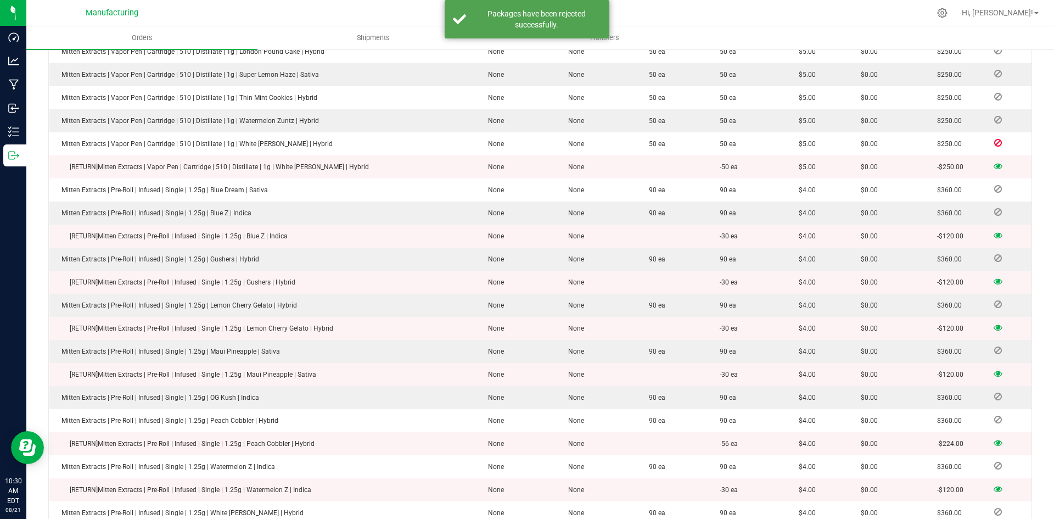
scroll to position [461, 0]
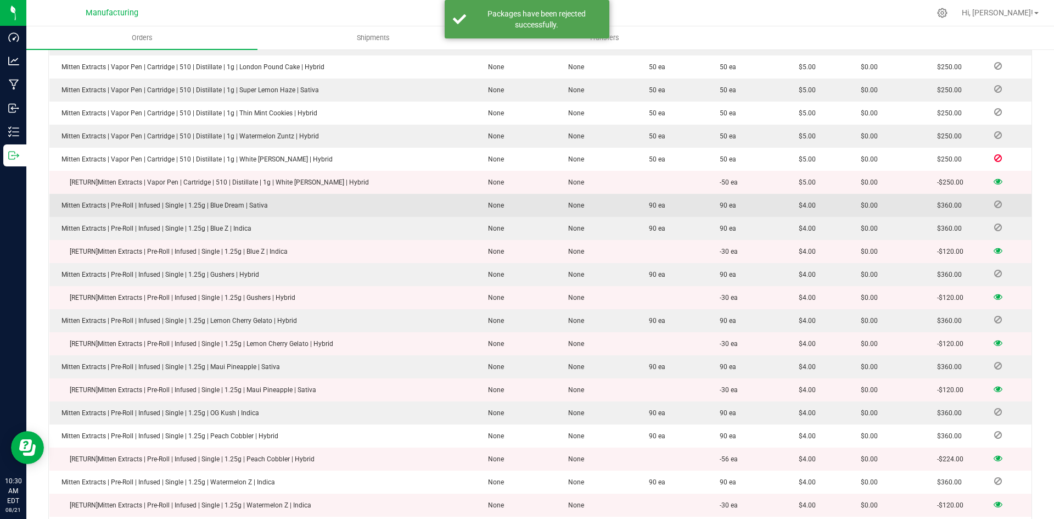
click at [994, 201] on icon at bounding box center [998, 204] width 8 height 7
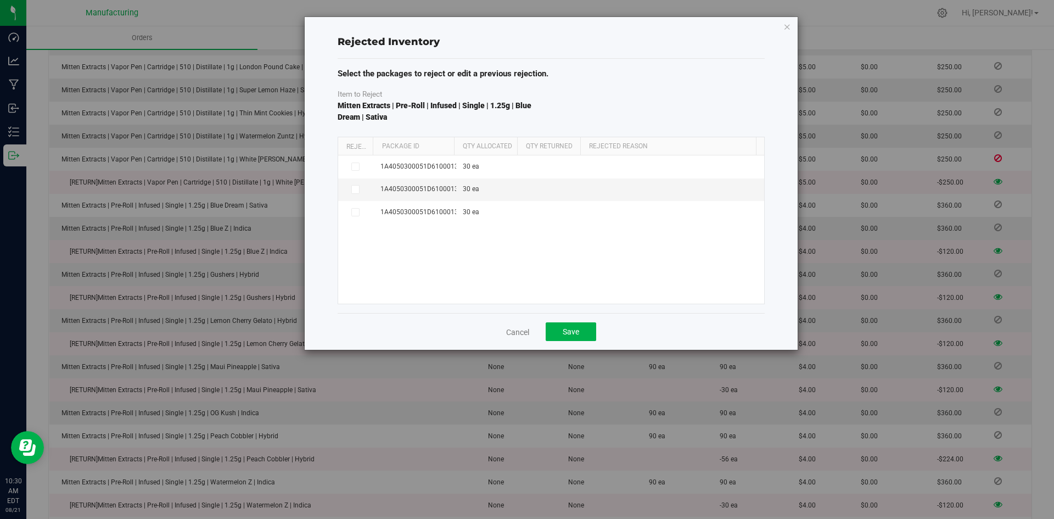
drag, startPoint x: 456, startPoint y: 146, endPoint x: 479, endPoint y: 143, distance: 23.2
click at [479, 143] on th "Qty Allocated" at bounding box center [485, 146] width 63 height 19
drag, startPoint x: 452, startPoint y: 143, endPoint x: 471, endPoint y: 145, distance: 18.7
click at [471, 145] on div "Reject Package Id Qty Allocated Qty Returned Rejected Reason" at bounding box center [547, 146] width 418 height 18
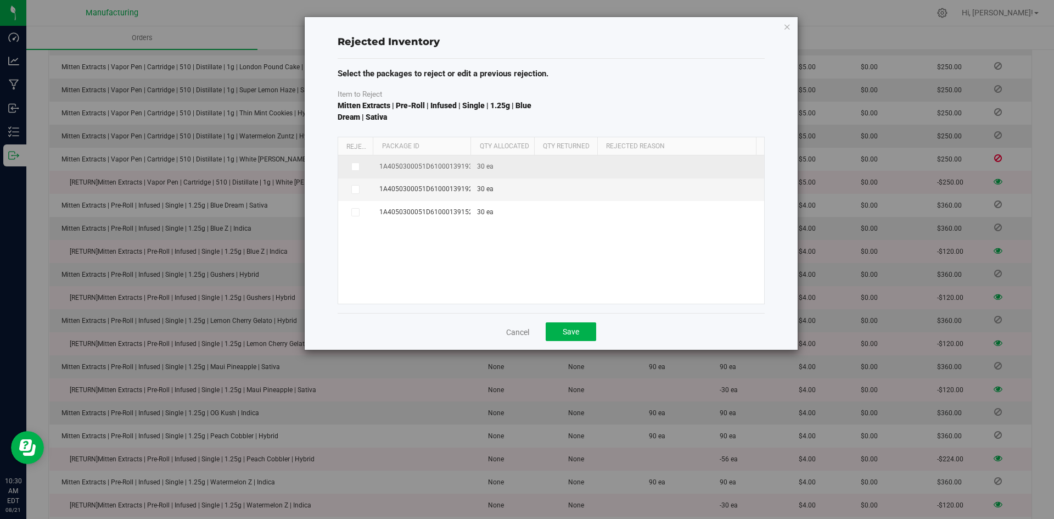
click at [355, 166] on icon at bounding box center [354, 166] width 5 height 0
click at [0, 0] on input "checkbox" at bounding box center [0, 0] width 0 height 0
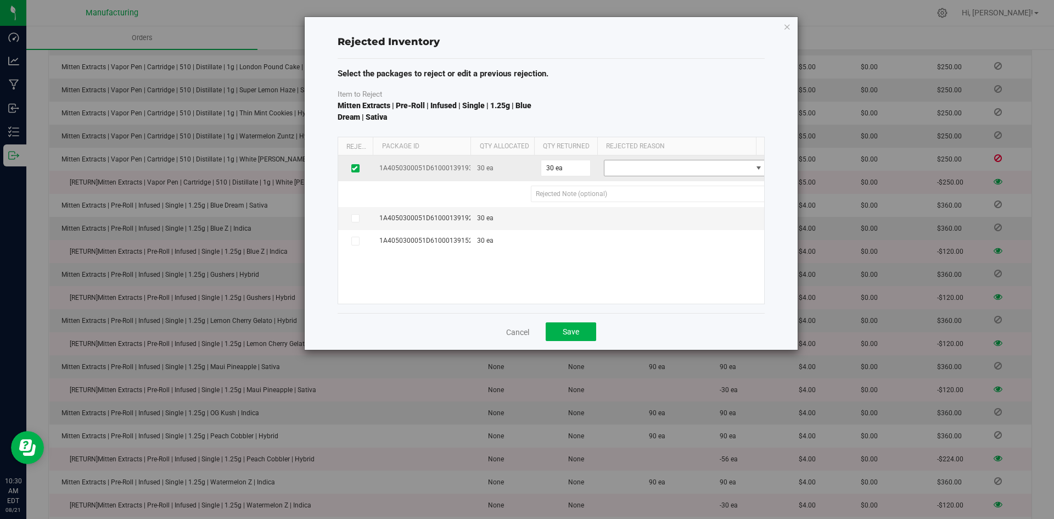
click at [609, 166] on span at bounding box center [678, 167] width 148 height 15
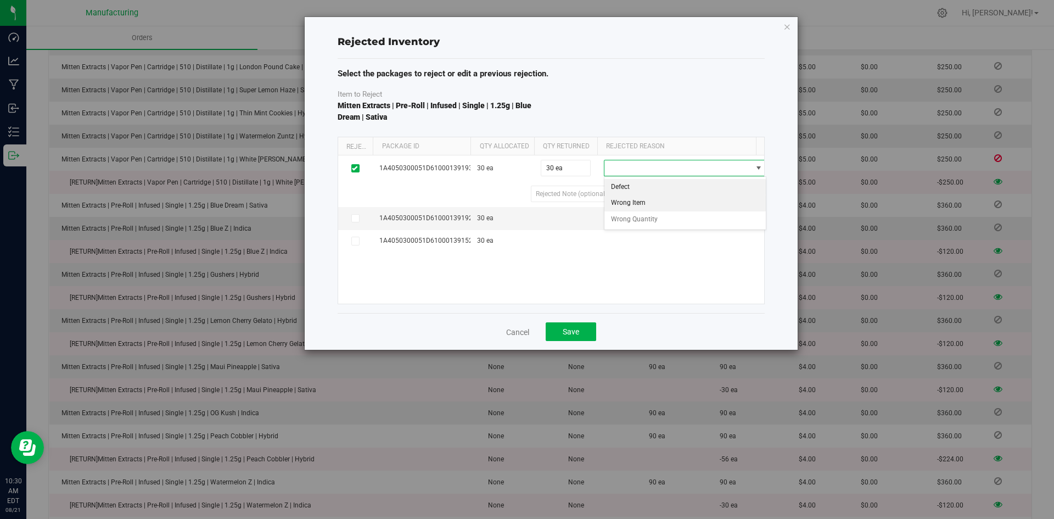
click at [623, 199] on li "Wrong Item" at bounding box center [684, 203] width 161 height 16
click at [574, 324] on button "Save" at bounding box center [571, 331] width 51 height 19
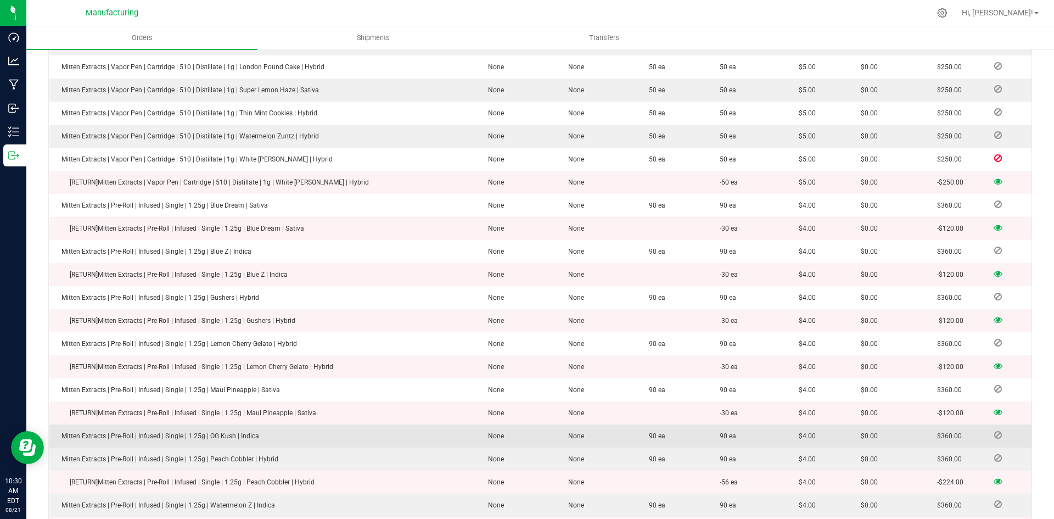
click at [994, 431] on icon at bounding box center [998, 434] width 8 height 7
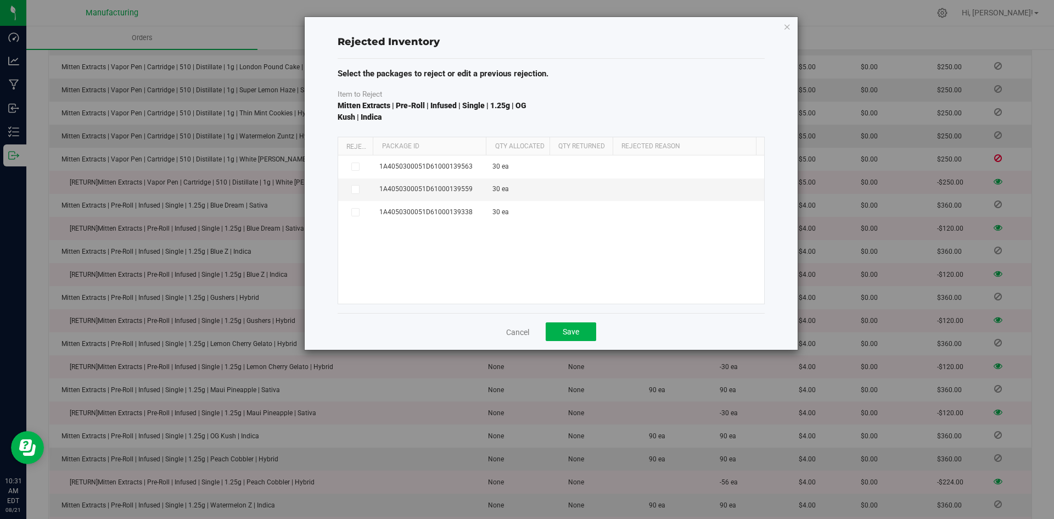
drag, startPoint x: 452, startPoint y: 143, endPoint x: 495, endPoint y: 145, distance: 42.9
click at [495, 145] on div "Reject Package Id Qty Allocated Qty Returned Rejected Reason" at bounding box center [547, 146] width 418 height 18
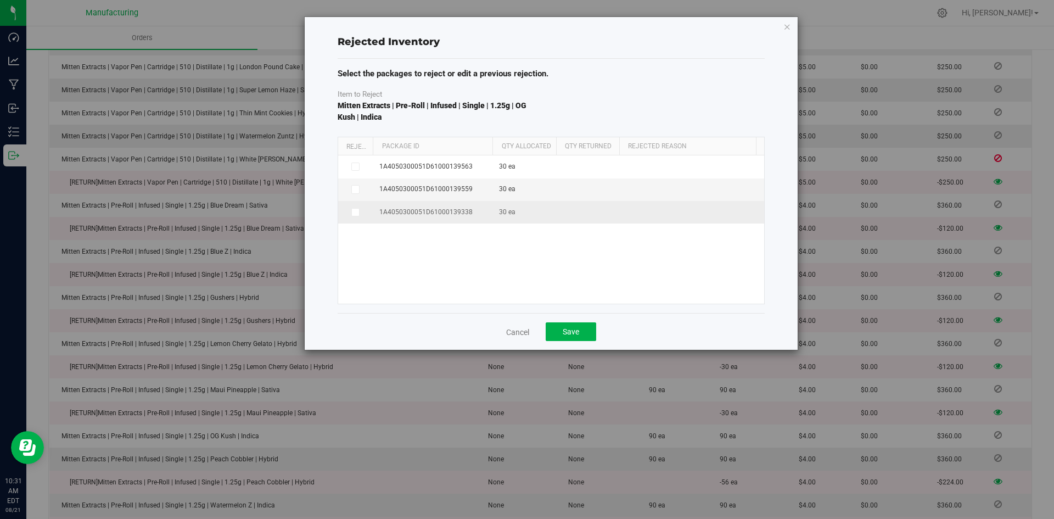
click at [358, 214] on span at bounding box center [355, 212] width 9 height 9
click at [0, 0] on input "checkbox" at bounding box center [0, 0] width 0 height 0
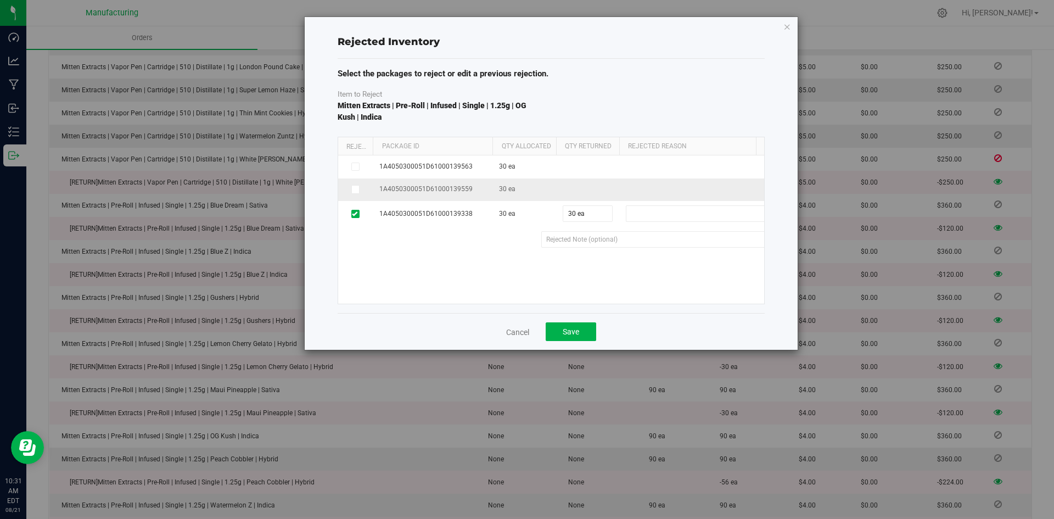
click at [358, 189] on span at bounding box center [355, 189] width 9 height 9
click at [0, 0] on input "checkbox" at bounding box center [0, 0] width 0 height 0
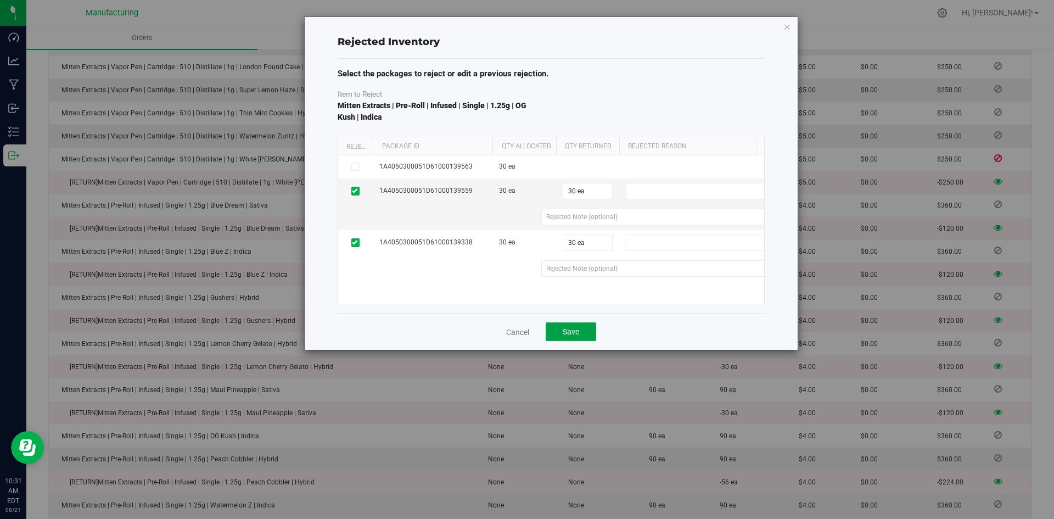
click at [571, 336] on button "Save" at bounding box center [571, 331] width 51 height 19
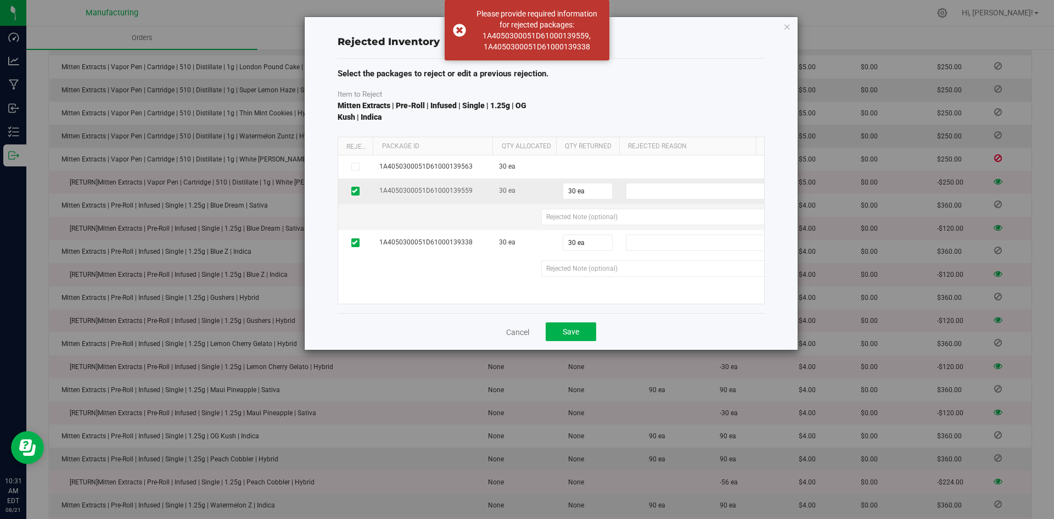
click at [670, 201] on td "Defect Wrong Item Wrong Quantity" at bounding box center [707, 191] width 176 height 26
click at [665, 192] on span at bounding box center [700, 190] width 148 height 15
click at [654, 232] on li "Wrong Item" at bounding box center [706, 226] width 161 height 16
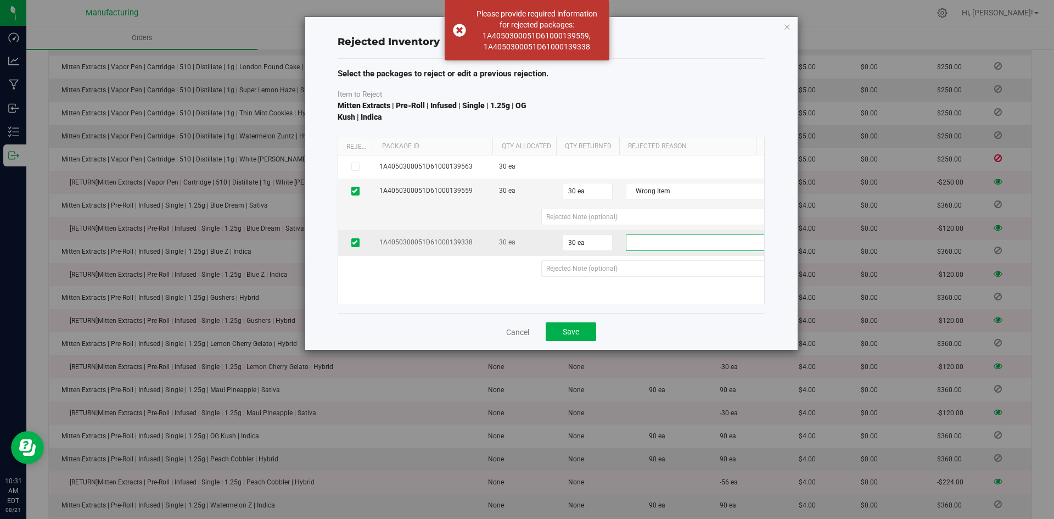
click at [655, 246] on span at bounding box center [700, 242] width 148 height 15
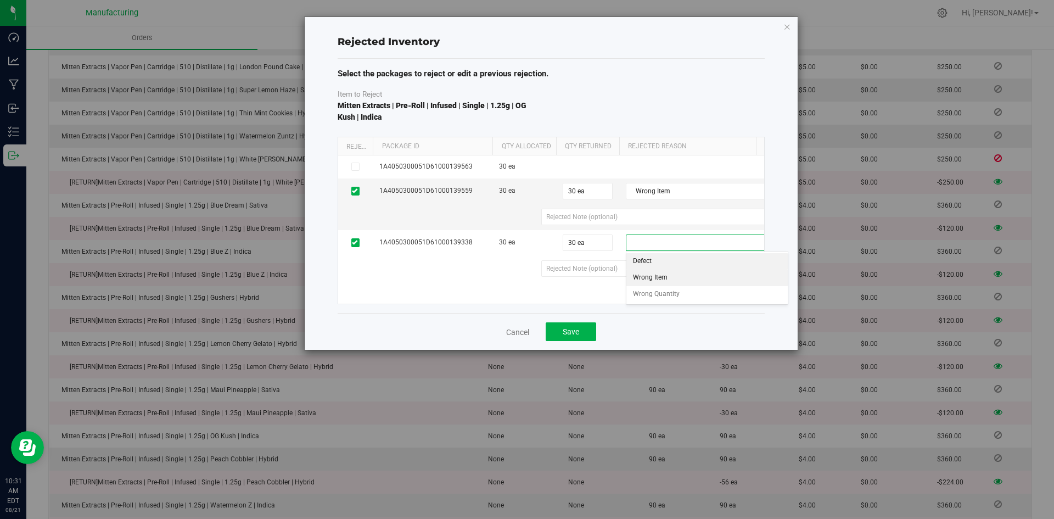
click at [655, 274] on li "Wrong Item" at bounding box center [706, 278] width 161 height 16
click at [568, 329] on span "Save" at bounding box center [571, 331] width 16 height 9
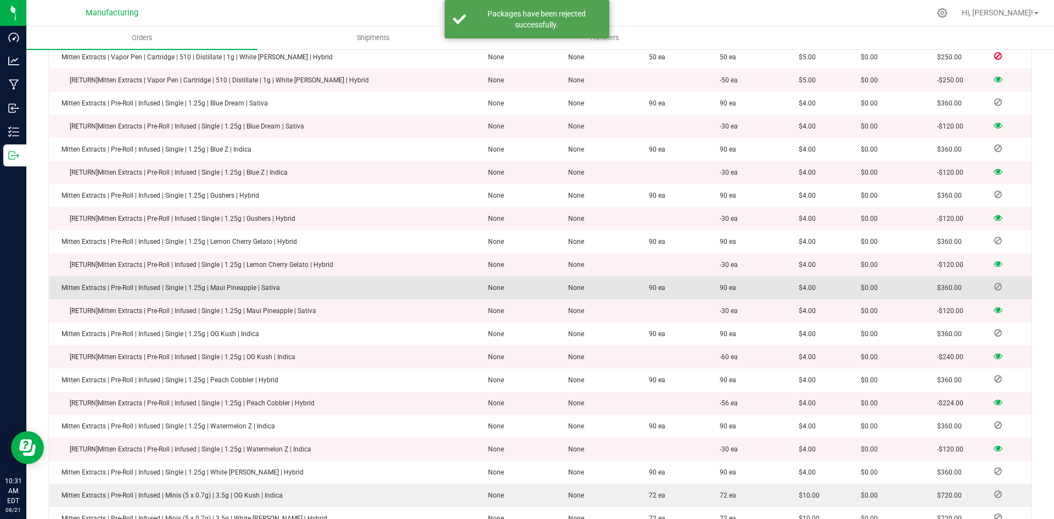
scroll to position [571, 0]
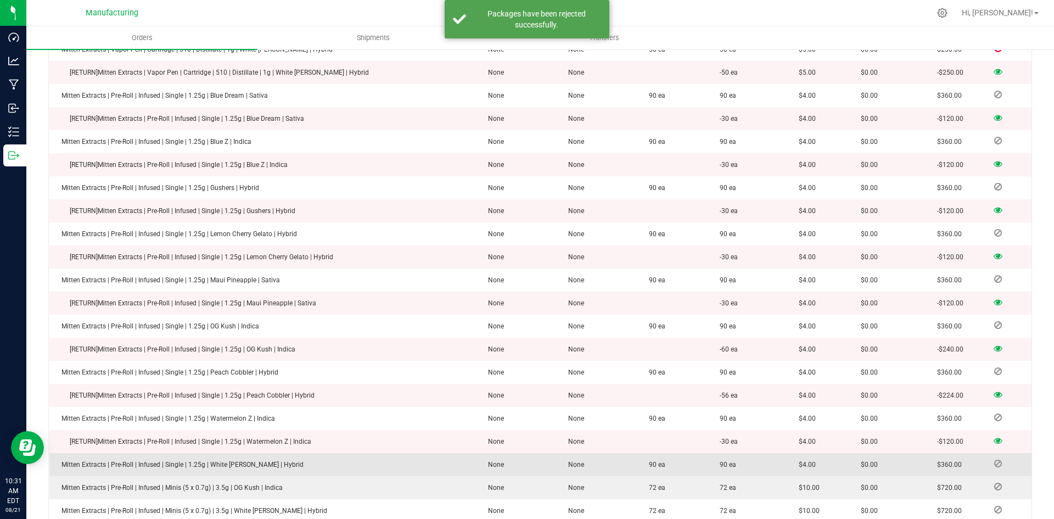
click at [994, 460] on icon at bounding box center [998, 463] width 8 height 7
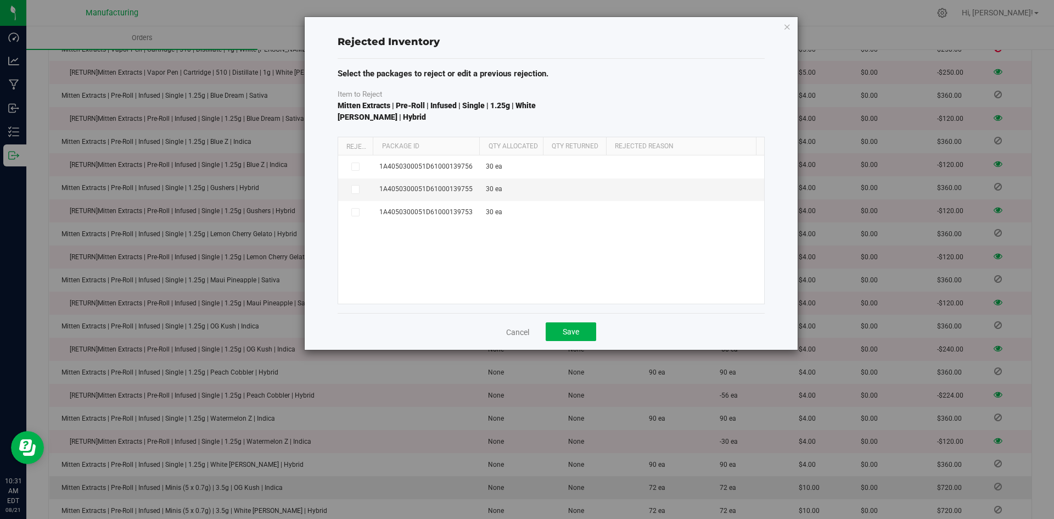
drag, startPoint x: 451, startPoint y: 144, endPoint x: 479, endPoint y: 144, distance: 27.4
click at [479, 144] on div "Reject Package Id Qty Allocated Qty Returned Rejected Reason" at bounding box center [547, 146] width 418 height 18
click at [355, 193] on span at bounding box center [355, 189] width 9 height 9
click at [0, 0] on input "checkbox" at bounding box center [0, 0] width 0 height 0
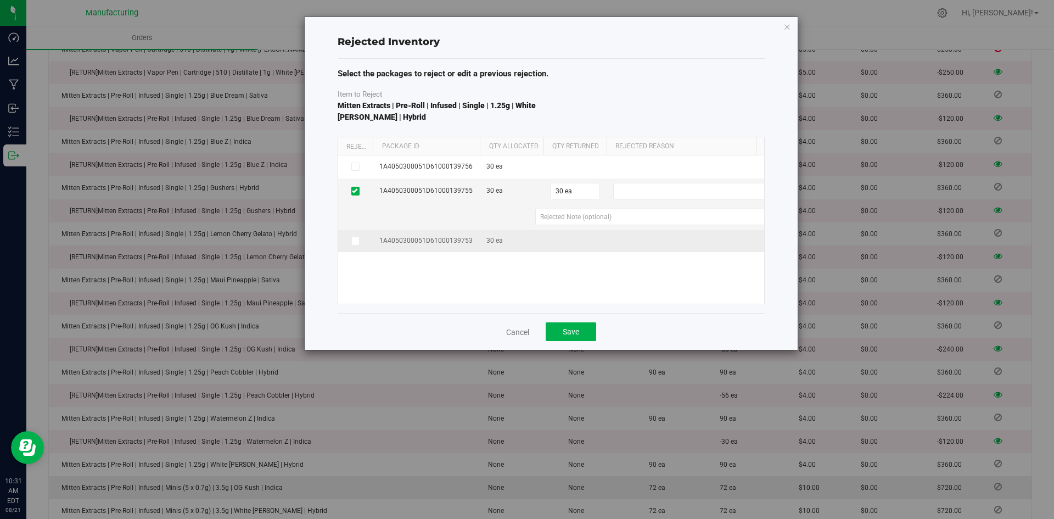
click at [358, 244] on span at bounding box center [355, 241] width 9 height 9
click at [0, 0] on input "checkbox" at bounding box center [0, 0] width 0 height 0
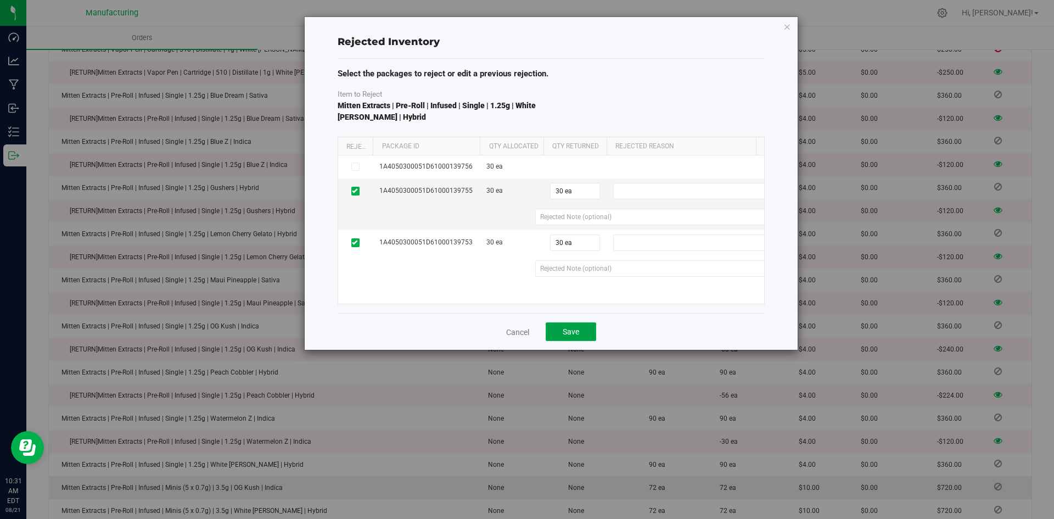
click at [575, 328] on span "Save" at bounding box center [571, 331] width 16 height 9
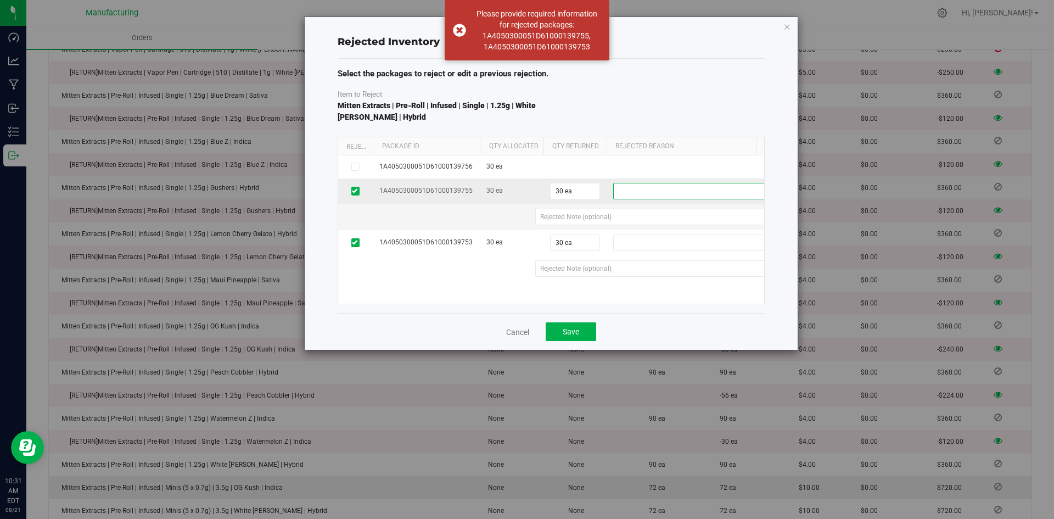
click at [638, 189] on span at bounding box center [688, 190] width 148 height 15
click at [641, 226] on li "Wrong Item" at bounding box center [694, 226] width 161 height 16
click at [638, 233] on td "Defect Wrong Item Wrong Quantity" at bounding box center [695, 243] width 176 height 26
click at [637, 250] on span at bounding box center [688, 242] width 148 height 15
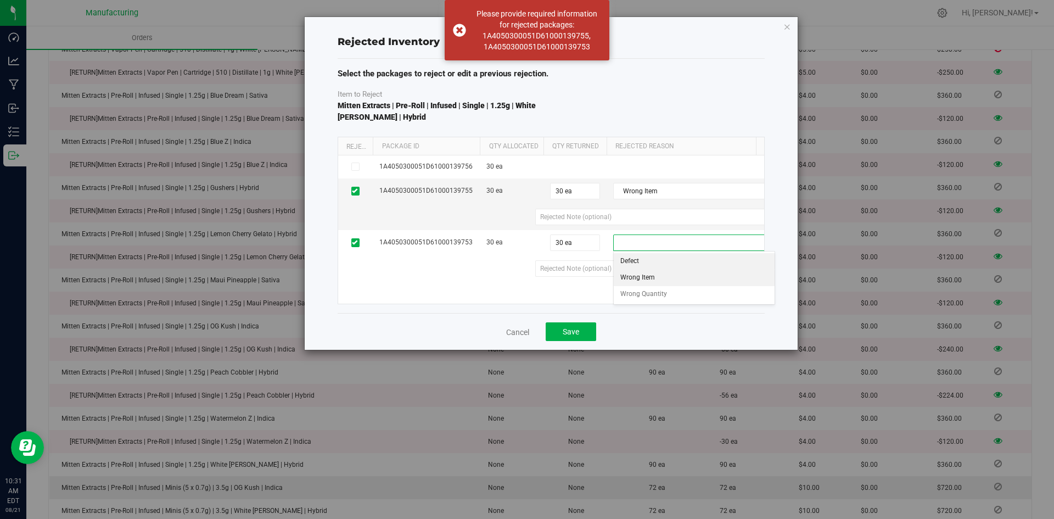
click at [638, 277] on li "Wrong Item" at bounding box center [694, 278] width 161 height 16
click at [579, 333] on span "Save" at bounding box center [571, 331] width 16 height 9
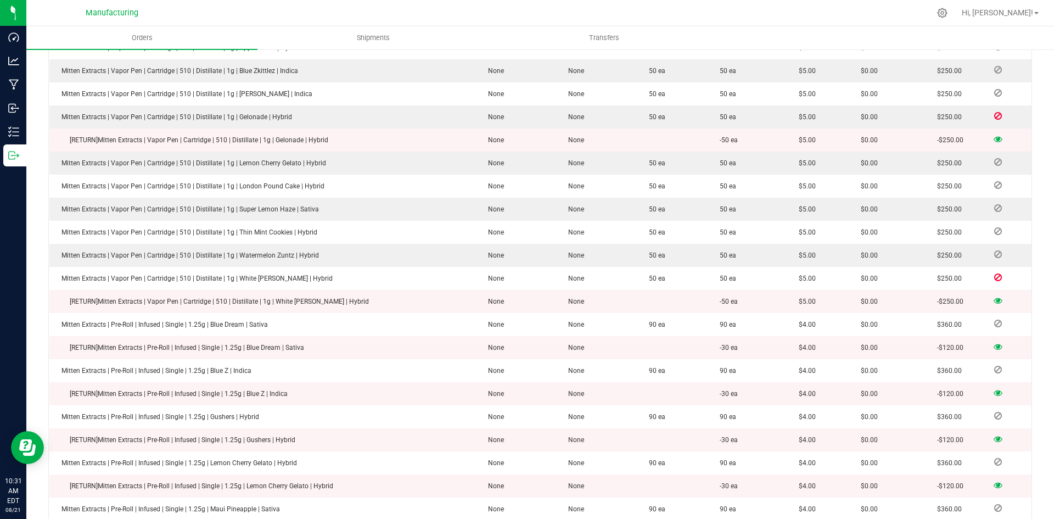
scroll to position [757, 0]
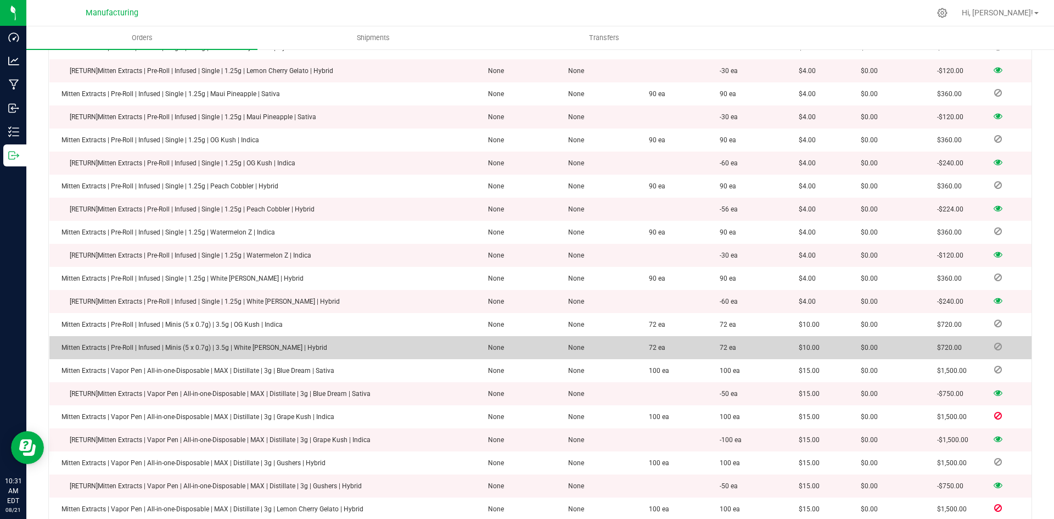
click at [992, 336] on td at bounding box center [1007, 347] width 48 height 23
click at [991, 336] on td at bounding box center [1007, 347] width 48 height 23
click at [995, 343] on span at bounding box center [998, 346] width 16 height 7
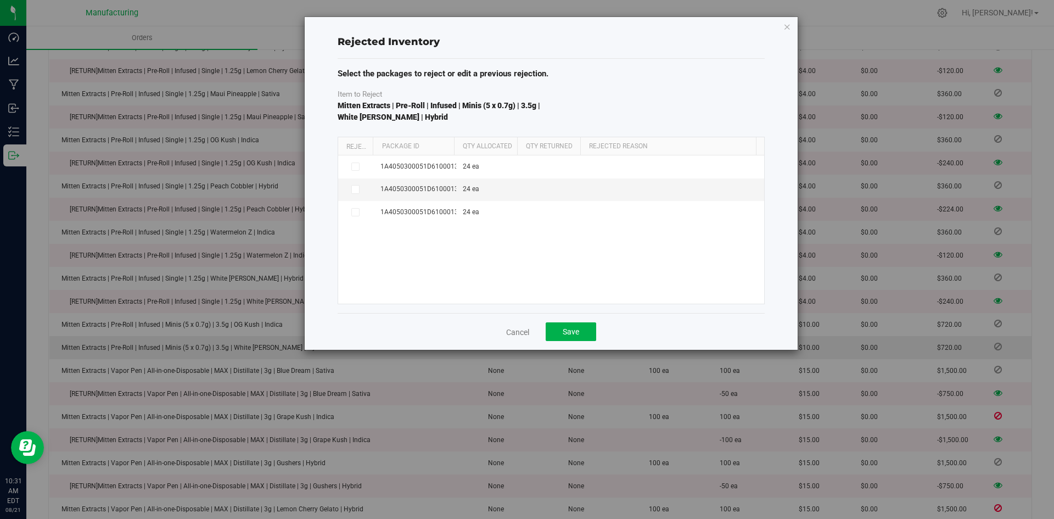
drag, startPoint x: 452, startPoint y: 144, endPoint x: 461, endPoint y: 145, distance: 8.3
click at [461, 145] on div "Reject Package Id Qty Allocated Qty Returned Rejected Reason" at bounding box center [547, 146] width 418 height 18
drag, startPoint x: 465, startPoint y: 142, endPoint x: 487, endPoint y: 141, distance: 21.4
click at [487, 141] on div "Reject Package Id Qty Allocated Qty Returned Rejected Reason" at bounding box center [547, 146] width 418 height 18
click at [357, 189] on icon at bounding box center [354, 189] width 5 height 0
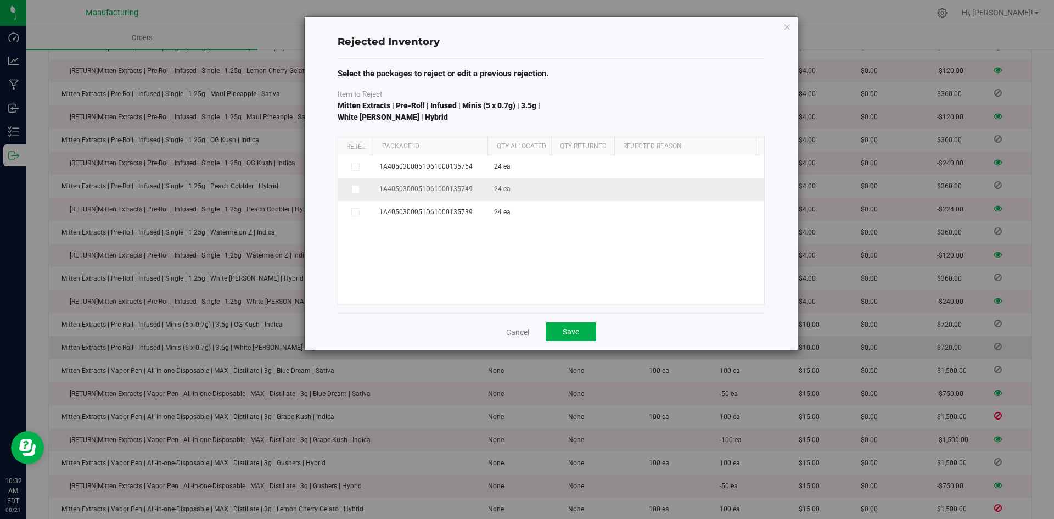
click at [0, 0] on input "checkbox" at bounding box center [0, 0] width 0 height 0
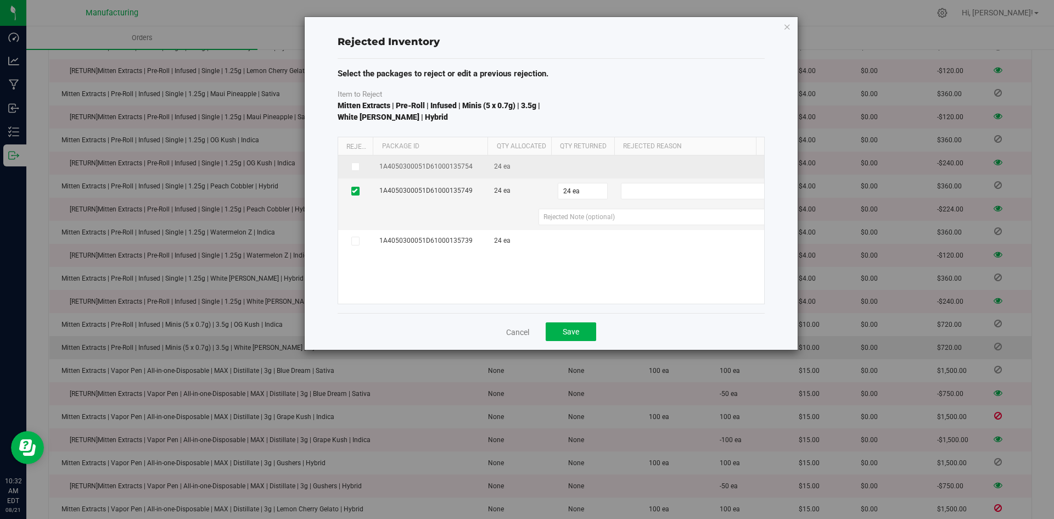
click at [358, 165] on span at bounding box center [355, 166] width 9 height 9
click at [0, 0] on input "checkbox" at bounding box center [0, 0] width 0 height 0
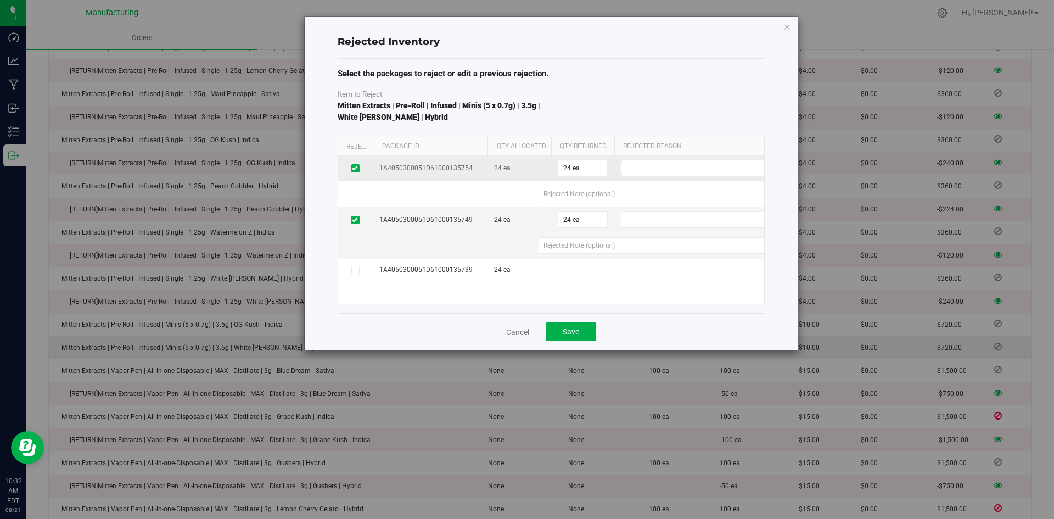
click at [684, 171] on span at bounding box center [695, 167] width 148 height 15
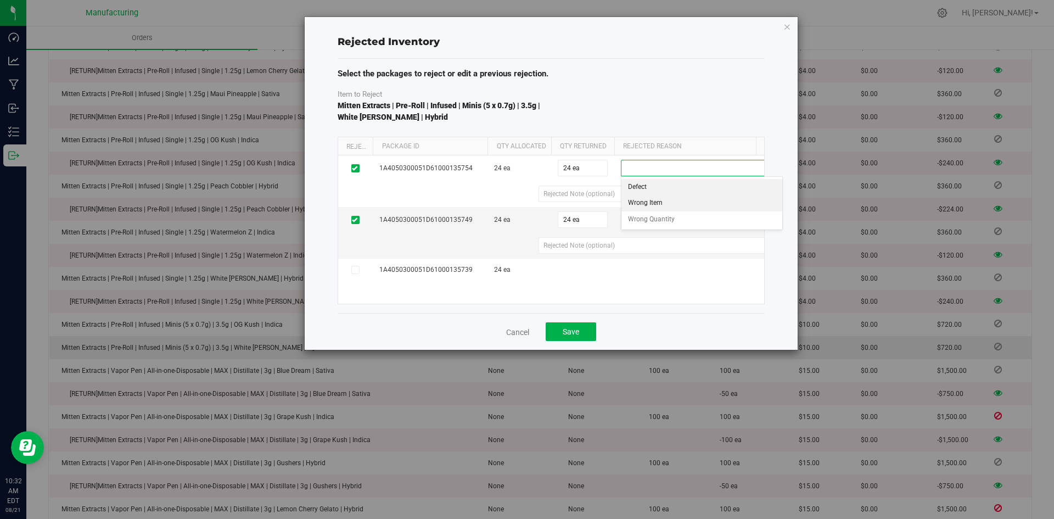
click at [662, 204] on li "Wrong Item" at bounding box center [701, 203] width 161 height 16
click at [655, 223] on span at bounding box center [695, 219] width 148 height 15
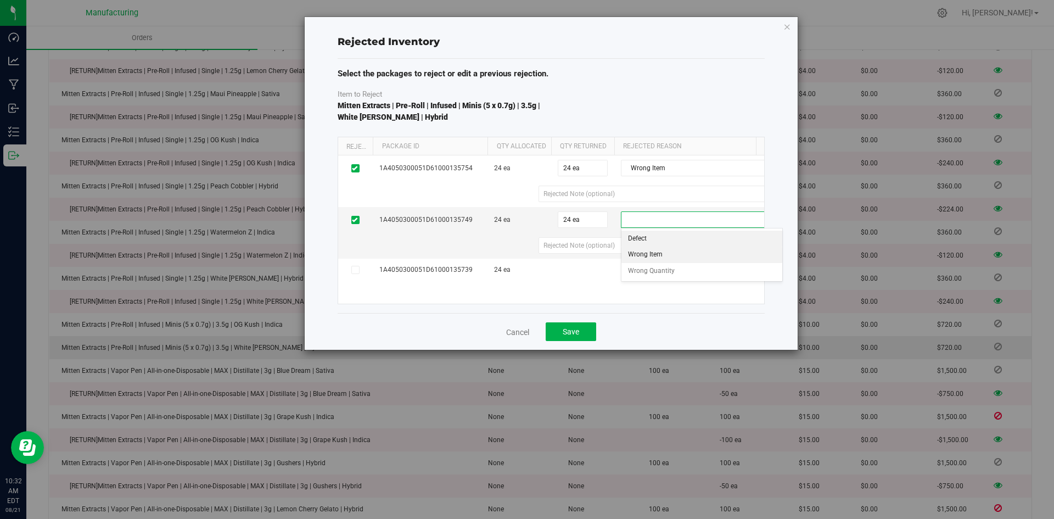
click at [654, 251] on li "Wrong Item" at bounding box center [701, 254] width 161 height 16
click at [583, 336] on button "Save" at bounding box center [571, 331] width 51 height 19
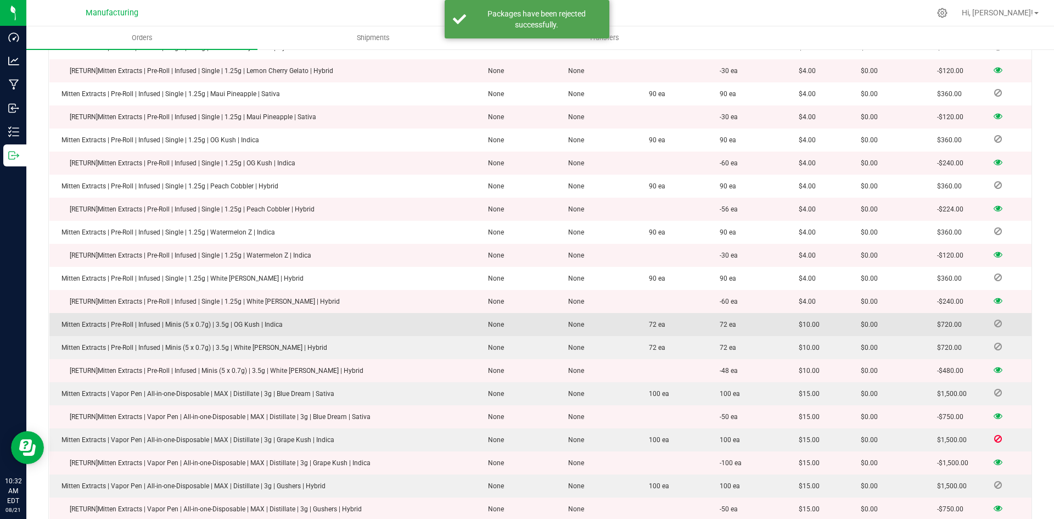
click at [994, 320] on icon at bounding box center [998, 323] width 8 height 7
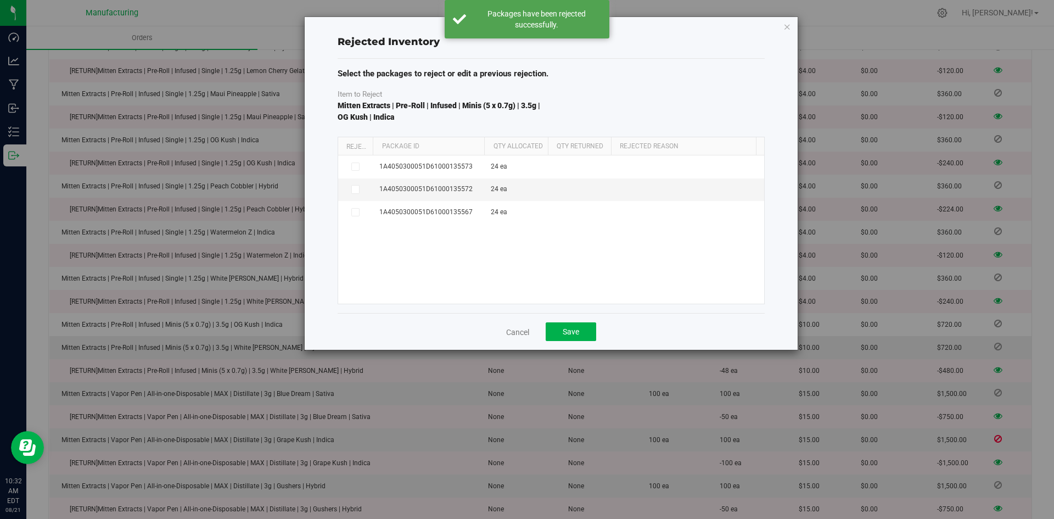
drag, startPoint x: 453, startPoint y: 145, endPoint x: 485, endPoint y: 144, distance: 32.4
click at [485, 144] on div "Reject Package Id Qty Allocated Qty Returned Rejected Reason" at bounding box center [547, 146] width 418 height 18
click at [358, 184] on td at bounding box center [355, 189] width 35 height 23
click at [357, 189] on icon at bounding box center [354, 189] width 5 height 0
click at [0, 0] on input "checkbox" at bounding box center [0, 0] width 0 height 0
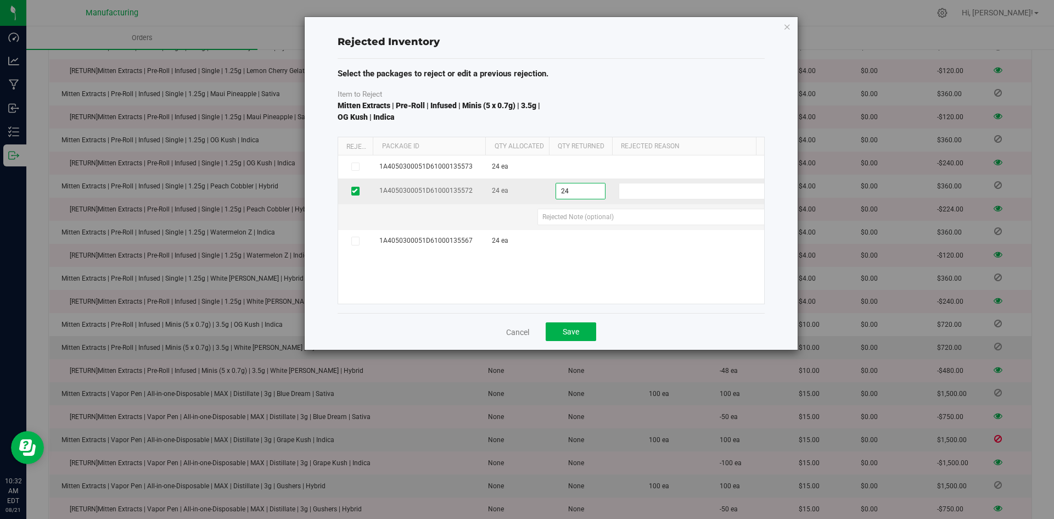
drag, startPoint x: 581, startPoint y: 189, endPoint x: 546, endPoint y: 193, distance: 35.3
click at [546, 193] on tr "1A4050300051D61000135572 24 ea 24 ea 24 Defect Wrong Item Wrong Quantity" at bounding box center [563, 191] width 450 height 26
type input "21"
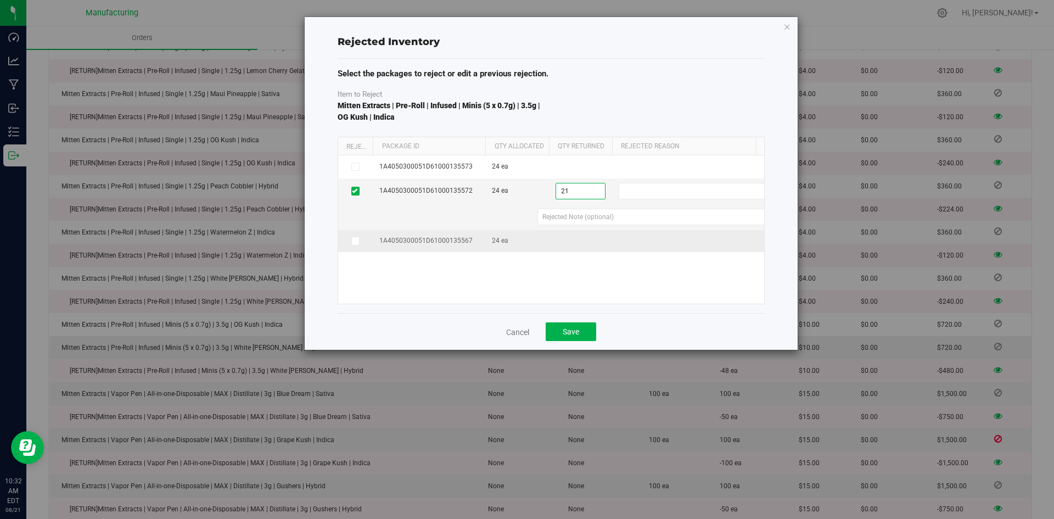
type input "21 ea"
click at [593, 242] on td at bounding box center [580, 241] width 63 height 23
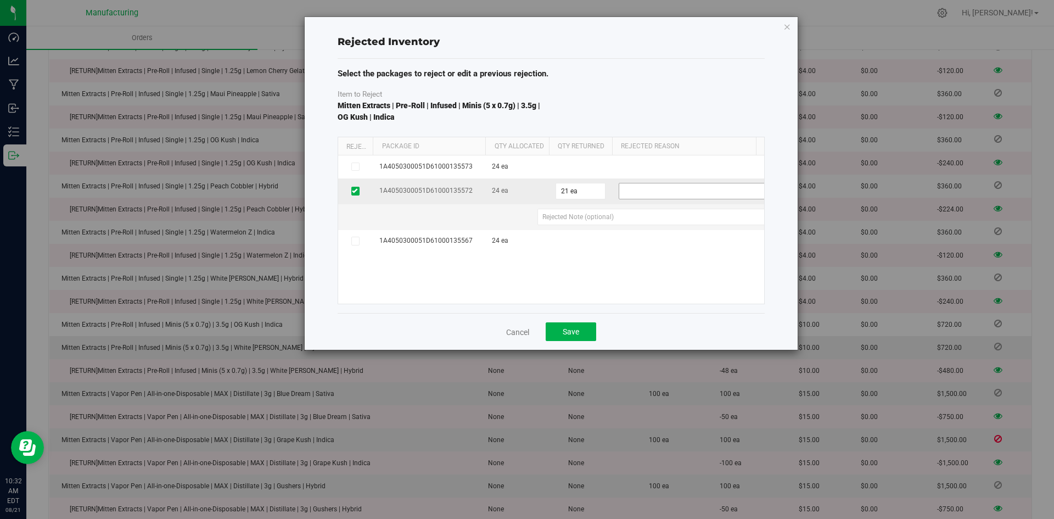
click at [638, 184] on span at bounding box center [693, 190] width 148 height 15
click at [642, 220] on li "Wrong Item" at bounding box center [699, 226] width 161 height 16
click at [634, 260] on div "1A4050300051D61000135573 24 ea 1A4050300051D61000135572 24 ea 21 ea 21 Wrong It…" at bounding box center [551, 229] width 426 height 148
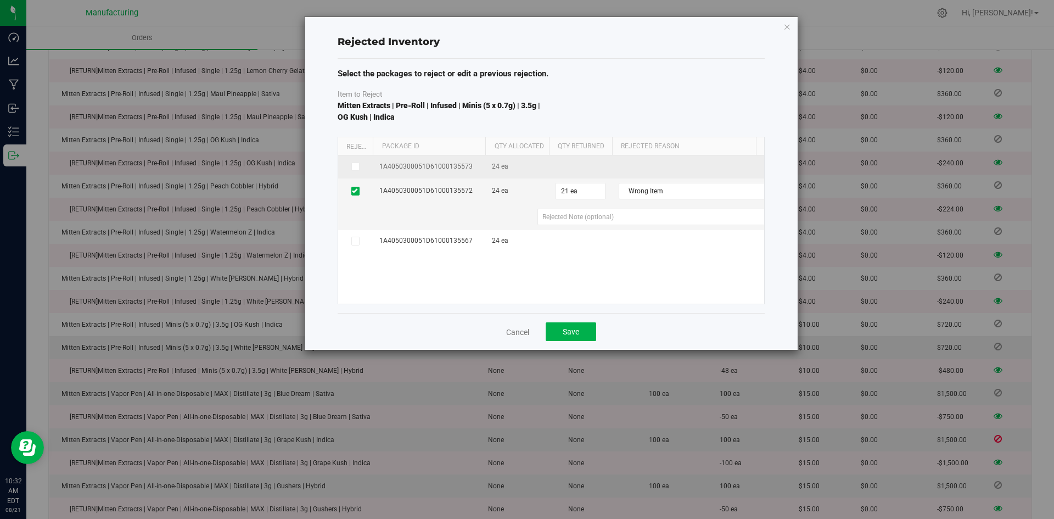
click at [354, 166] on icon at bounding box center [354, 166] width 5 height 0
click at [0, 0] on input "checkbox" at bounding box center [0, 0] width 0 height 0
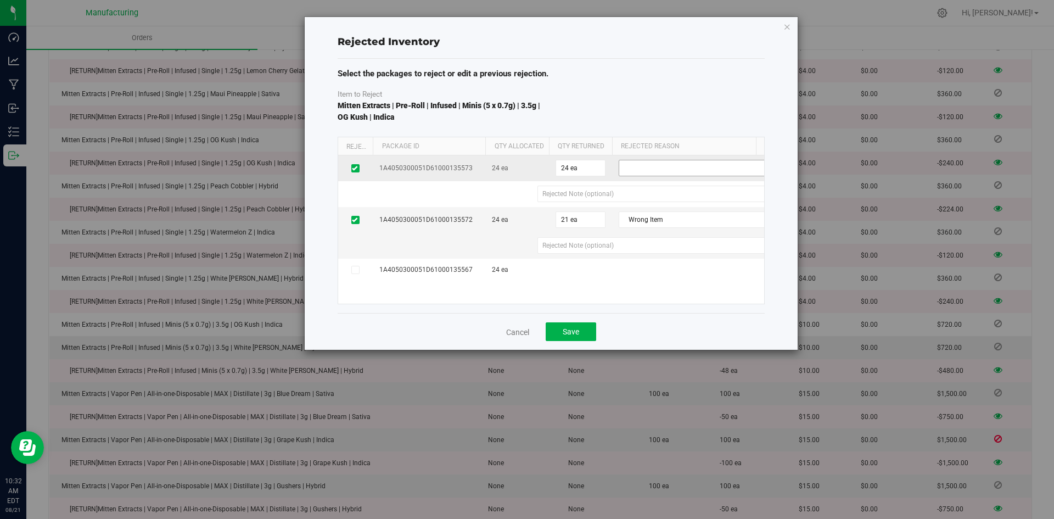
click at [638, 171] on span at bounding box center [693, 167] width 148 height 15
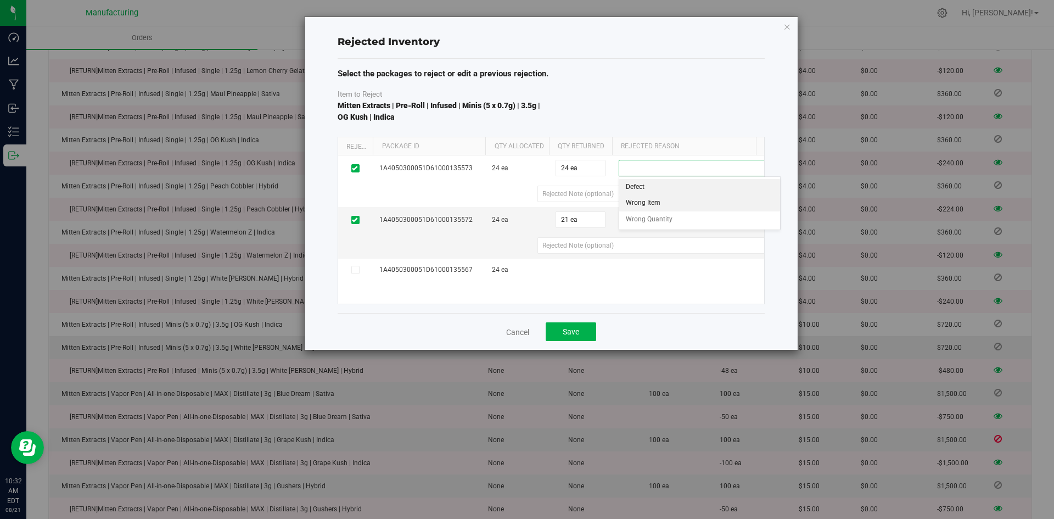
click at [650, 197] on li "Wrong Item" at bounding box center [699, 203] width 161 height 16
click at [585, 332] on button "Save" at bounding box center [571, 331] width 51 height 19
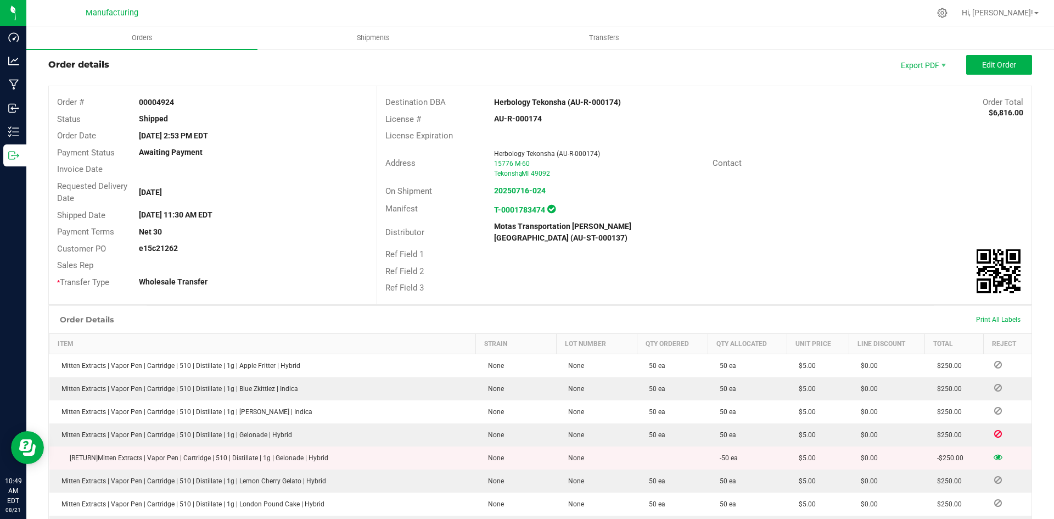
scroll to position [0, 0]
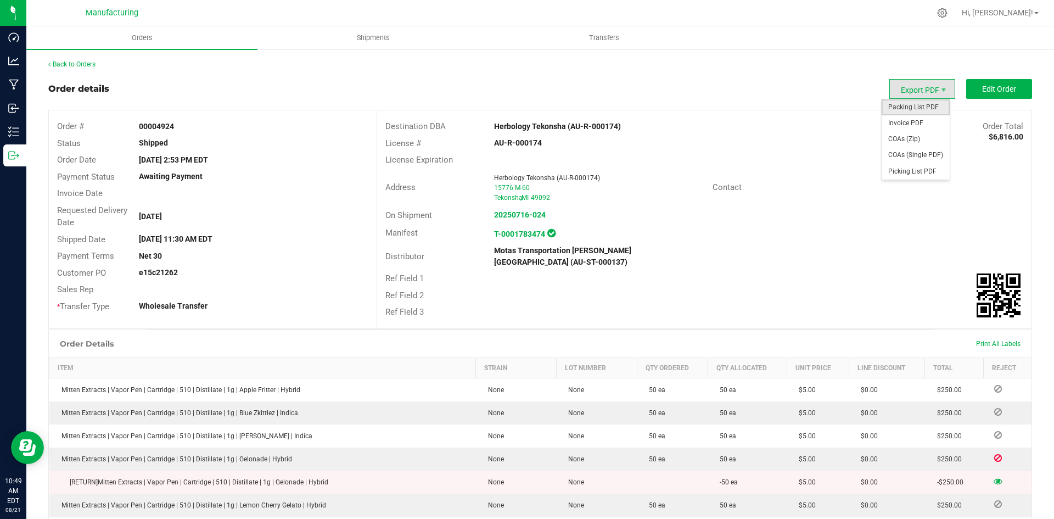
click at [913, 106] on span "Packing List PDF" at bounding box center [916, 107] width 68 height 16
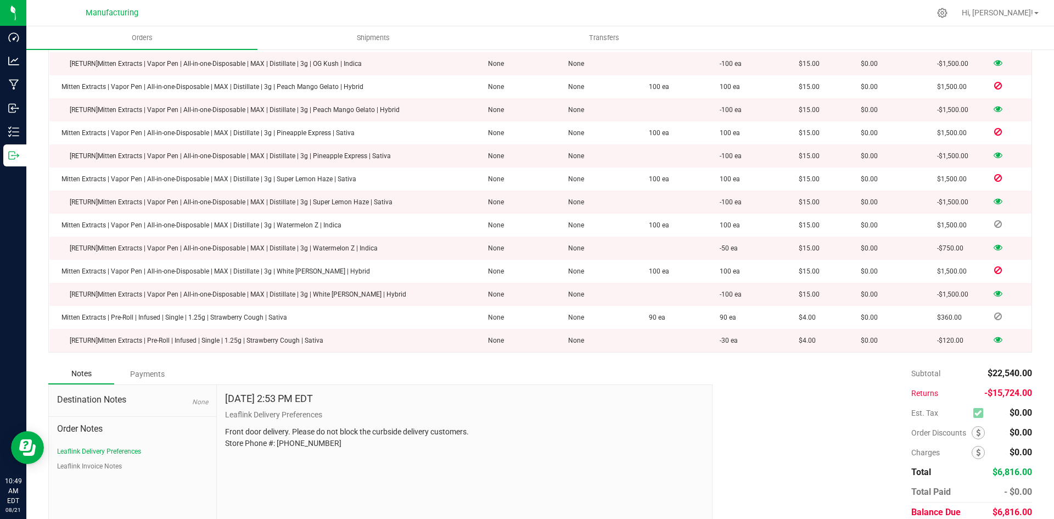
scroll to position [1336, 0]
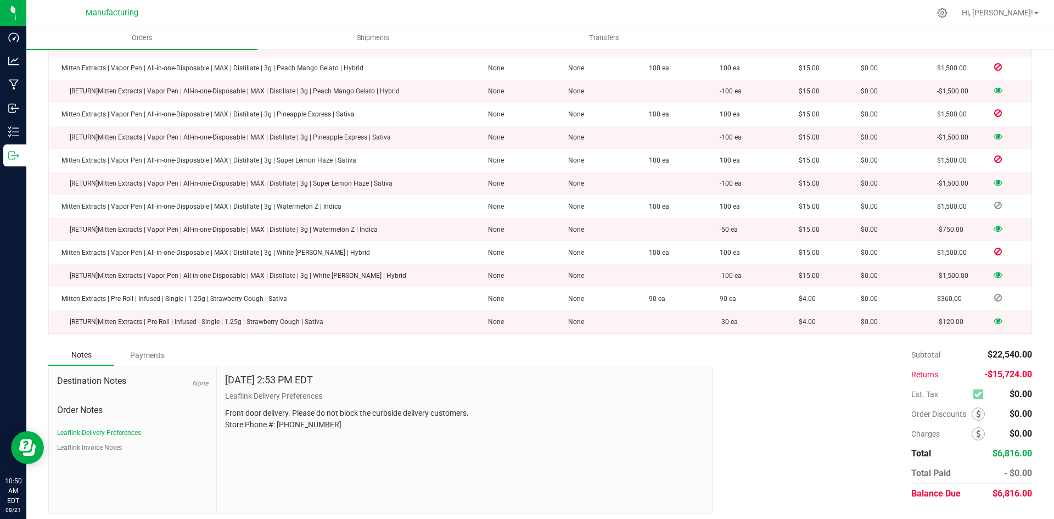
click at [989, 229] on td at bounding box center [1007, 229] width 48 height 23
click at [994, 225] on icon at bounding box center [998, 228] width 9 height 7
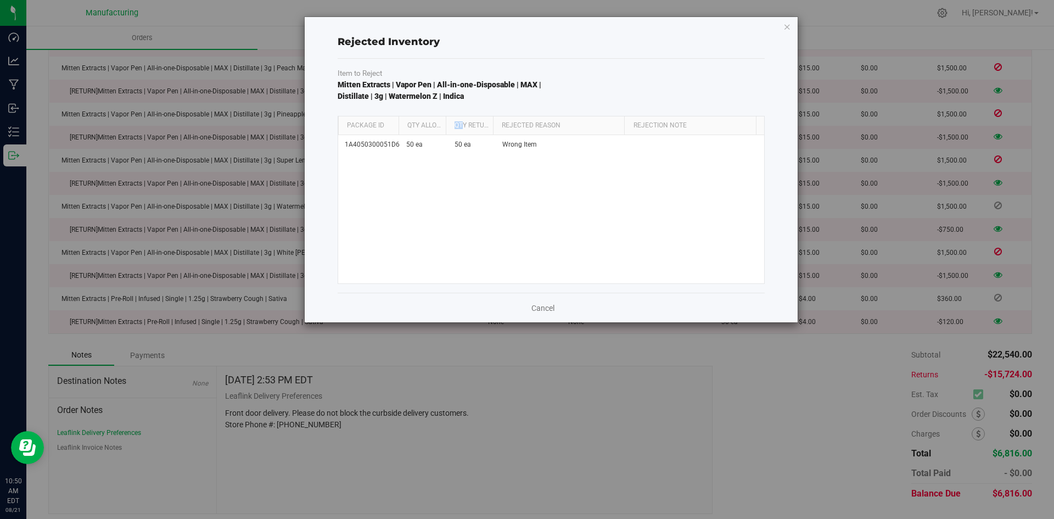
drag, startPoint x: 445, startPoint y: 120, endPoint x: 464, endPoint y: 120, distance: 19.2
click at [464, 120] on th "Qty Returned" at bounding box center [469, 125] width 47 height 19
drag, startPoint x: 443, startPoint y: 119, endPoint x: 505, endPoint y: 119, distance: 62.0
click at [505, 119] on div "Package Id Qty Allocated Qty Returned Rejected Reason Rejection Note" at bounding box center [547, 125] width 418 height 18
drag, startPoint x: 395, startPoint y: 125, endPoint x: 428, endPoint y: 126, distance: 33.0
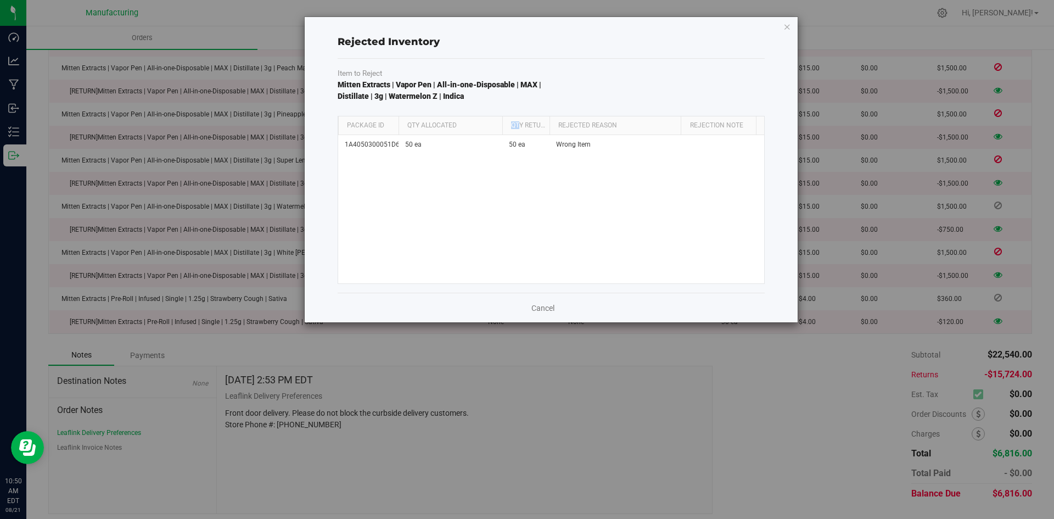
click at [428, 126] on tr "Package Id Qty Allocated Qty Returned Rejected Reason Rejection Note" at bounding box center [575, 125] width 474 height 19
click at [402, 169] on div "1A4050300051D61000128061 50 ea 50 ea Wrong Item" at bounding box center [551, 209] width 426 height 148
click at [790, 30] on icon "button" at bounding box center [787, 26] width 8 height 13
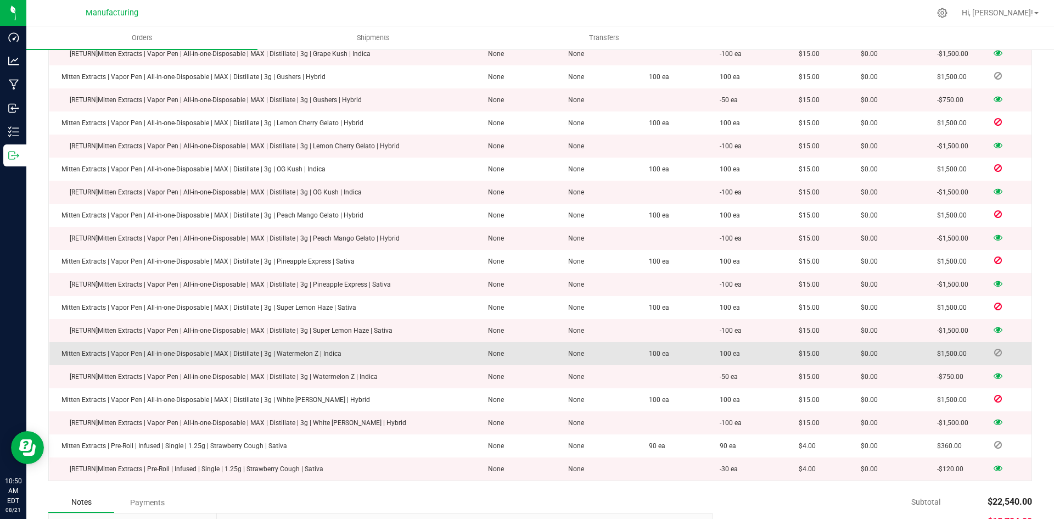
scroll to position [1171, 0]
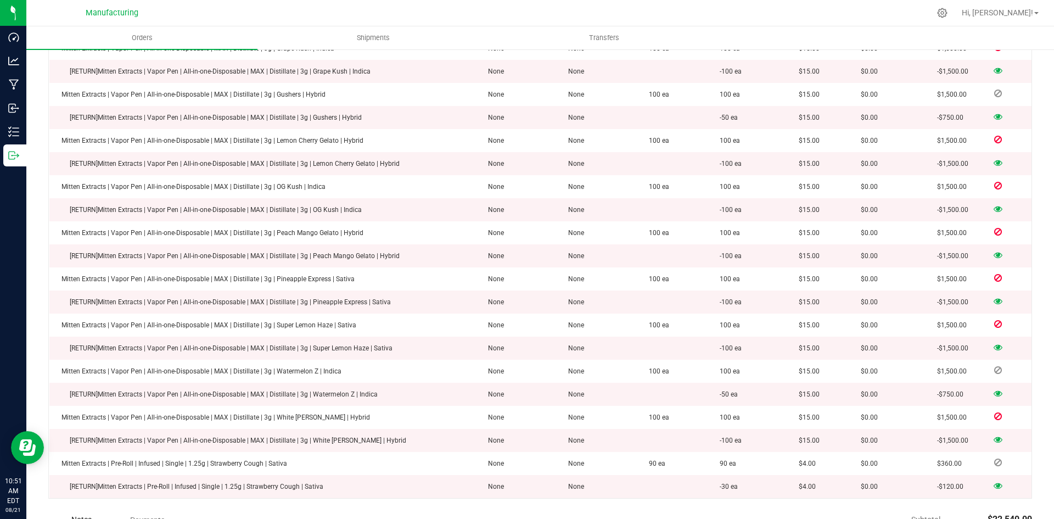
click at [994, 298] on icon at bounding box center [998, 301] width 9 height 7
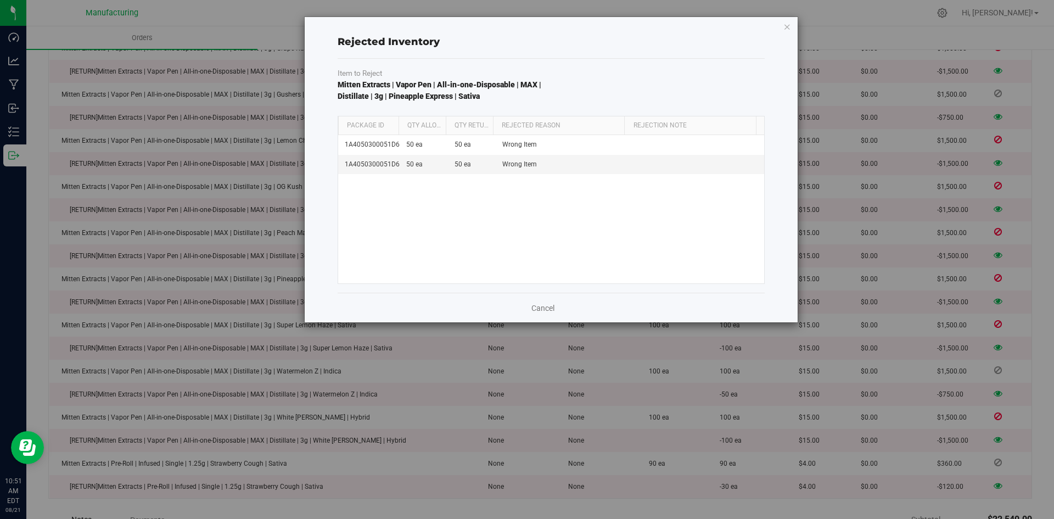
click at [788, 27] on icon "button" at bounding box center [787, 26] width 8 height 13
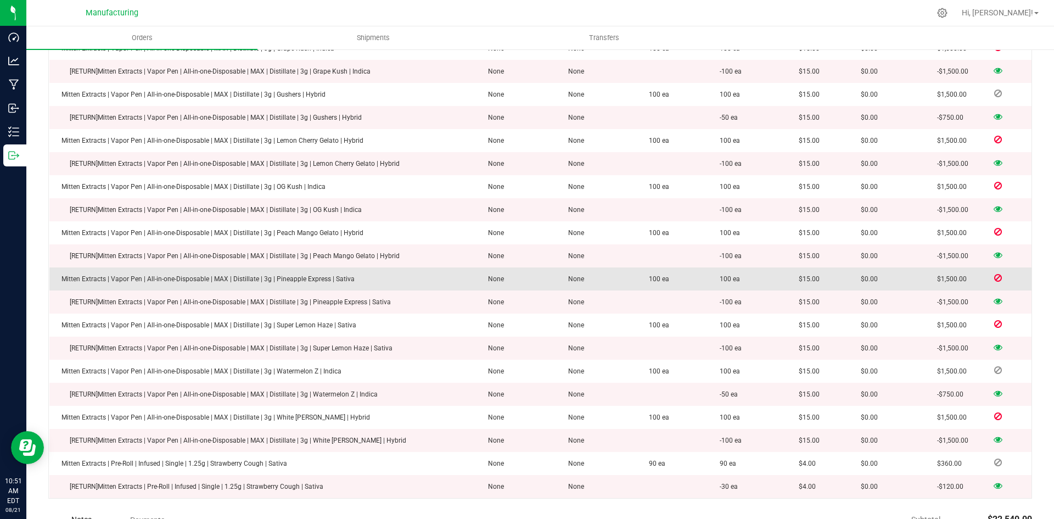
click at [994, 274] on icon at bounding box center [998, 277] width 8 height 7
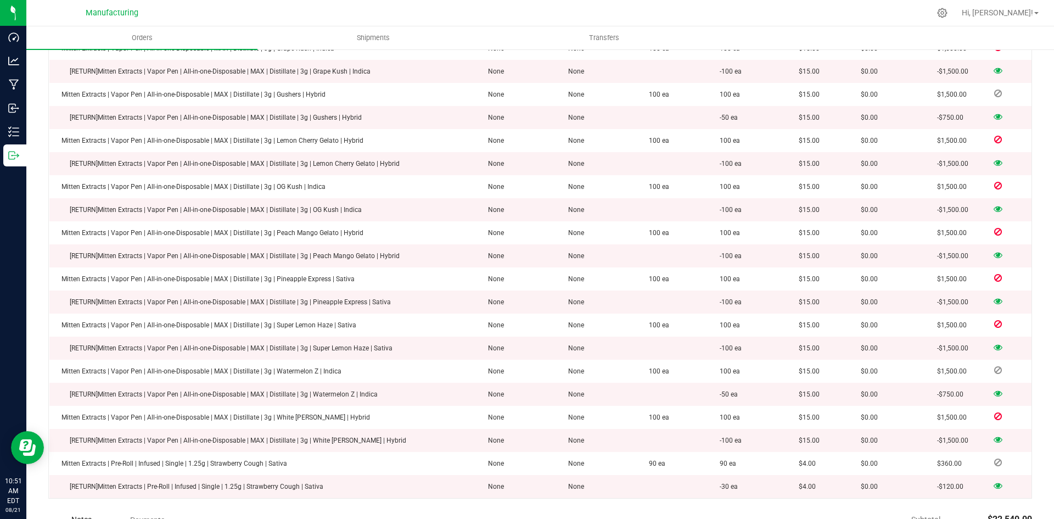
click at [994, 251] on icon at bounding box center [998, 254] width 9 height 7
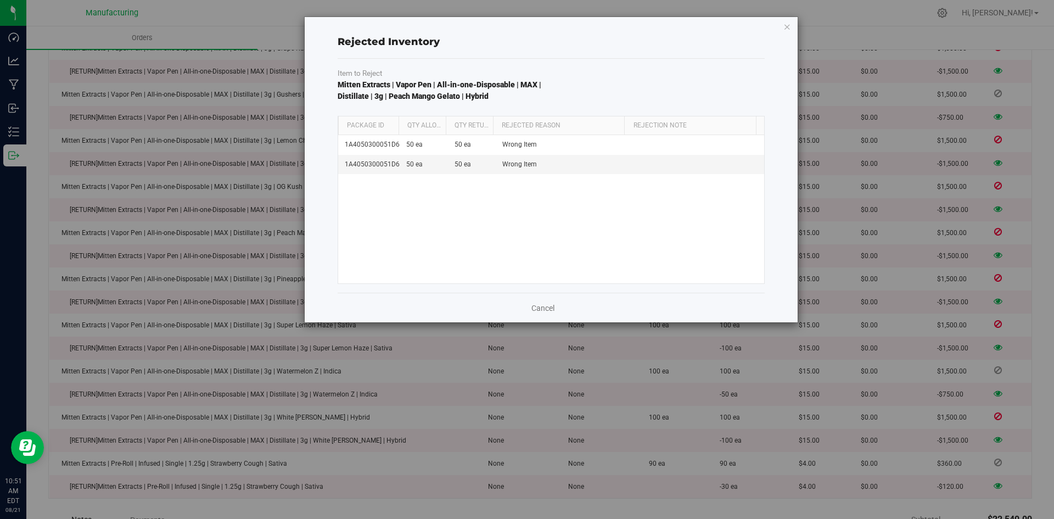
click at [991, 290] on div "Rejected Inventory Item to Reject Mitten Extracts | Vapor Pen | All-in-one-Disp…" at bounding box center [531, 259] width 1062 height 519
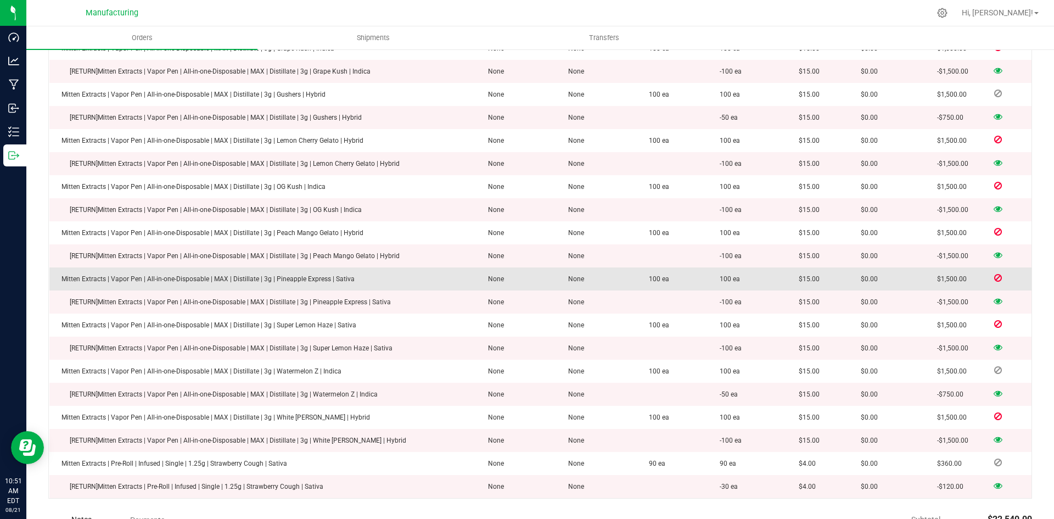
click at [994, 274] on icon at bounding box center [998, 277] width 8 height 7
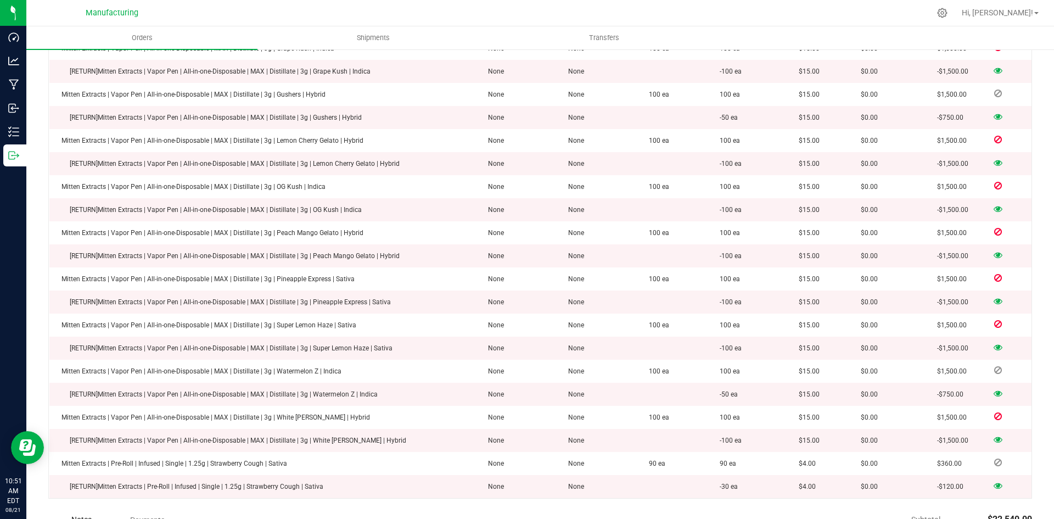
click at [994, 298] on icon at bounding box center [998, 301] width 9 height 7
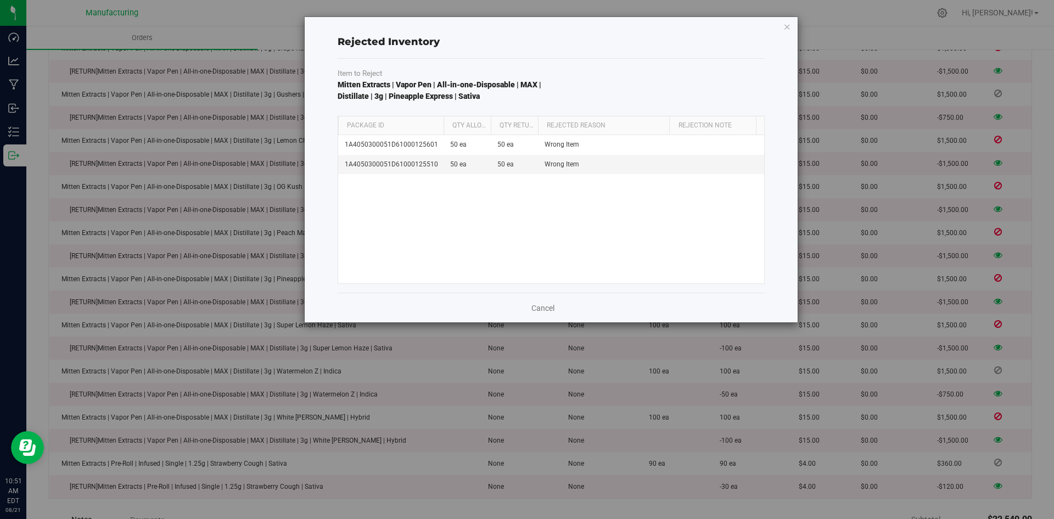
drag, startPoint x: 397, startPoint y: 123, endPoint x: 444, endPoint y: 123, distance: 46.7
click at [444, 123] on div "Package Id Qty Allocated Qty Returned Rejected Reason Rejection Note" at bounding box center [547, 125] width 418 height 18
click at [572, 167] on span "Wrong Item" at bounding box center [562, 164] width 35 height 10
click at [572, 165] on span "Wrong Item" at bounding box center [562, 164] width 35 height 10
click at [573, 165] on span "Wrong Item" at bounding box center [562, 164] width 35 height 10
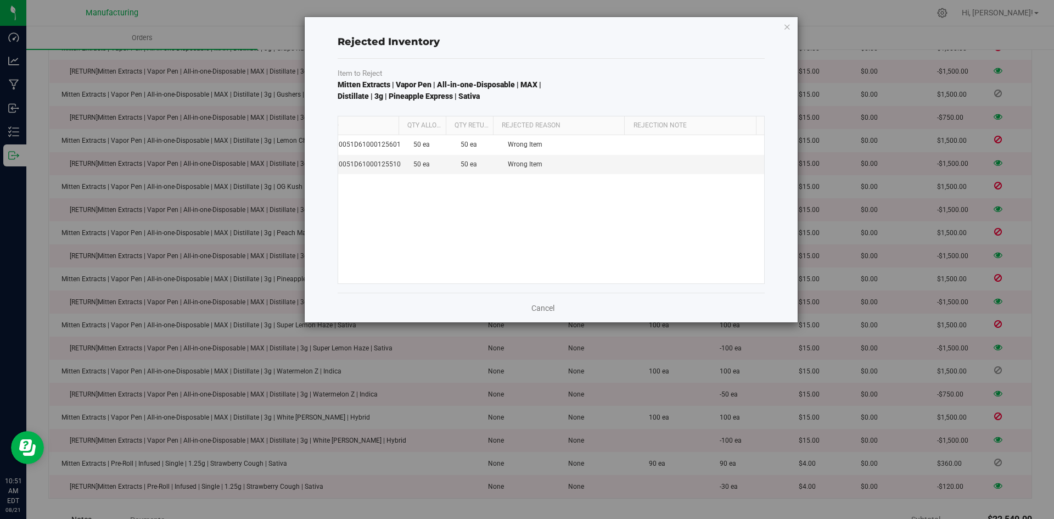
scroll to position [0, 0]
click at [788, 30] on icon "button" at bounding box center [787, 26] width 8 height 13
